Goal: Task Accomplishment & Management: Complete application form

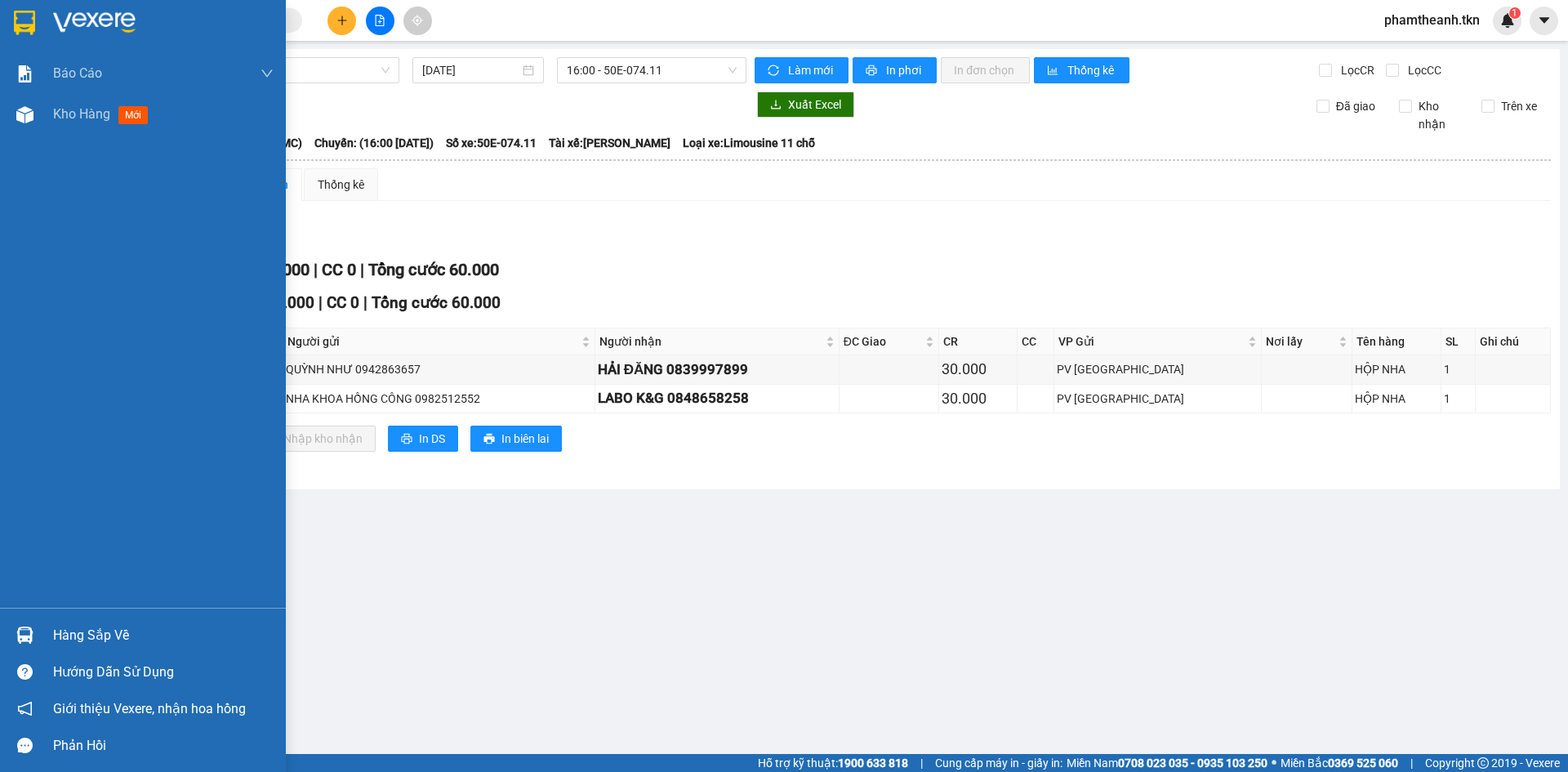
click at [24, 640] on img at bounding box center [25, 635] width 18 height 18
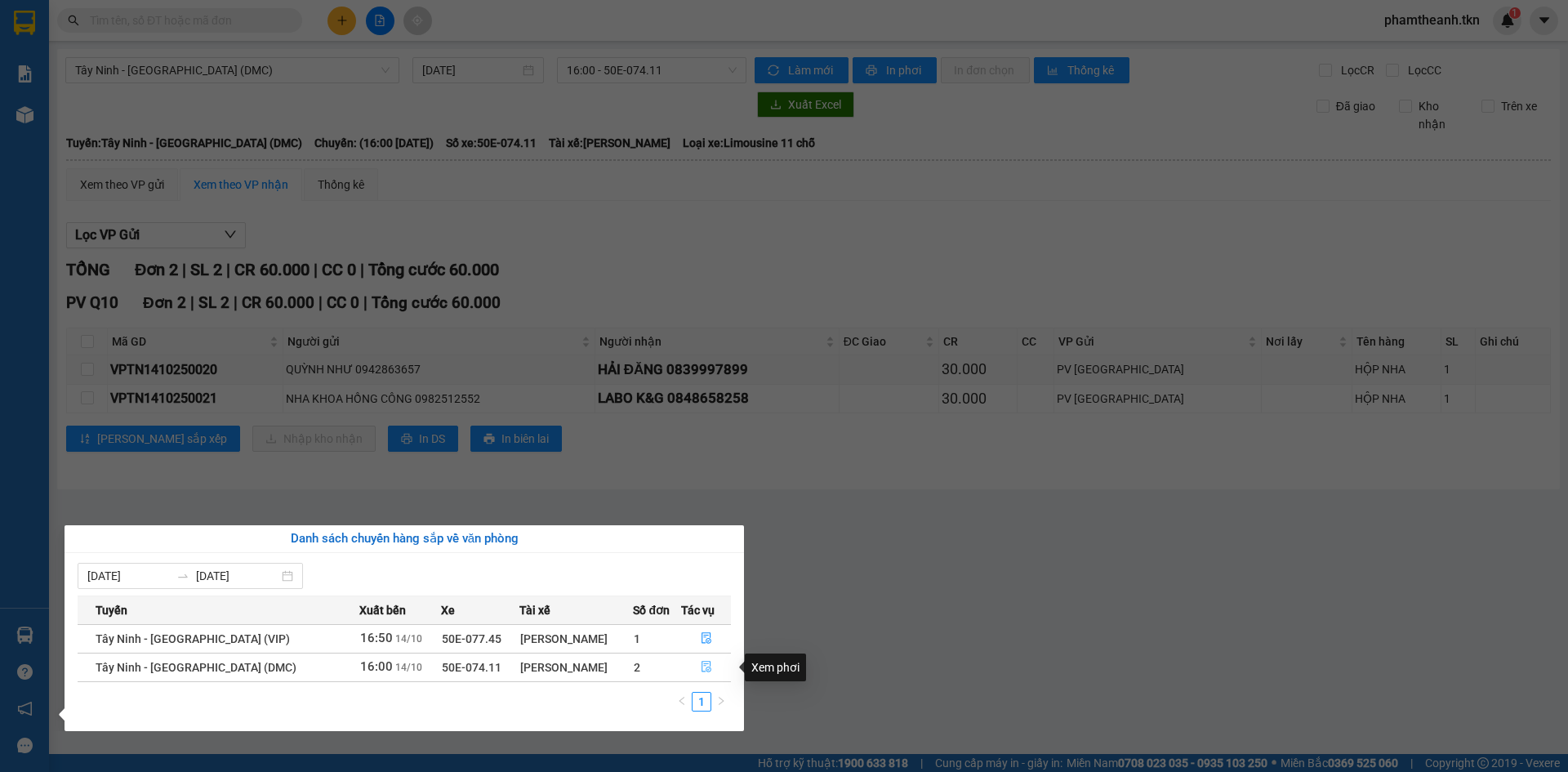
click at [693, 663] on button "button" at bounding box center [706, 667] width 49 height 26
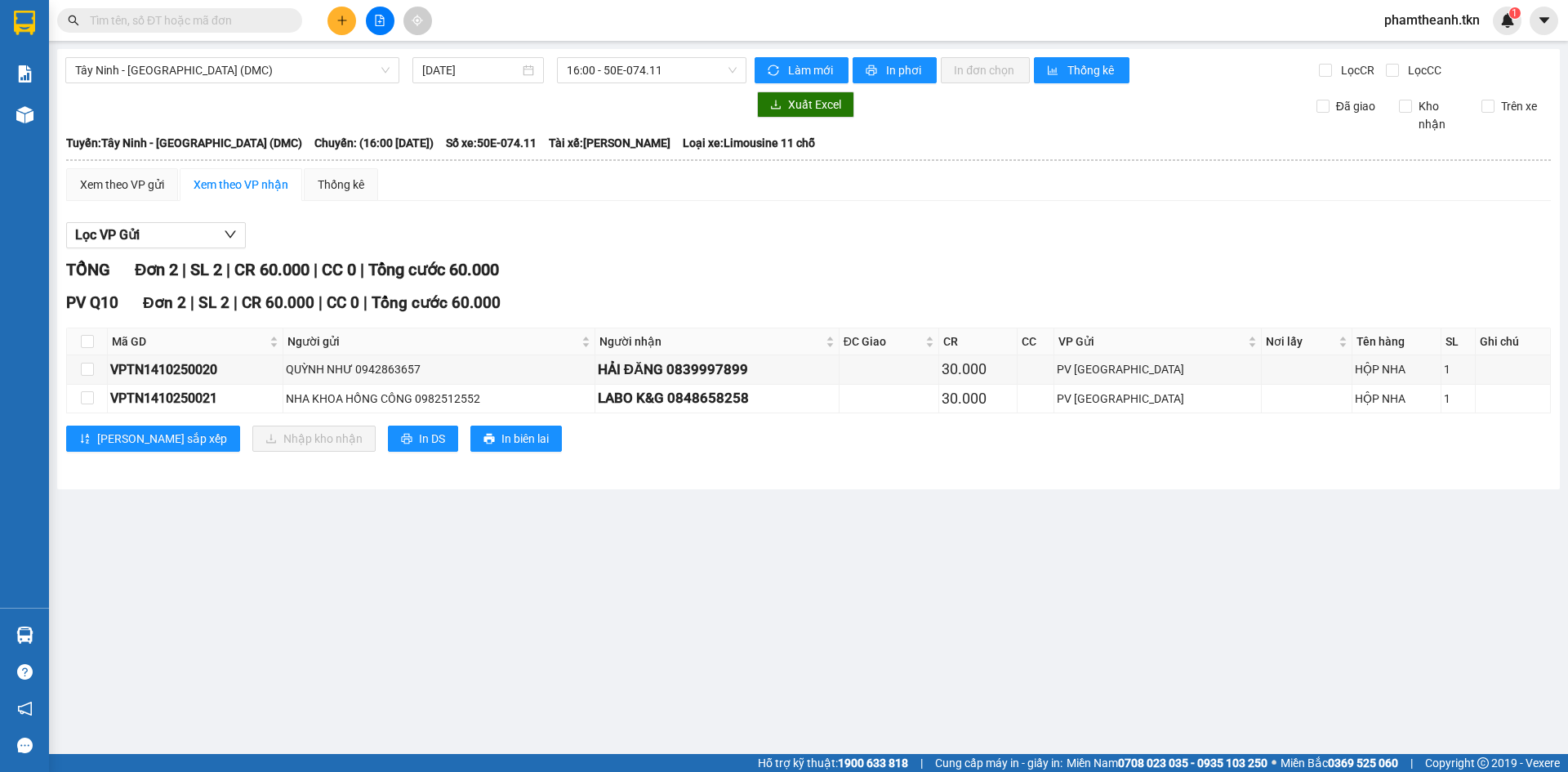
click at [192, 28] on section "Kết quả tìm kiếm ( 0 ) Bộ lọc No Data phamtheanh.tkn 1 Báo cáo Mẫu 1: Báo cáo d…" at bounding box center [784, 386] width 1568 height 772
click at [198, 15] on input "text" at bounding box center [185, 19] width 193 height 18
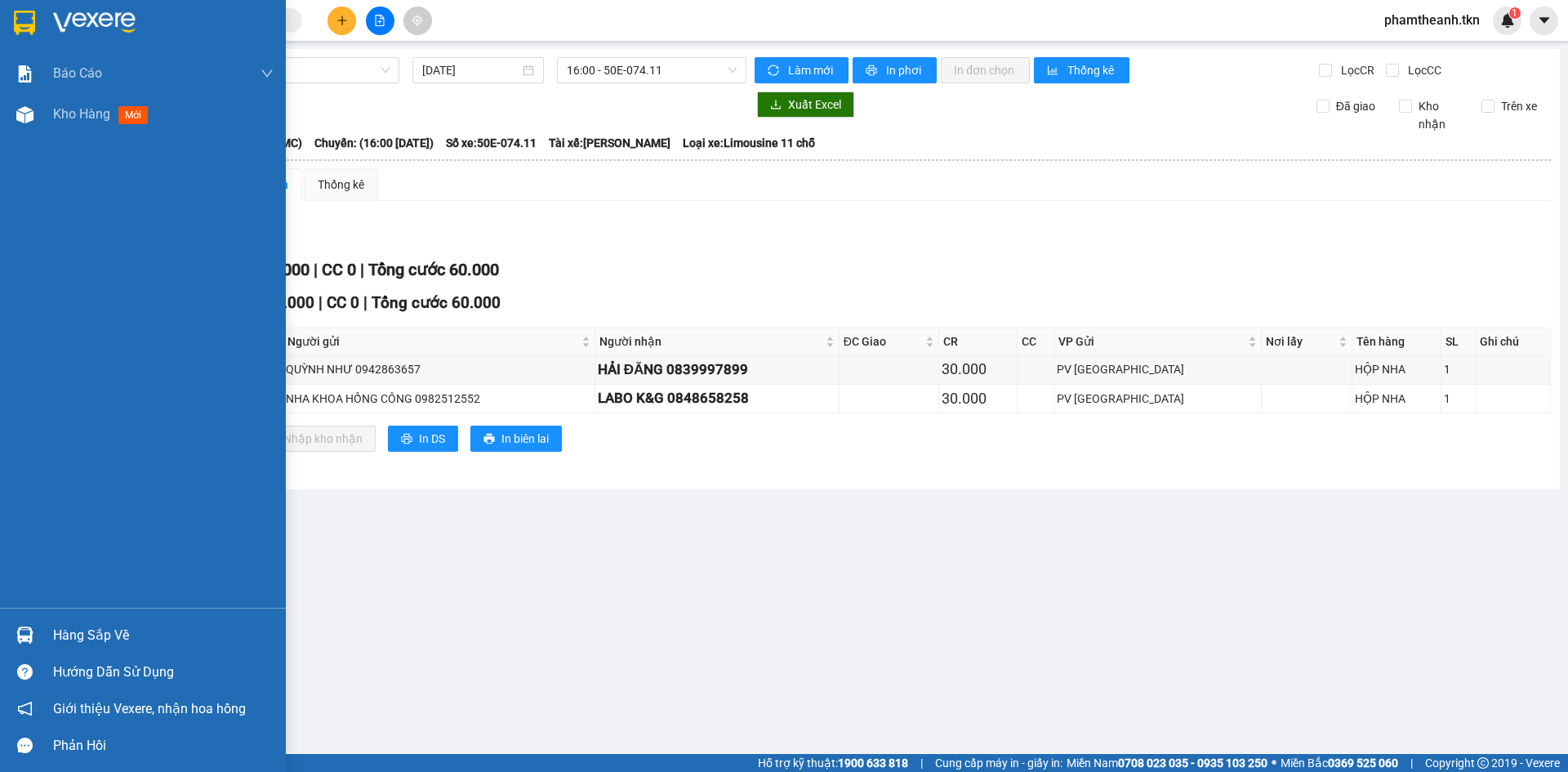
click at [68, 638] on div "Hàng sắp về" at bounding box center [163, 635] width 220 height 25
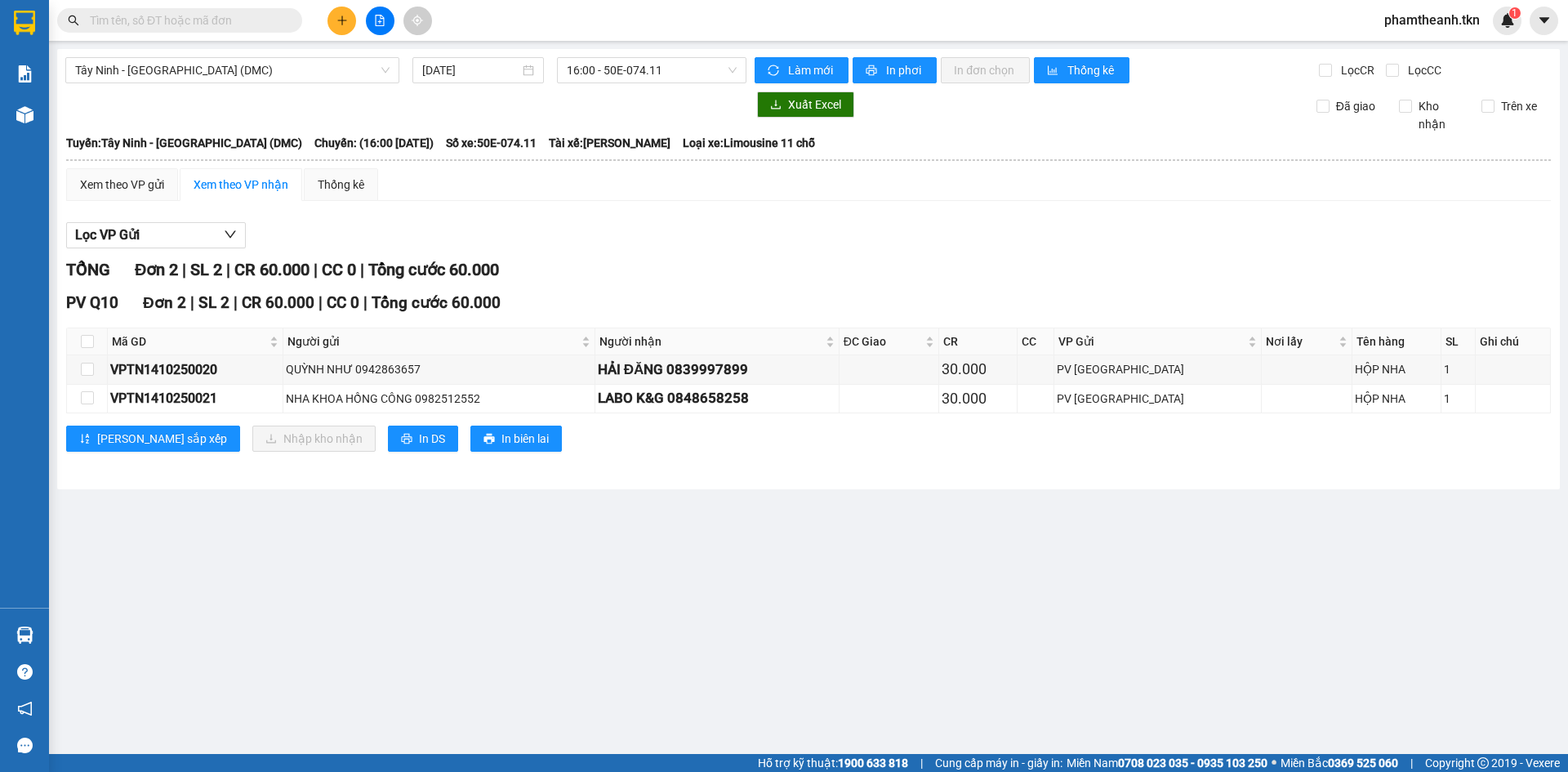
drag, startPoint x: 902, startPoint y: 521, endPoint x: 867, endPoint y: 514, distance: 35.7
click at [901, 521] on section "Kết quả tìm kiếm ( 0 ) Bộ lọc No Data phamtheanh.tkn 1 Báo cáo Mẫu 1: Báo cáo d…" at bounding box center [784, 386] width 1568 height 772
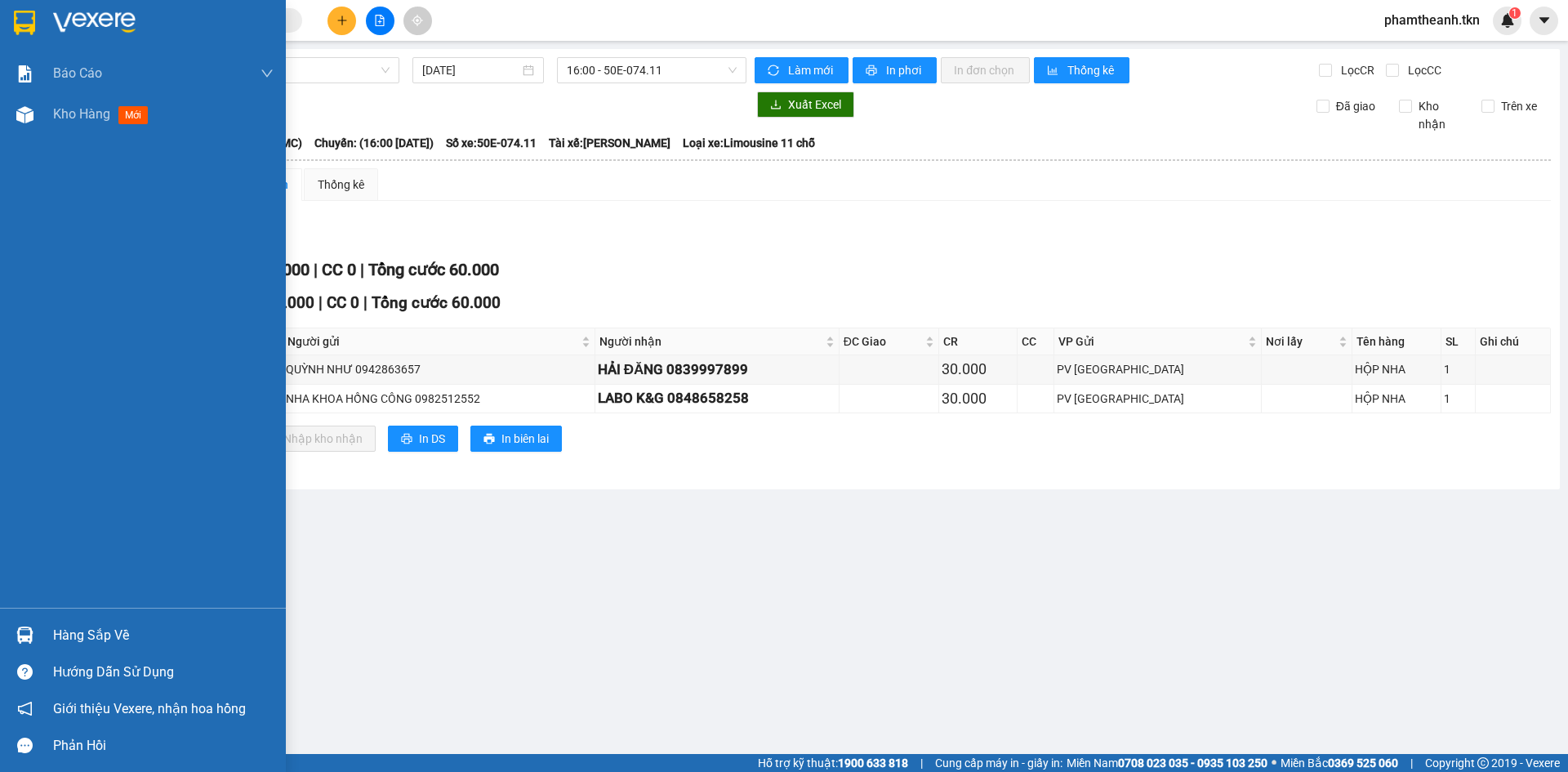
click at [22, 634] on img at bounding box center [25, 635] width 18 height 18
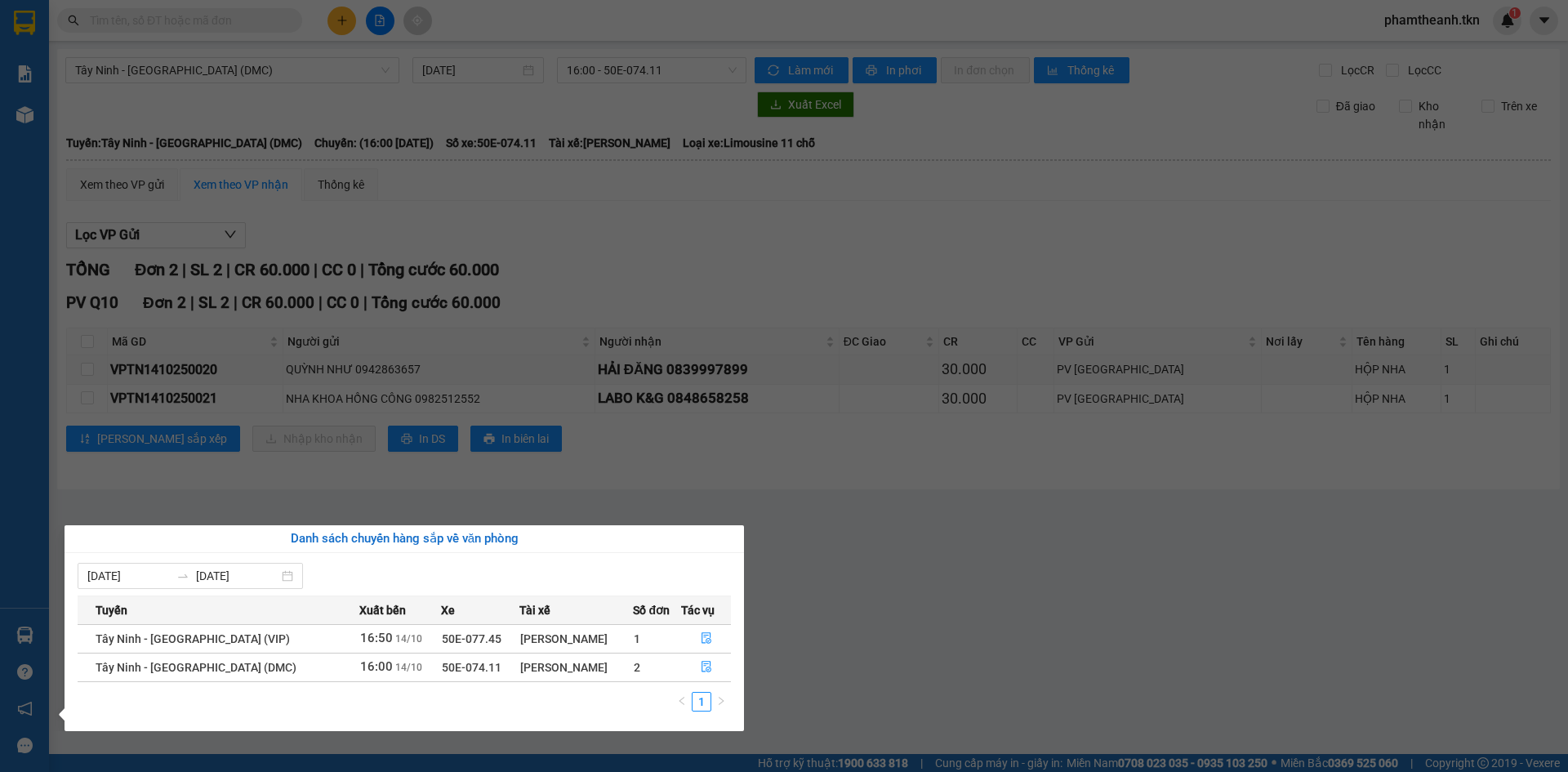
click at [510, 509] on section "Kết quả tìm kiếm ( 0 ) Bộ lọc No Data phamtheanh.tkn 1 Báo cáo Mẫu 1: Báo cáo d…" at bounding box center [784, 386] width 1568 height 772
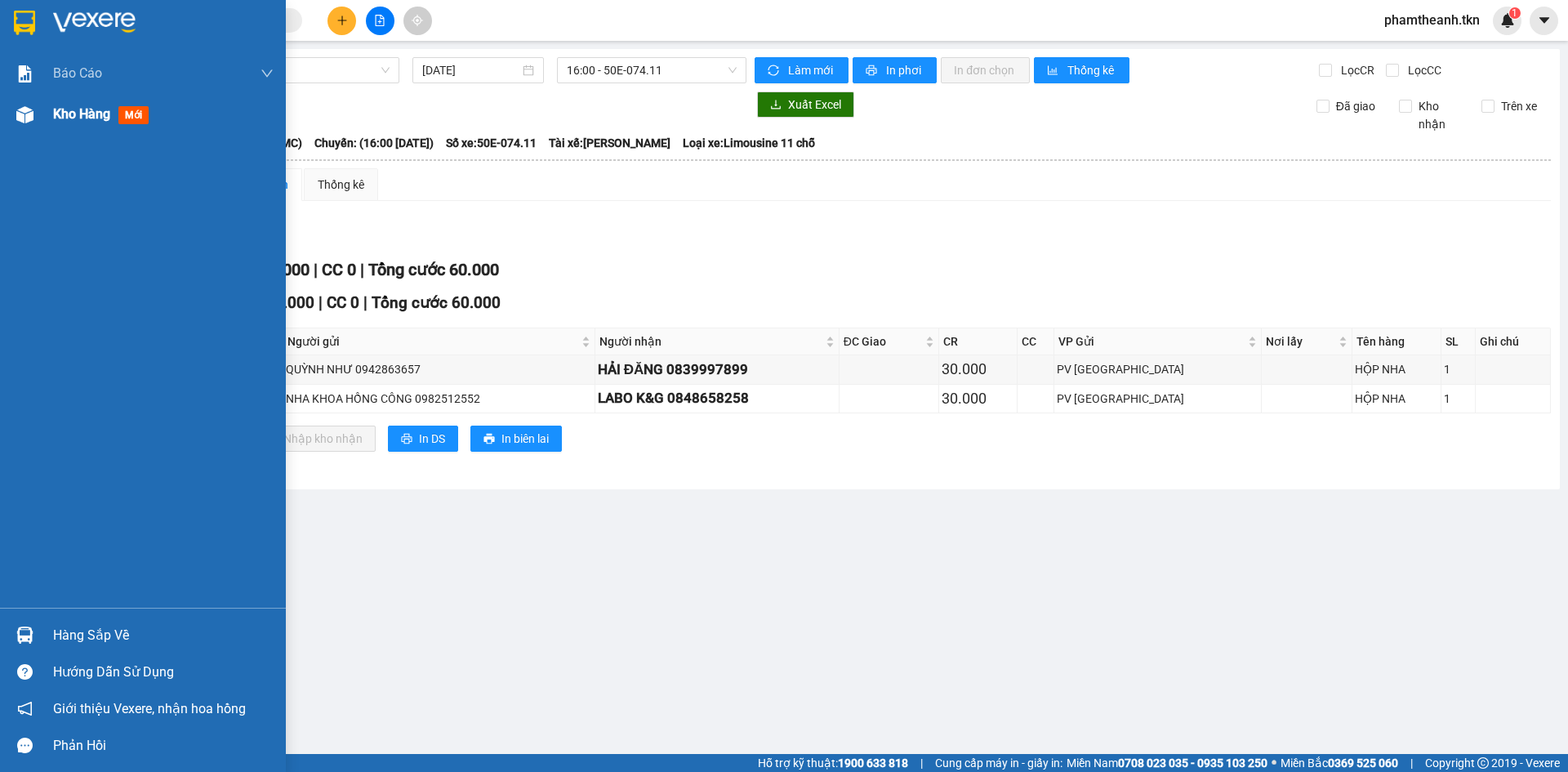
click at [25, 102] on div at bounding box center [25, 114] width 29 height 29
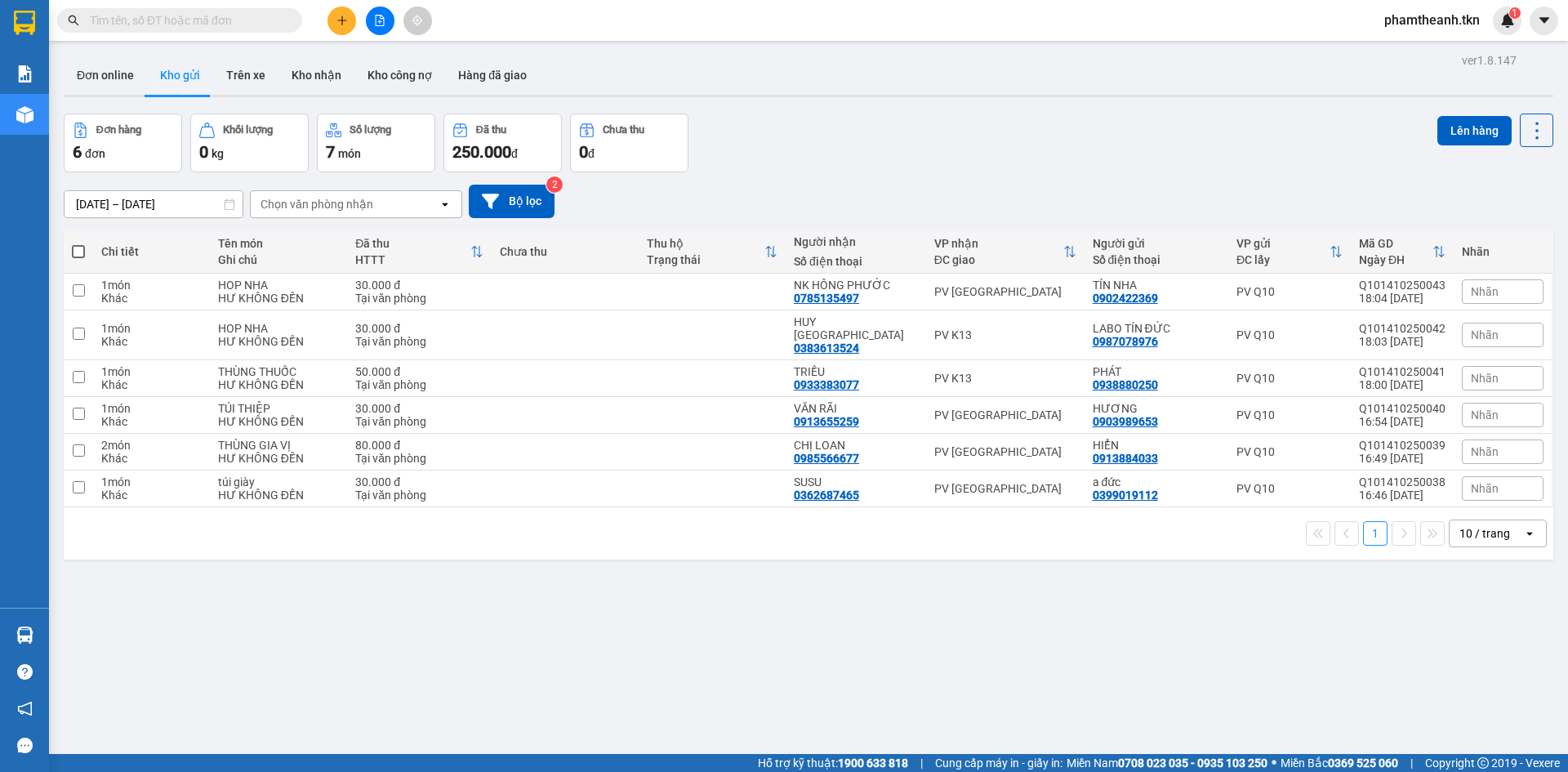
drag, startPoint x: 147, startPoint y: 231, endPoint x: 11, endPoint y: 114, distance: 179.4
click at [11, 114] on div at bounding box center [25, 114] width 29 height 29
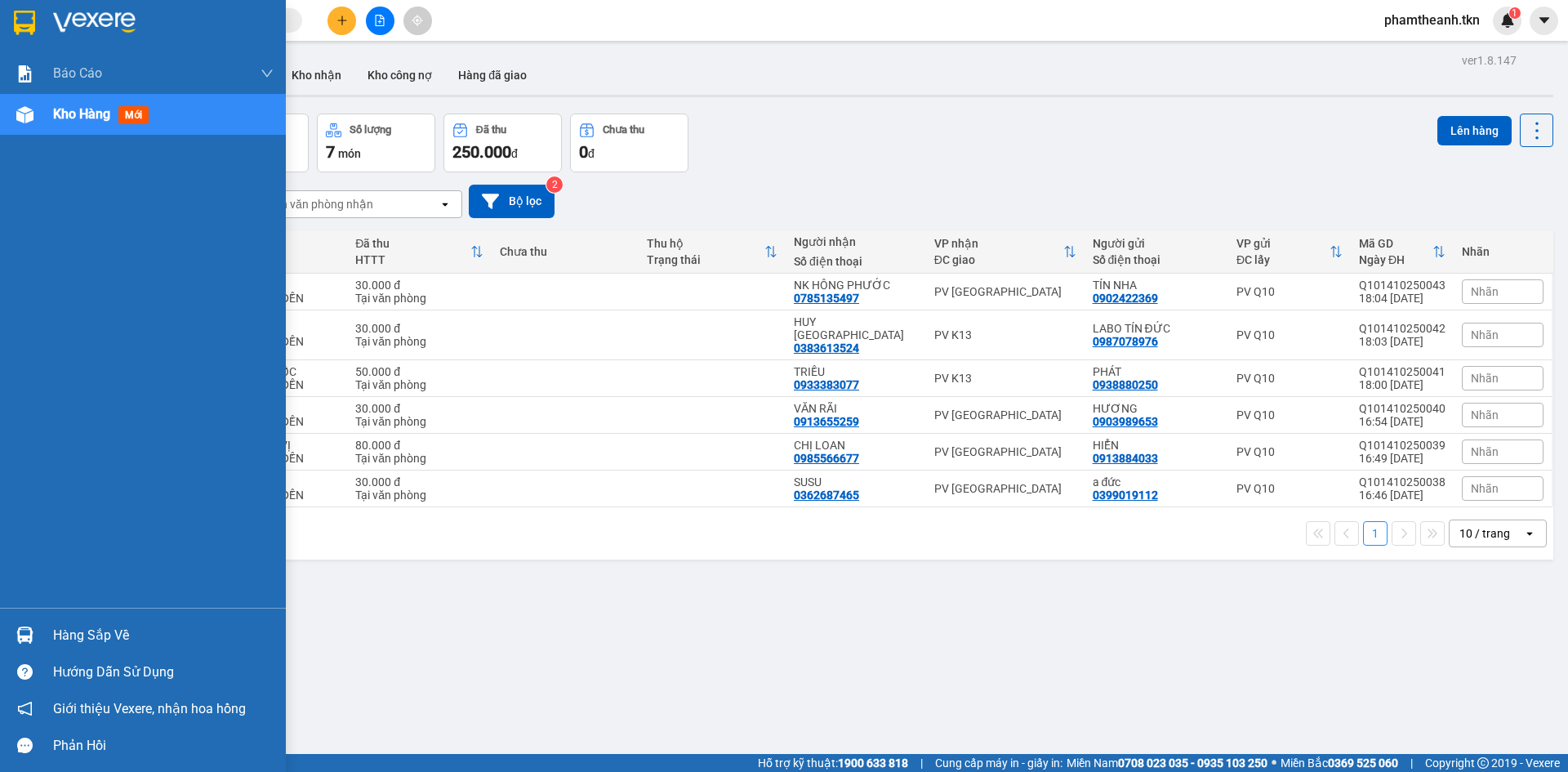
click at [25, 115] on img at bounding box center [25, 114] width 18 height 18
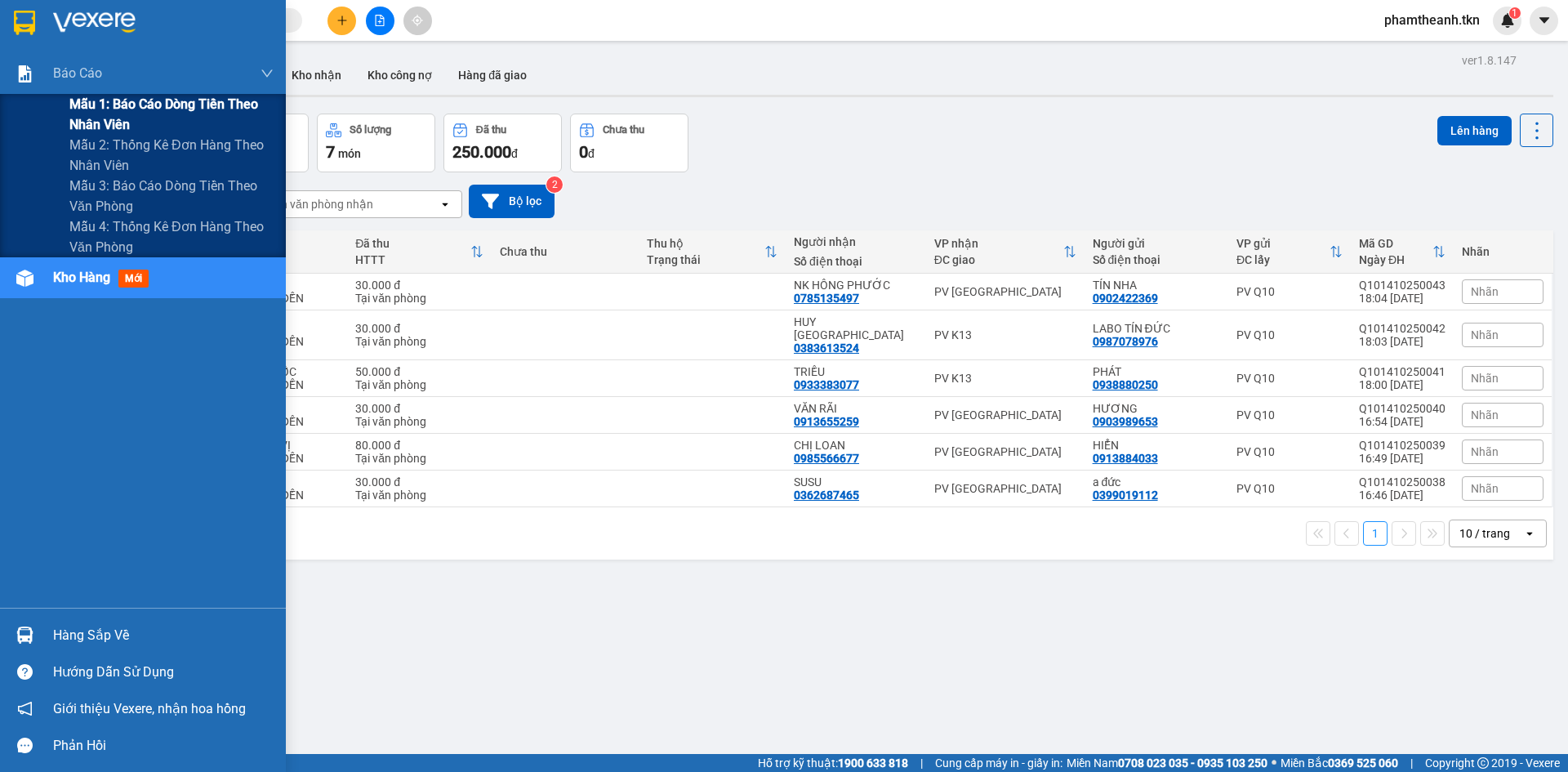
click at [157, 113] on span "Mẫu 1: Báo cáo dòng tiền theo nhân viên" at bounding box center [171, 114] width 205 height 41
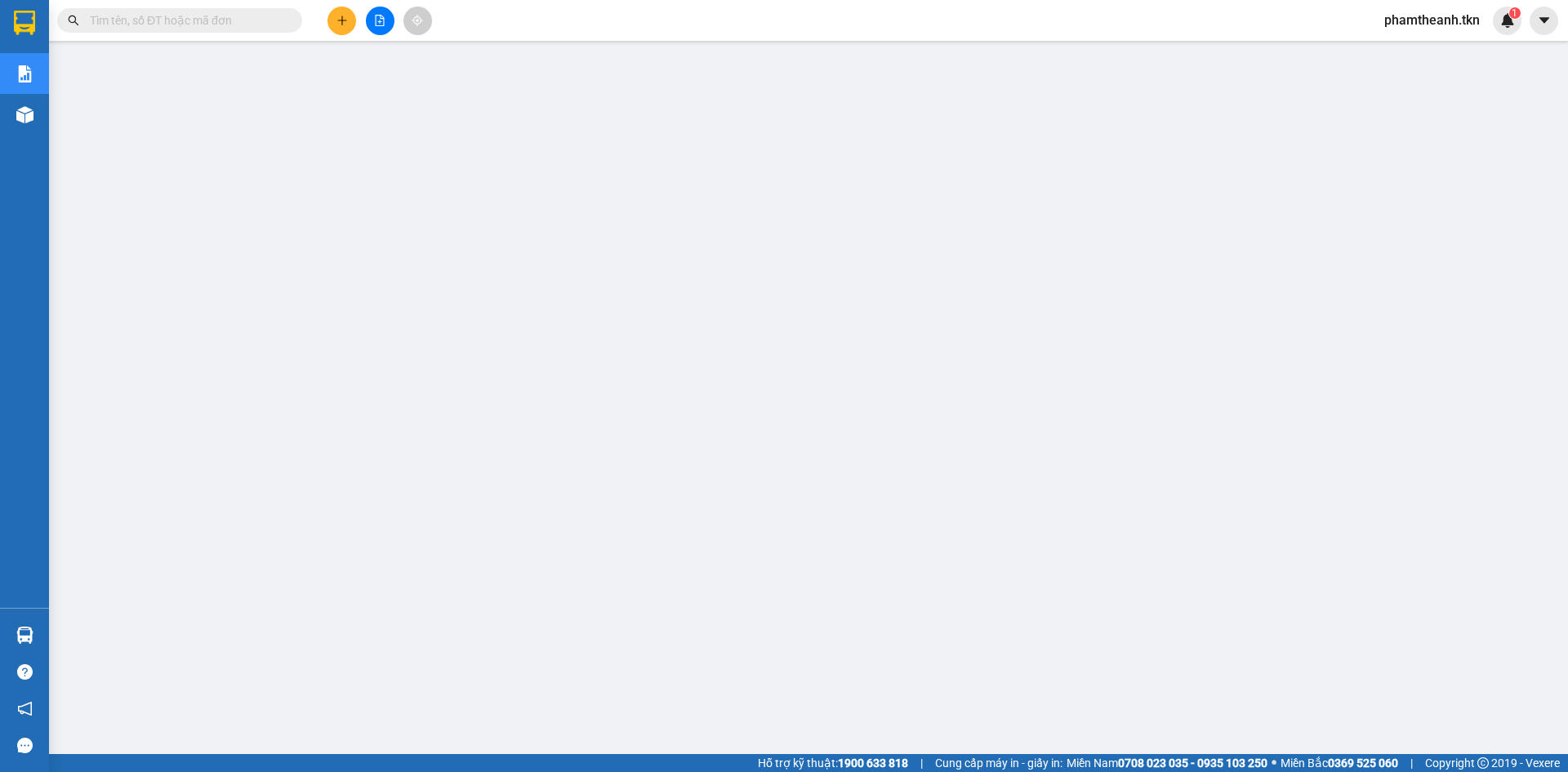
click at [334, 23] on button at bounding box center [341, 20] width 29 height 29
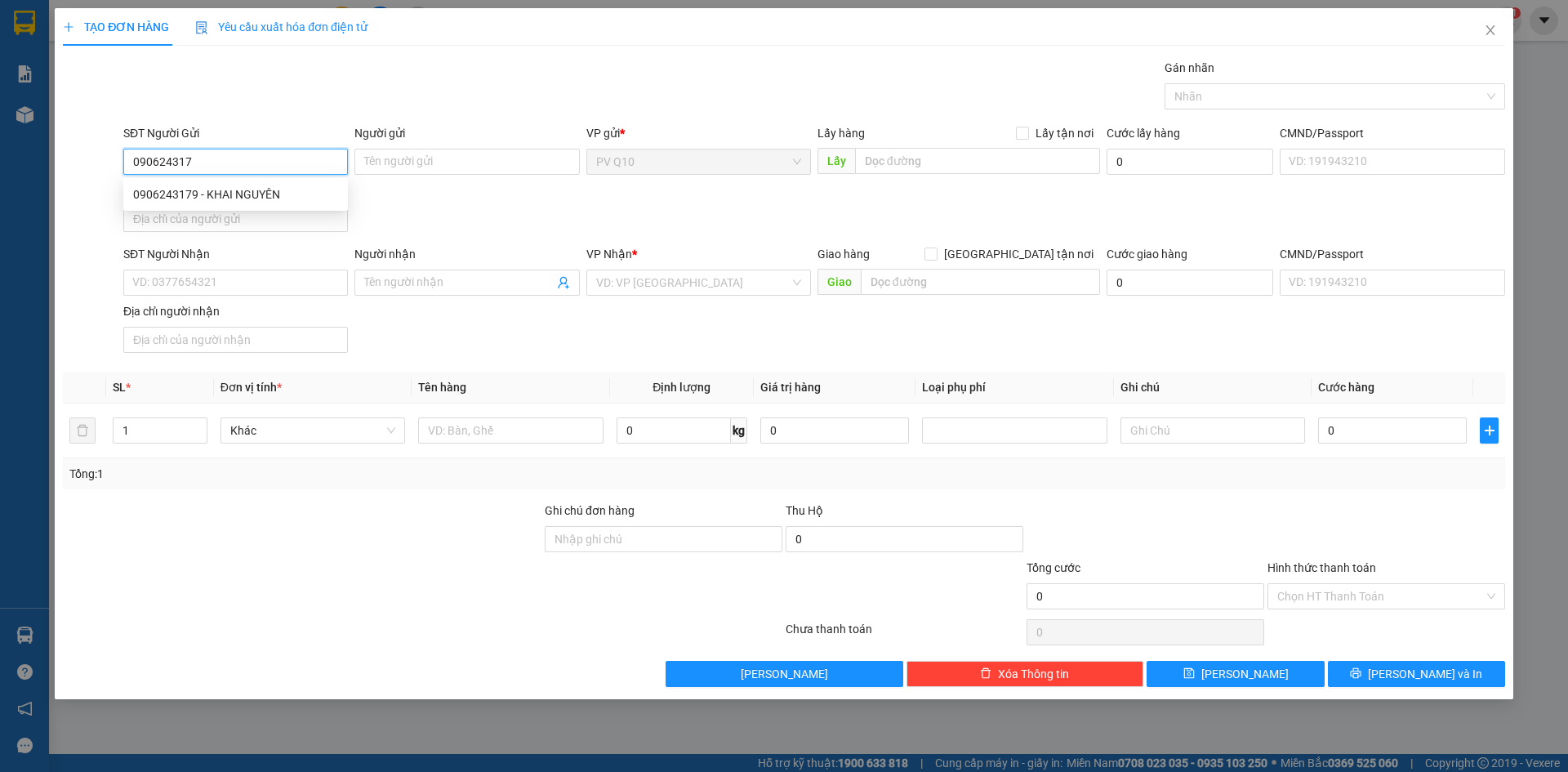
type input "0906243179"
click at [316, 193] on div "0906243179 - KHAI NGUYÊN" at bounding box center [235, 193] width 205 height 18
type input "KHAI NGUYÊN"
type input "0785135497"
type input "NK HÔNG PHƯỚC"
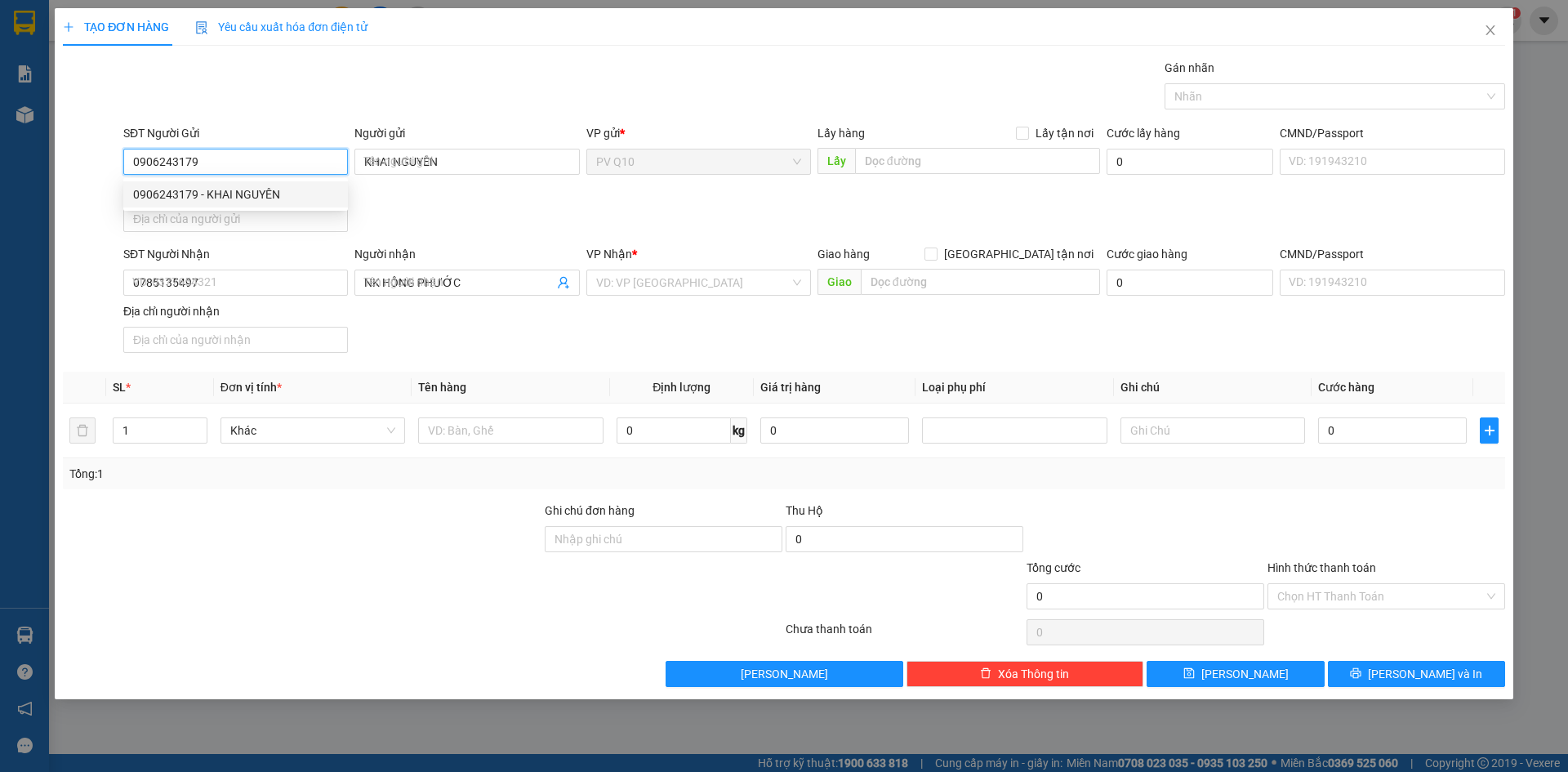
type input "30.000"
type input "0906243179"
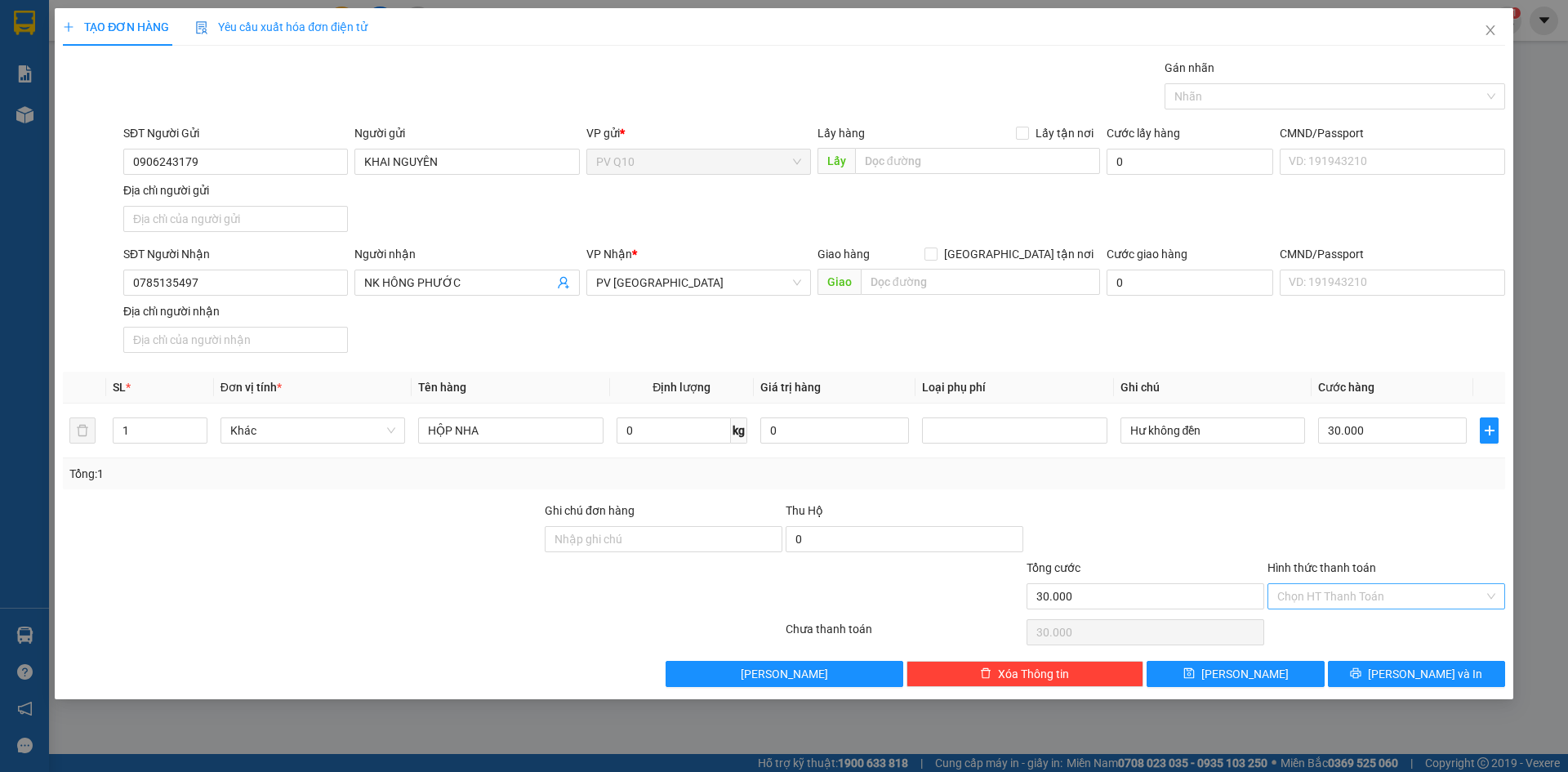
click at [1378, 593] on input "Hình thức thanh toán" at bounding box center [1380, 596] width 206 height 25
click at [1348, 630] on div "Tại văn phòng" at bounding box center [1386, 628] width 218 height 18
type input "0"
click at [1422, 672] on span "Lưu và In" at bounding box center [1424, 673] width 114 height 18
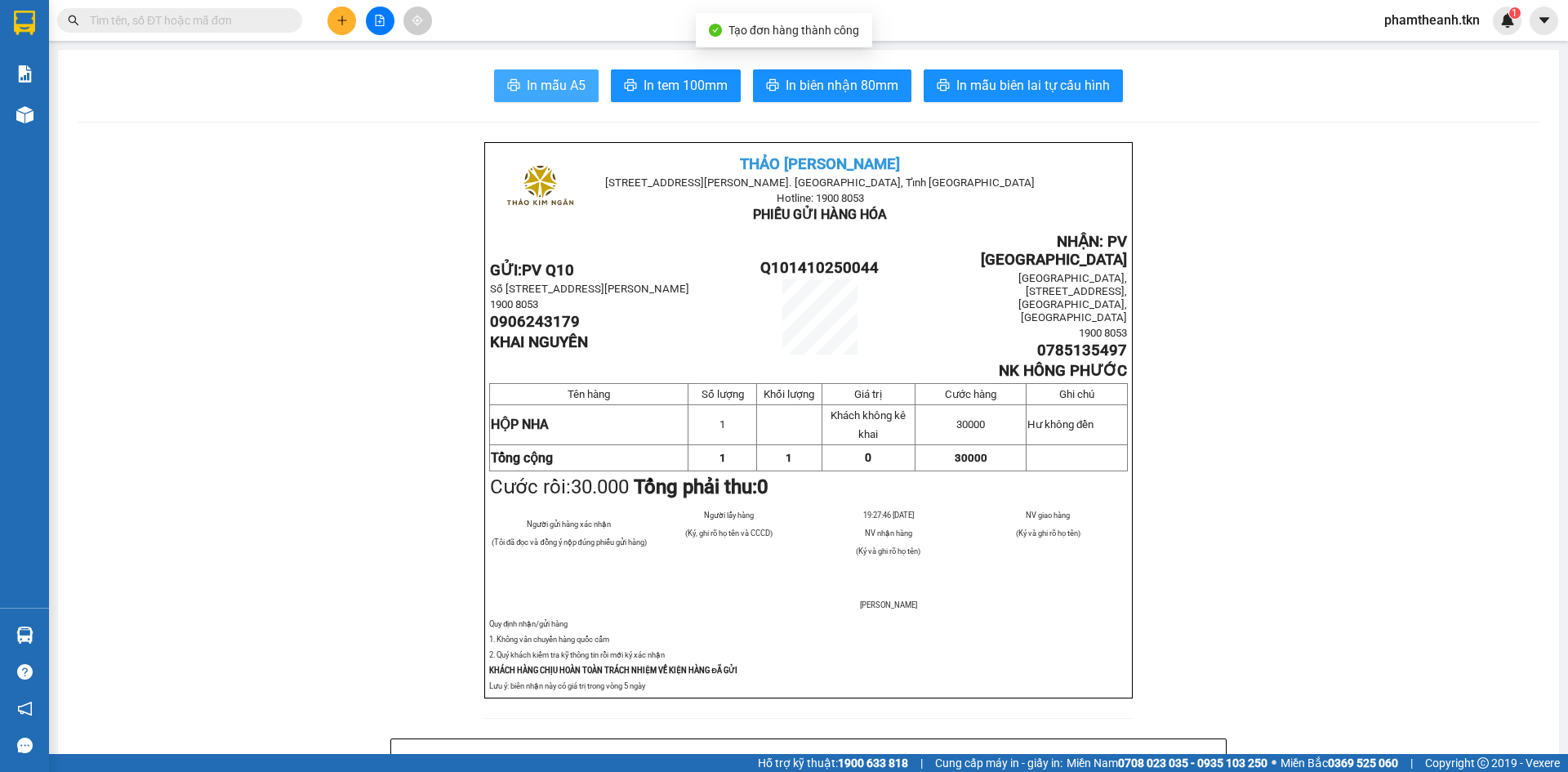
click at [543, 87] on span "In mẫu A5" at bounding box center [556, 86] width 59 height 20
click at [544, 83] on span "In mẫu A5" at bounding box center [556, 86] width 59 height 20
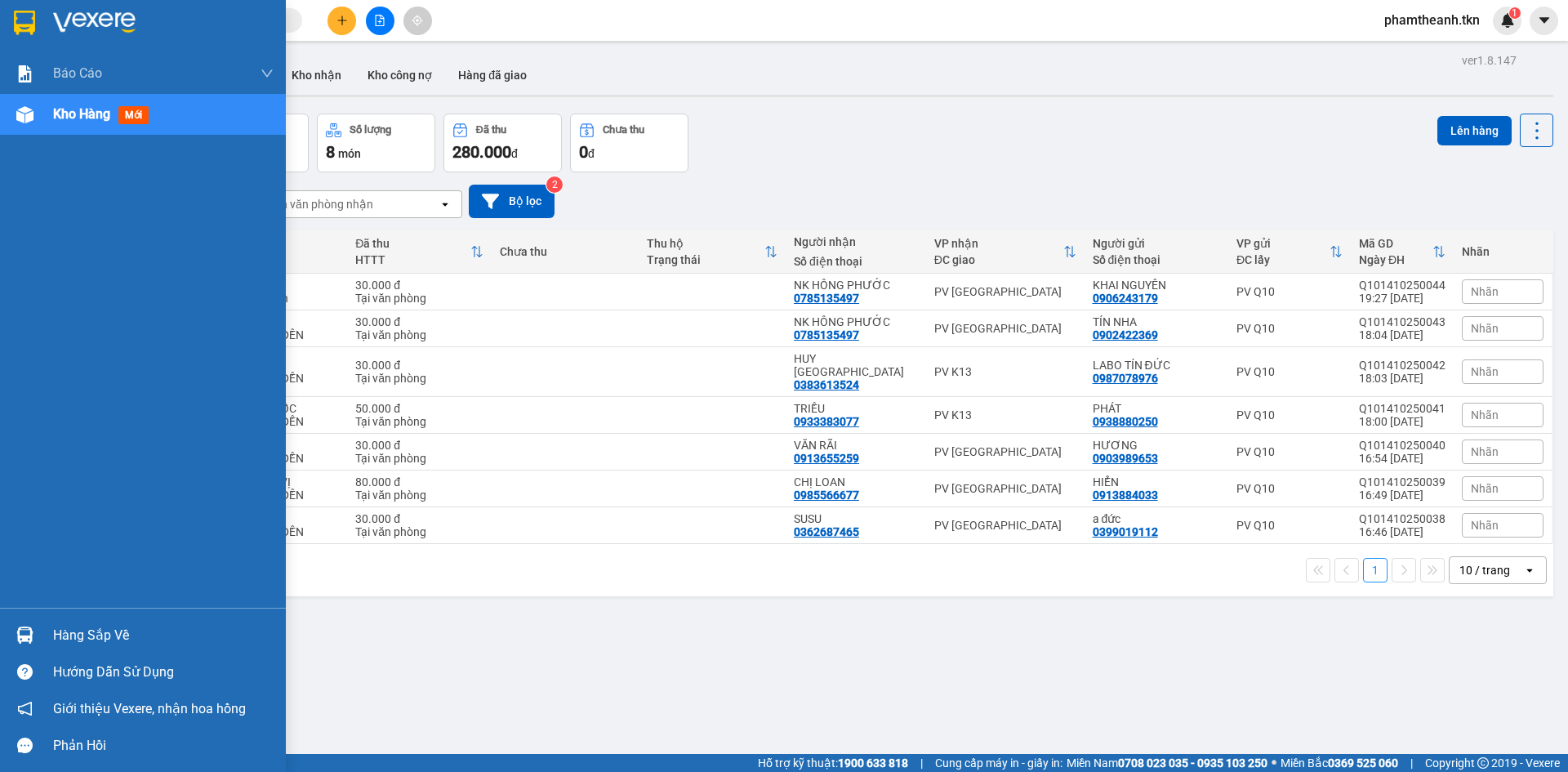
click at [28, 634] on img at bounding box center [25, 635] width 18 height 18
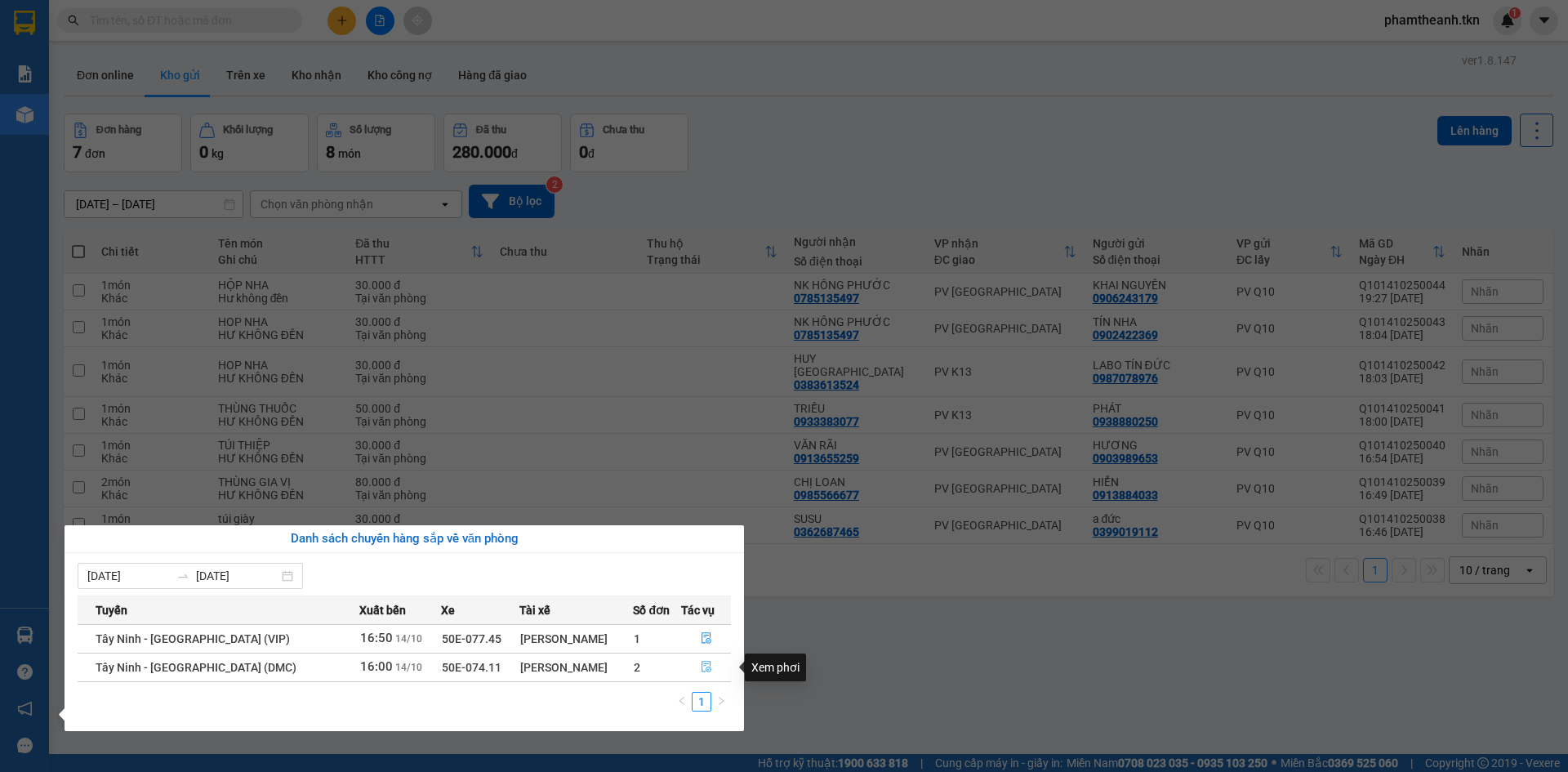
click at [702, 670] on icon "file-done" at bounding box center [706, 666] width 11 height 11
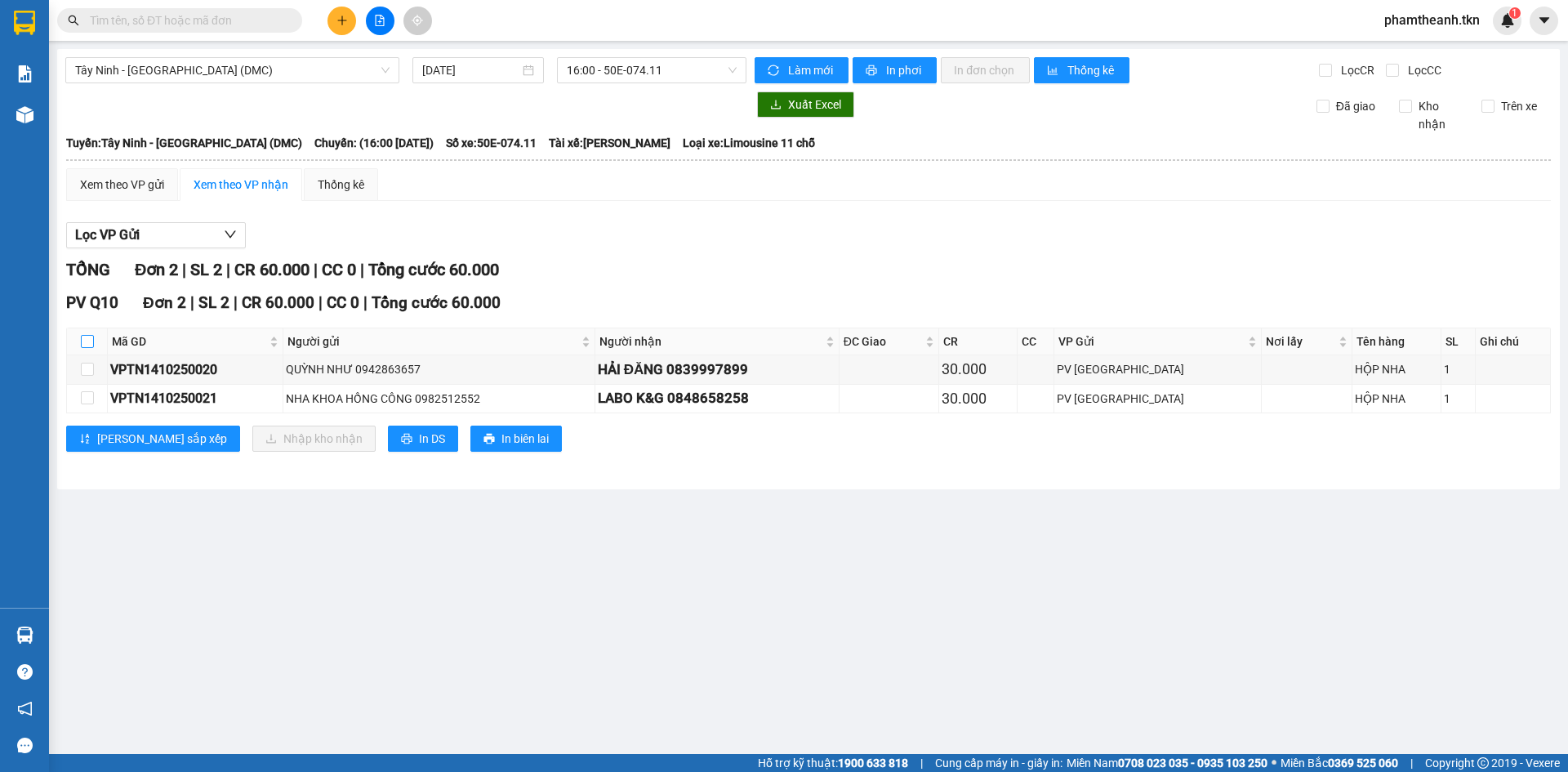
click at [86, 334] on input "checkbox" at bounding box center [88, 341] width 13 height 13
checkbox input "true"
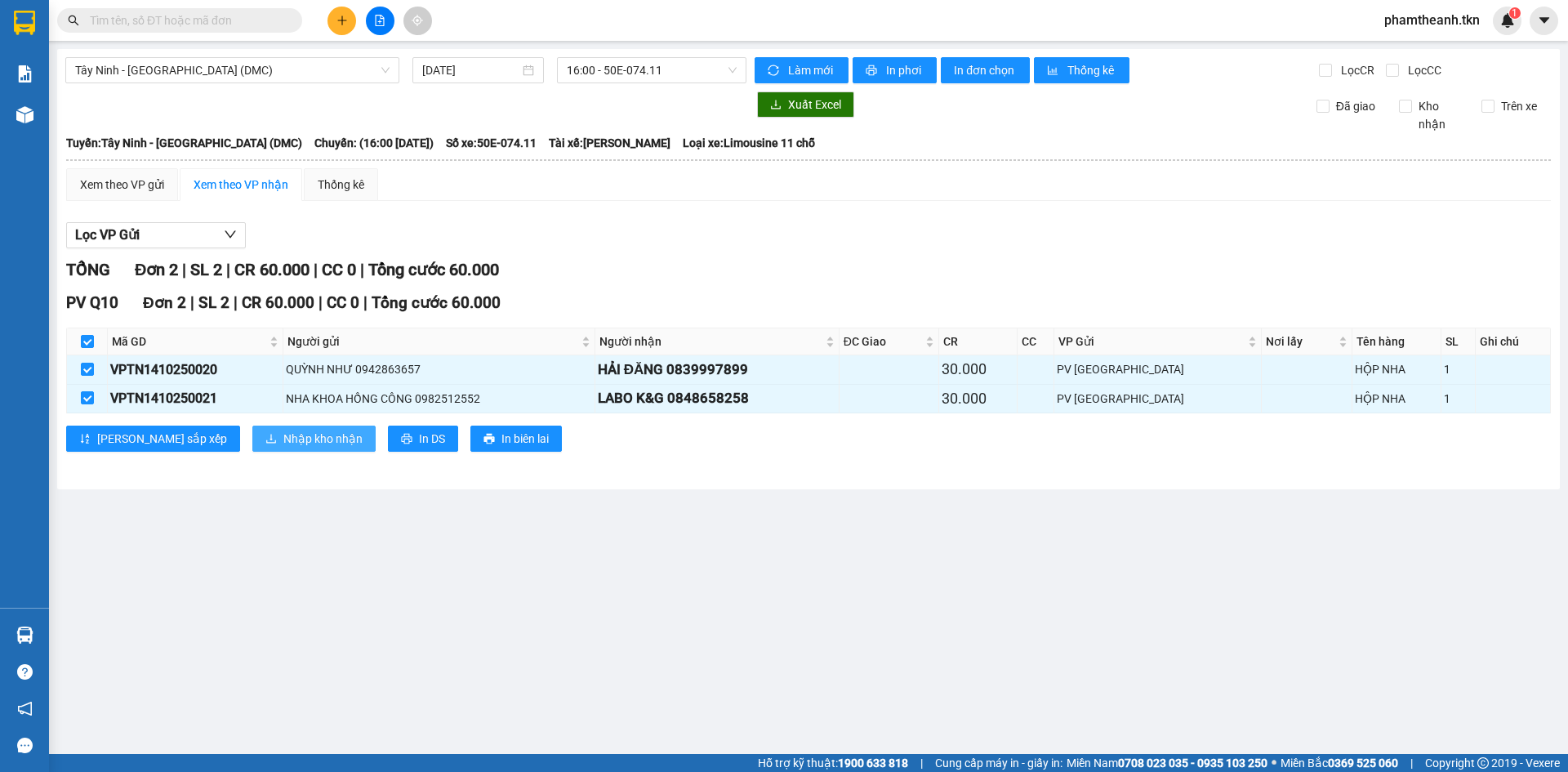
click at [252, 427] on button "Nhập kho nhận" at bounding box center [314, 439] width 123 height 26
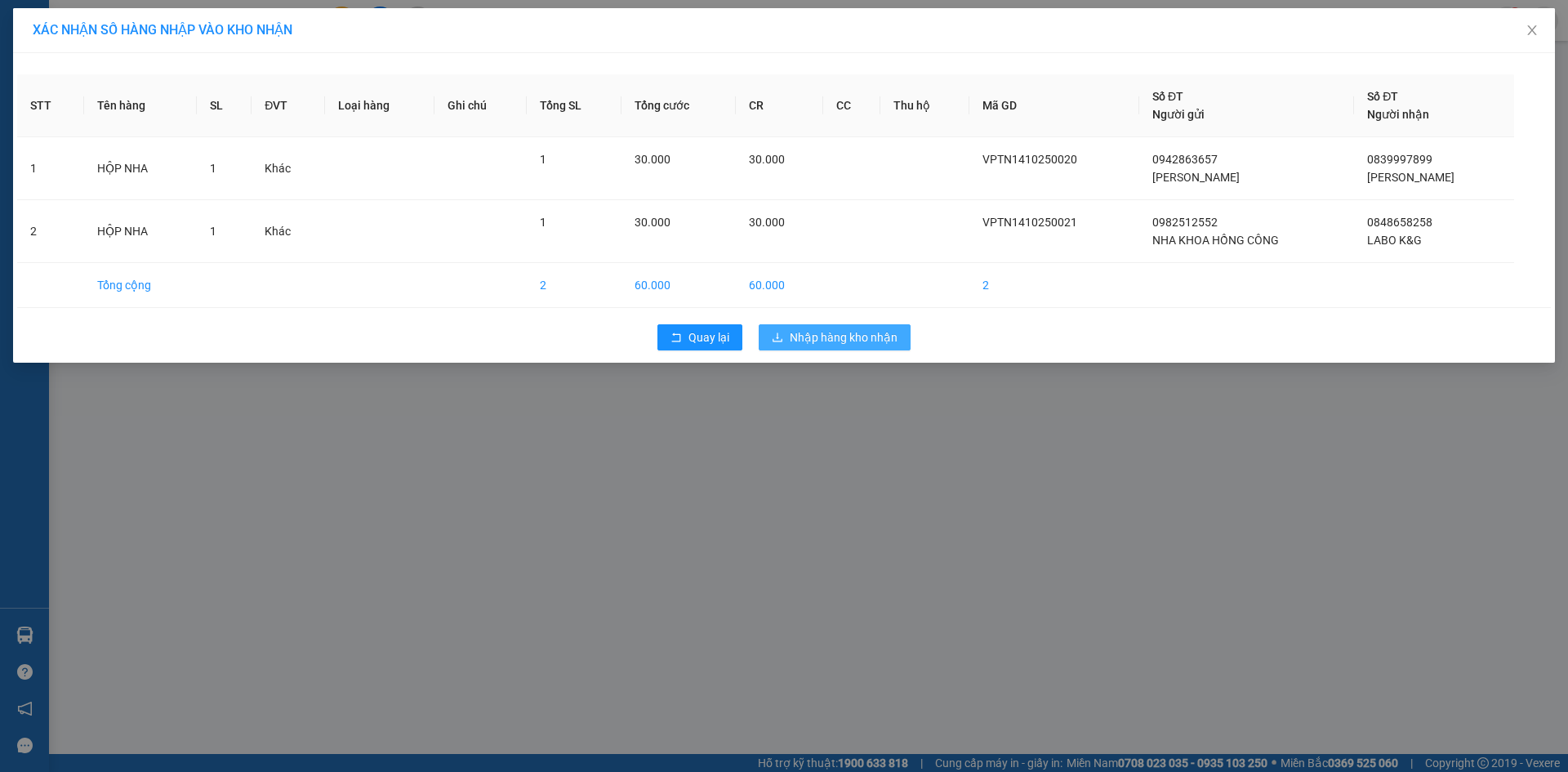
click at [853, 341] on span "Nhập hàng kho nhận" at bounding box center [843, 336] width 108 height 18
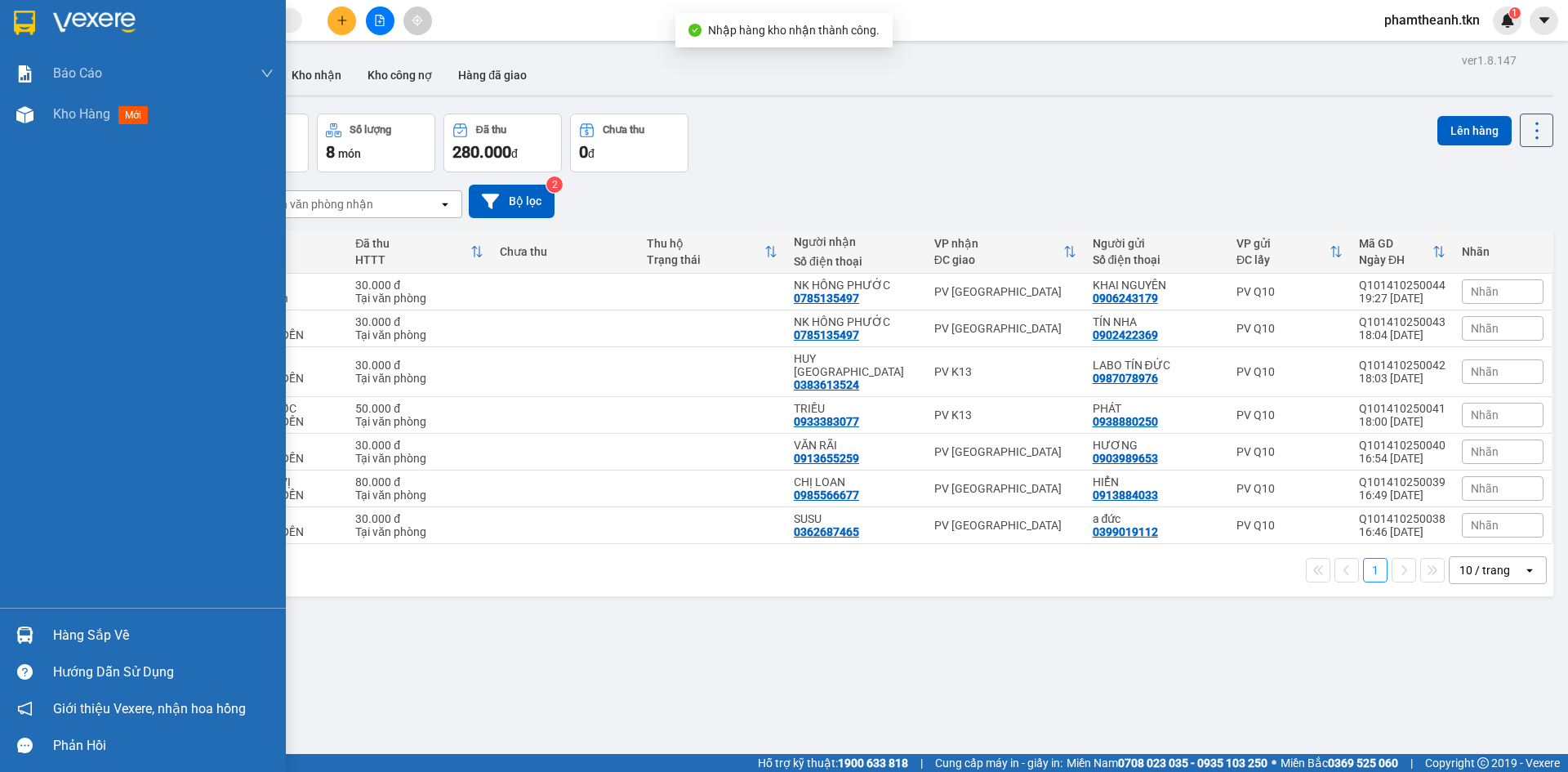
click at [11, 635] on div at bounding box center [25, 635] width 29 height 29
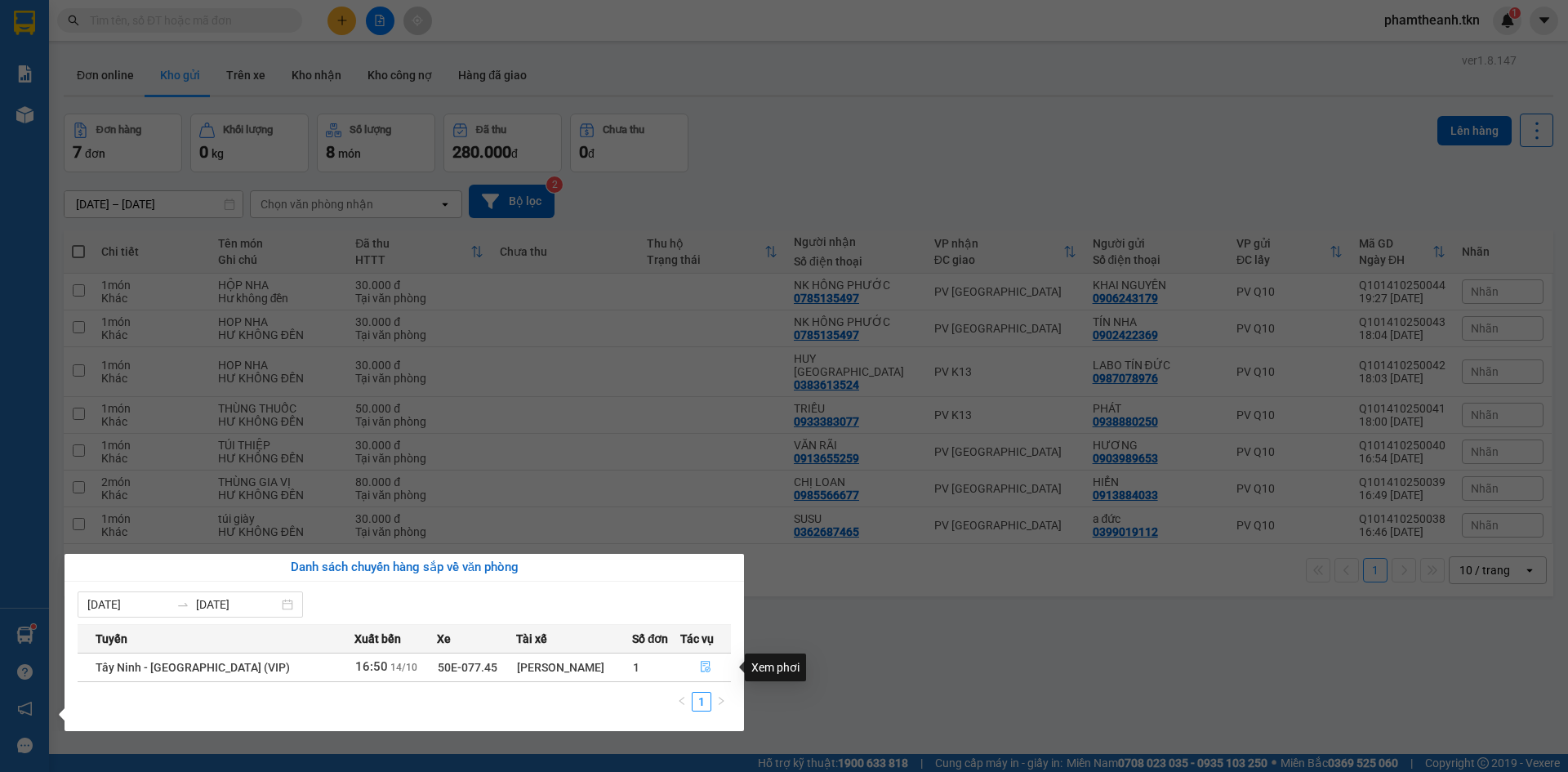
click at [701, 661] on icon "file-done" at bounding box center [705, 667] width 10 height 11
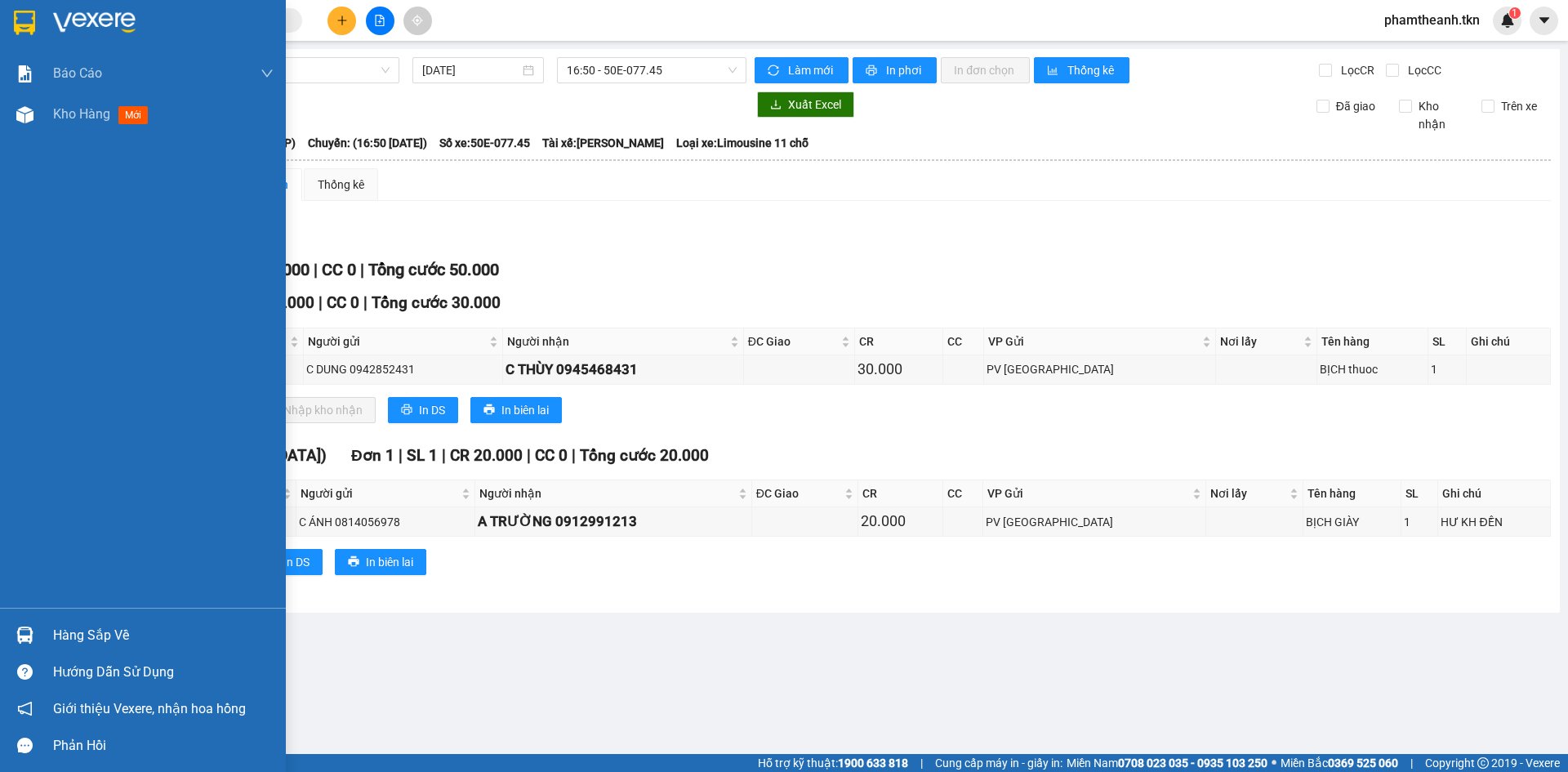
click at [37, 642] on div at bounding box center [25, 635] width 29 height 29
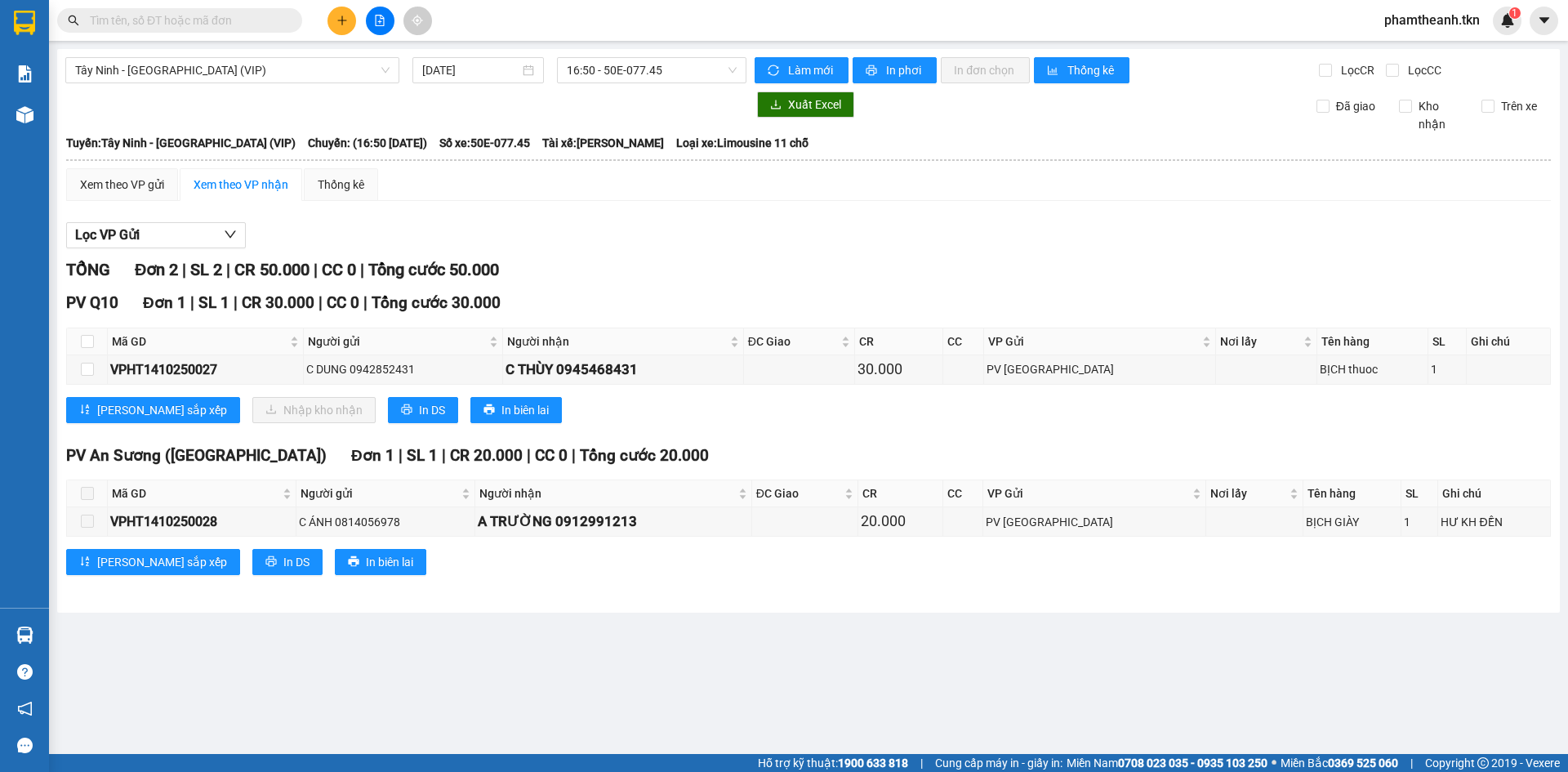
click at [784, 197] on section "Kết quả tìm kiếm ( 0 ) Bộ lọc No Data phamtheanh.tkn 1 Báo cáo Mẫu 1: Báo cáo d…" at bounding box center [784, 386] width 1568 height 772
click at [273, 12] on input "text" at bounding box center [185, 19] width 193 height 18
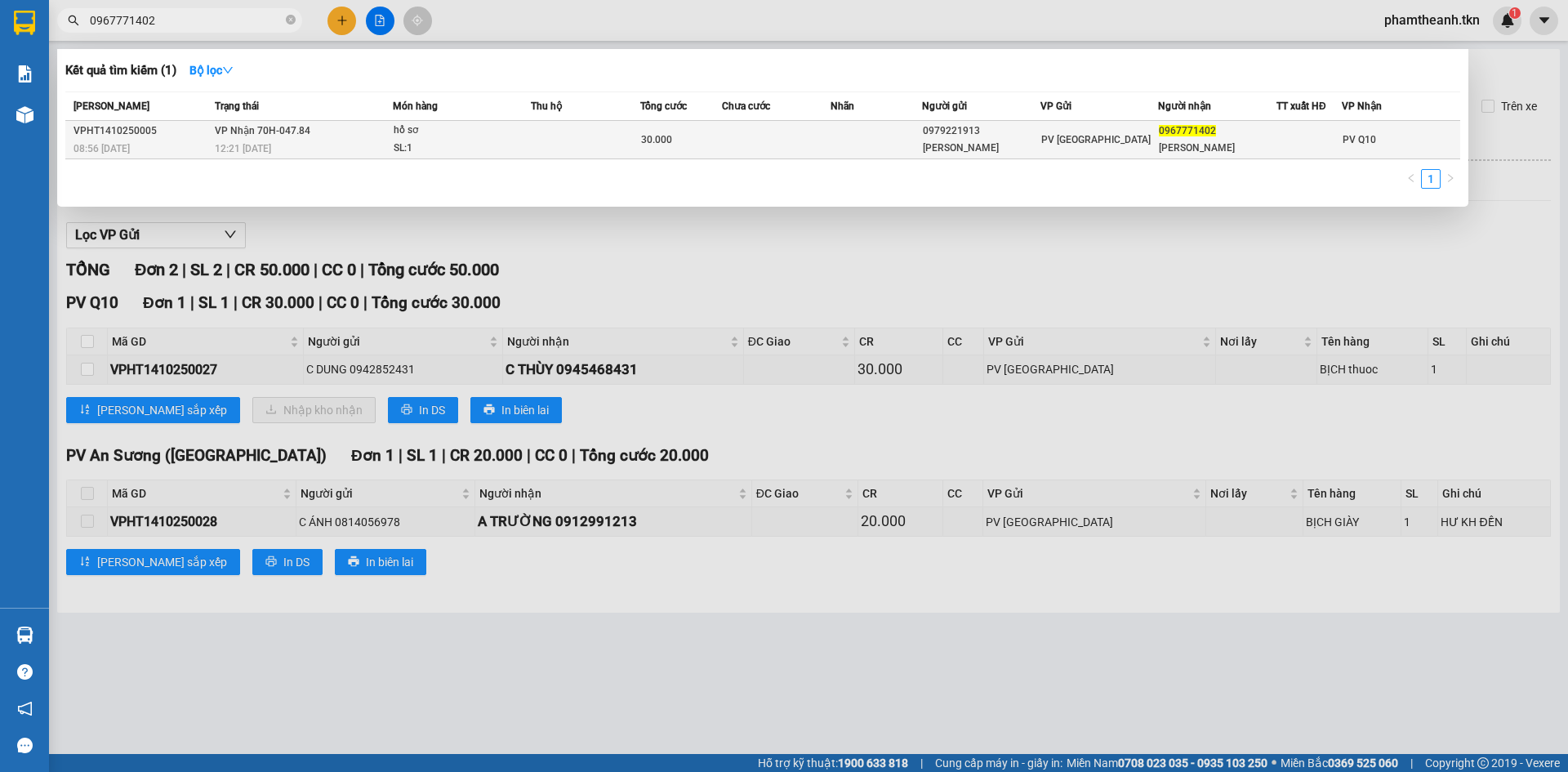
type input "0967771402"
click at [814, 131] on td at bounding box center [776, 140] width 110 height 39
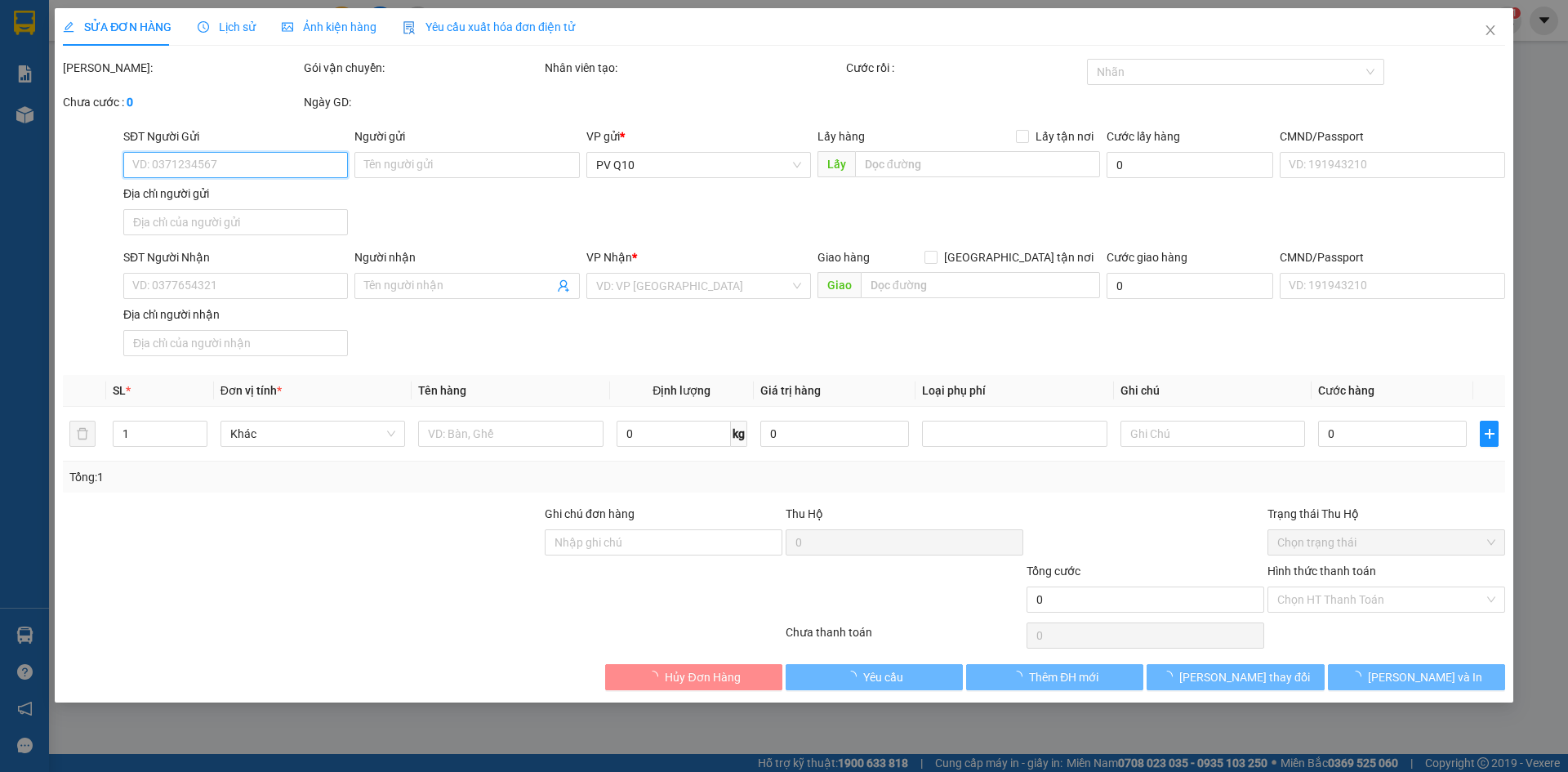
type input "0979221913"
type input "ANH SƠN"
type input "0967771402"
type input "Linh"
type input "30.000"
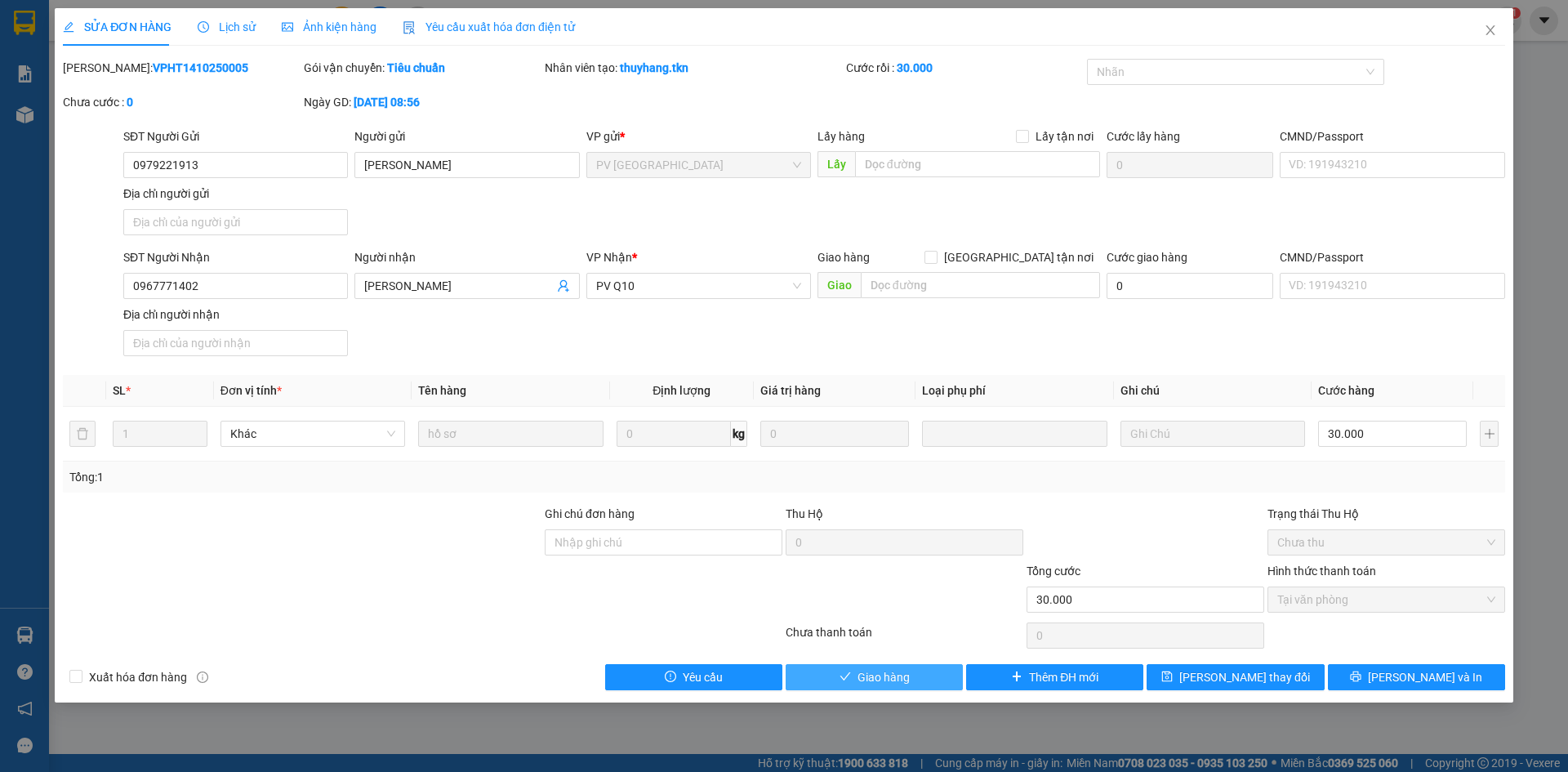
click at [883, 672] on span "Giao hàng" at bounding box center [883, 676] width 53 height 18
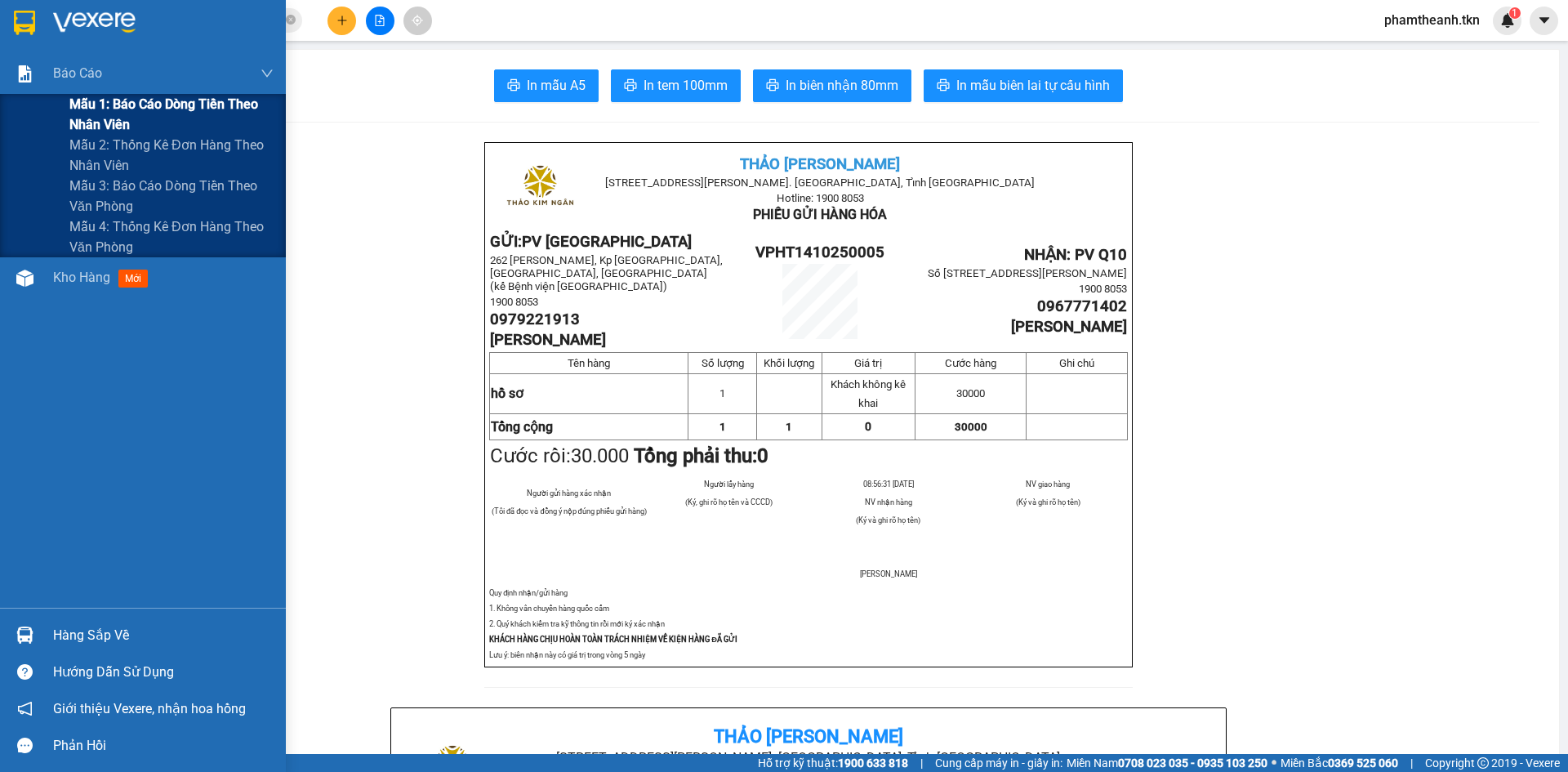
click at [91, 106] on span "Mẫu 1: Báo cáo dòng tiền theo nhân viên" at bounding box center [171, 114] width 205 height 41
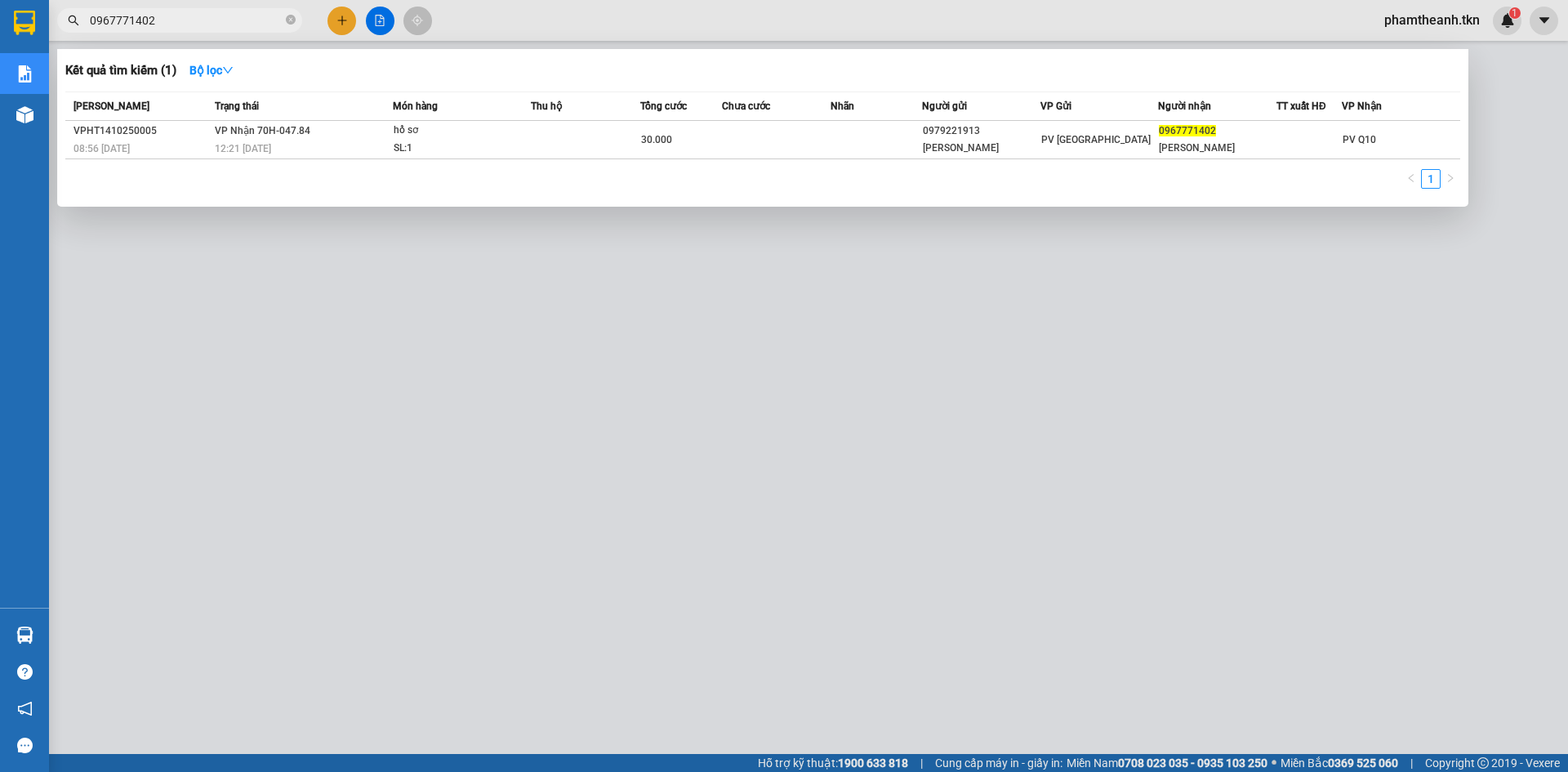
click at [284, 16] on span "0967771402" at bounding box center [180, 20] width 245 height 25
click at [291, 20] on icon "close-circle" at bounding box center [290, 19] width 10 height 10
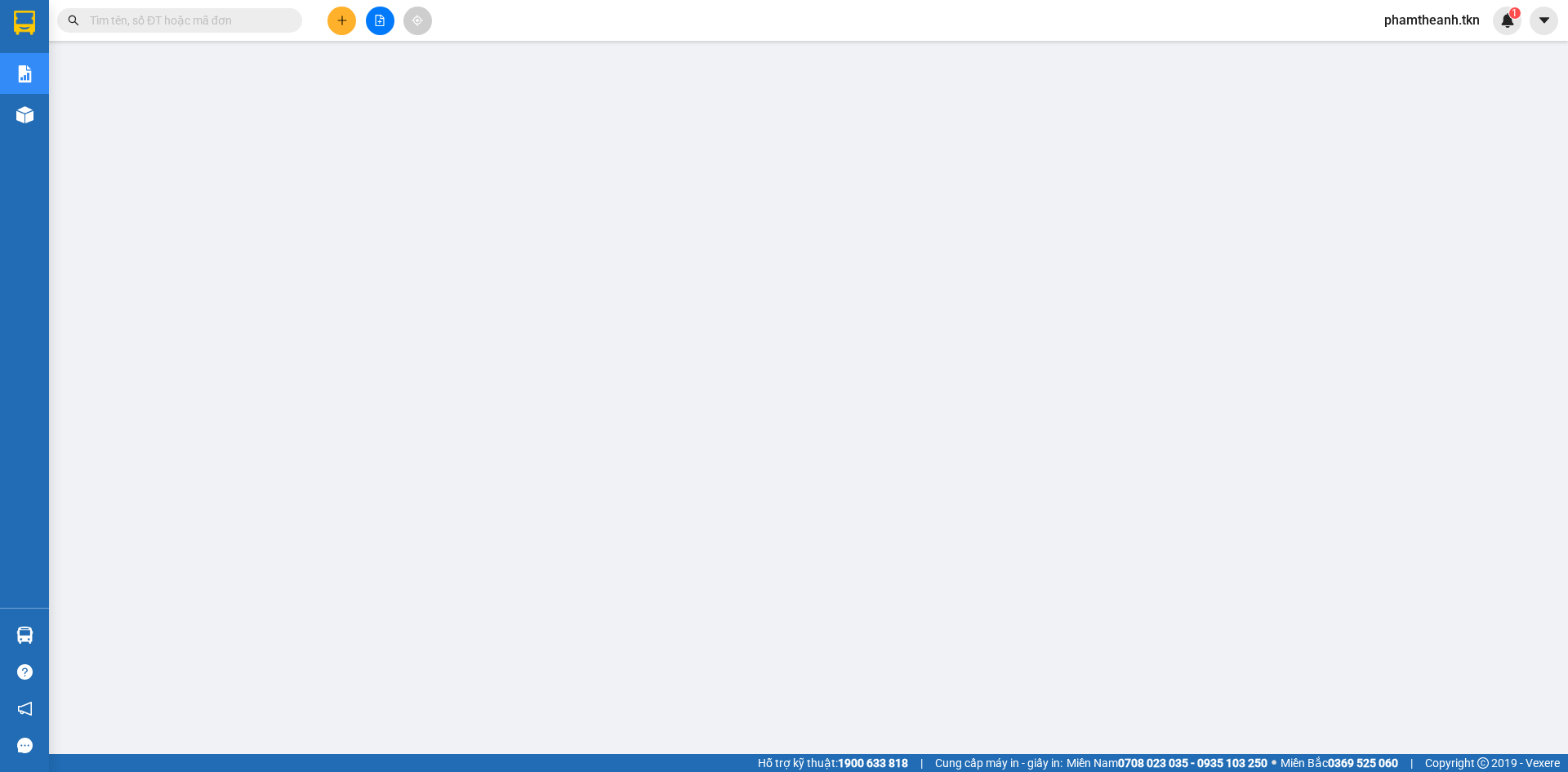
click at [203, 25] on input "text" at bounding box center [185, 19] width 193 height 18
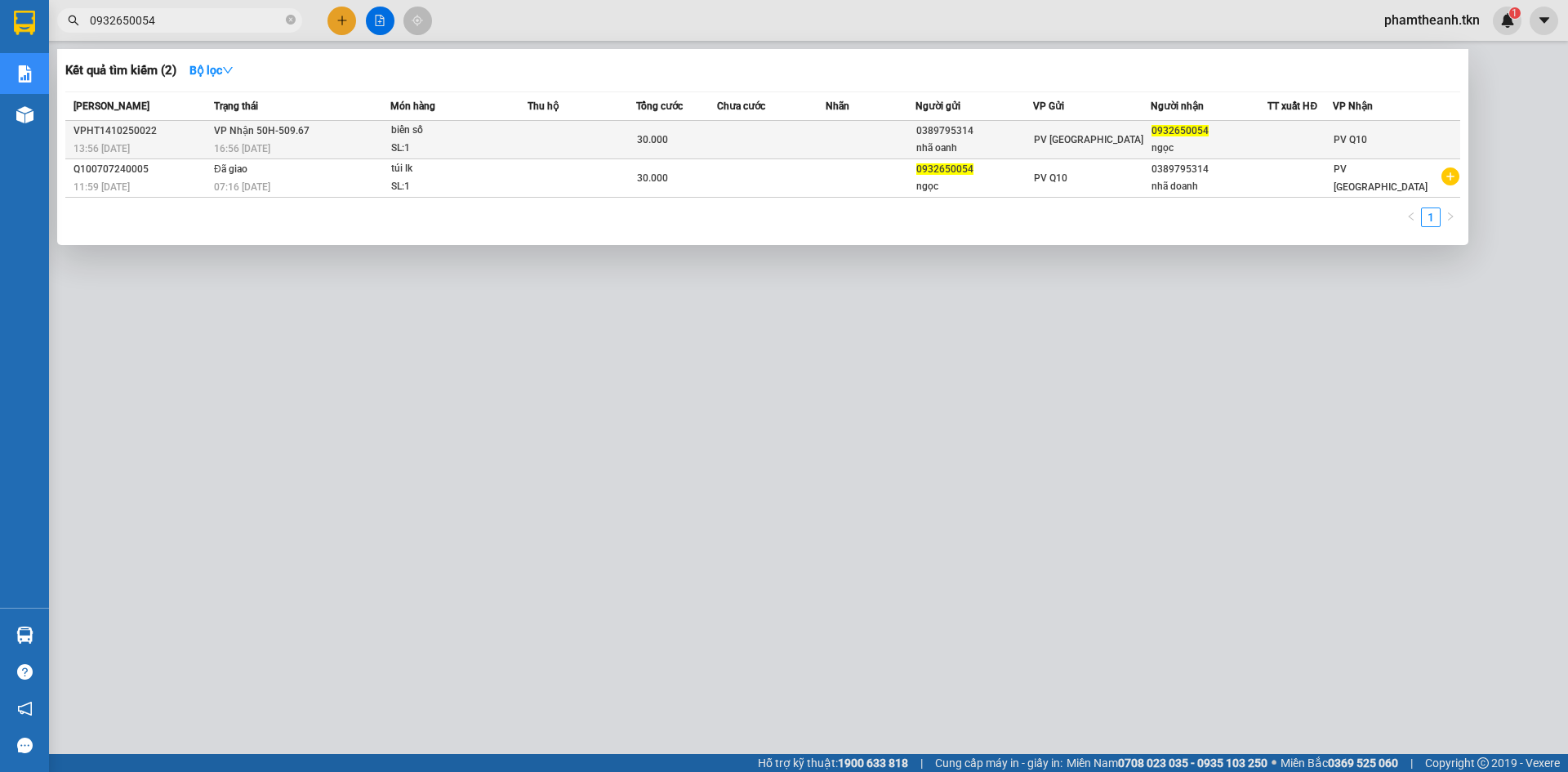
type input "0932650054"
click at [438, 144] on div "SL: 1" at bounding box center [452, 148] width 123 height 18
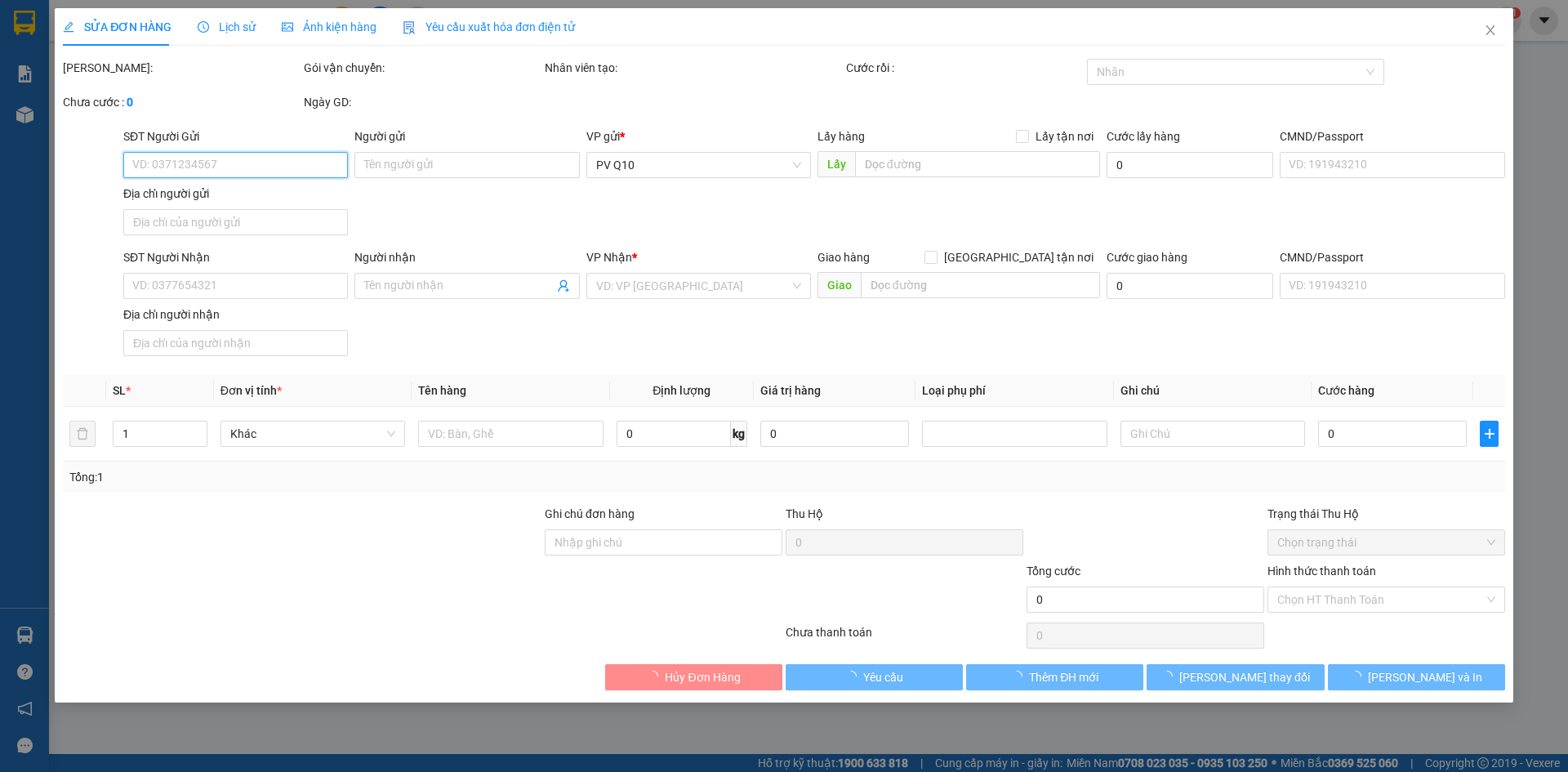
type input "0389795314"
type input "nhã oanh"
type input "0932650054"
type input "ngọc"
type input "30.000"
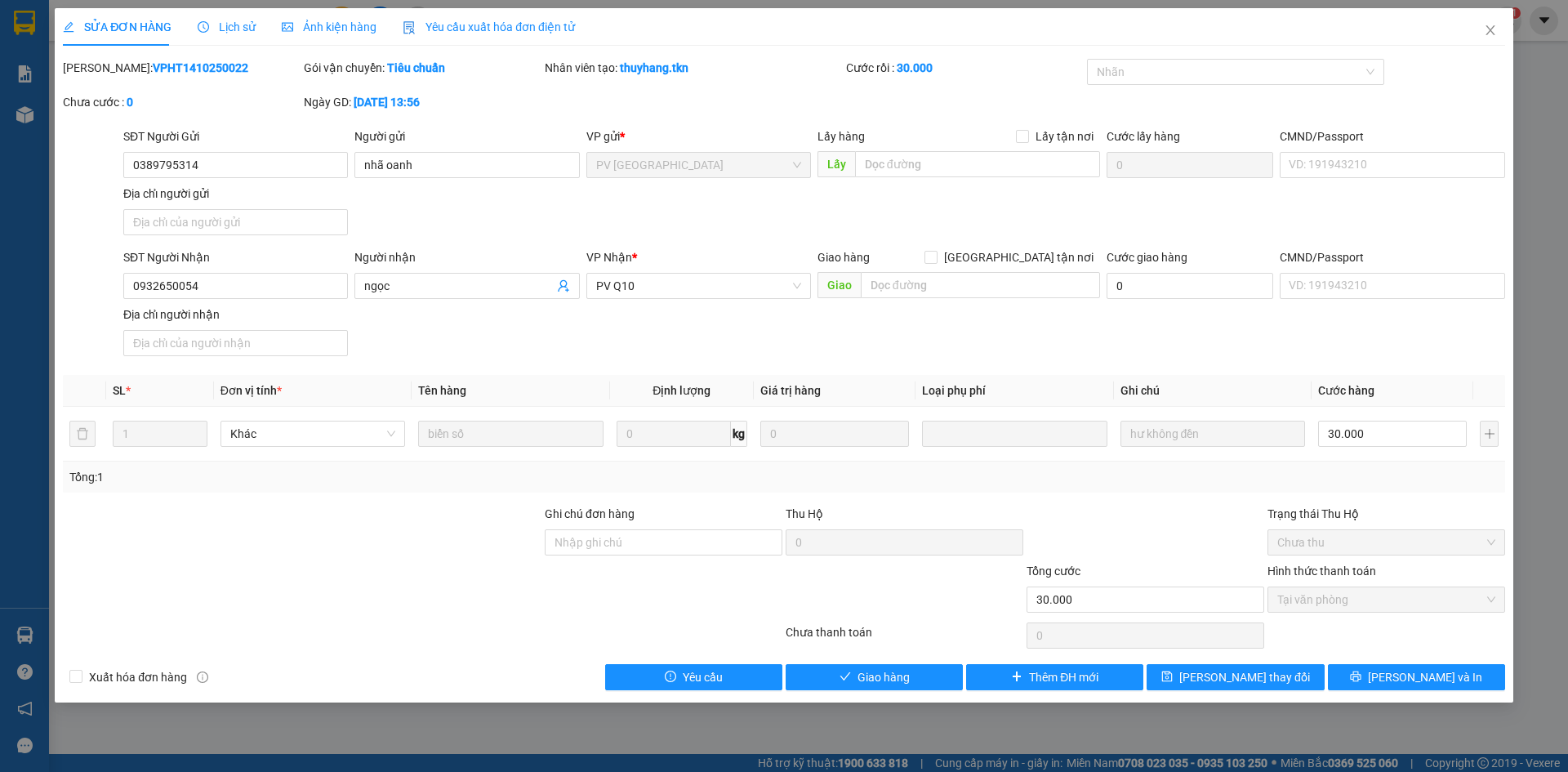
click at [1557, 344] on div "SỬA ĐƠN HÀNG Lịch sử Ảnh kiện hàng Yêu cầu xuất hóa đơn điện tử Total Paid Fee …" at bounding box center [784, 386] width 1568 height 772
click at [882, 689] on button "Giao hàng" at bounding box center [874, 677] width 177 height 26
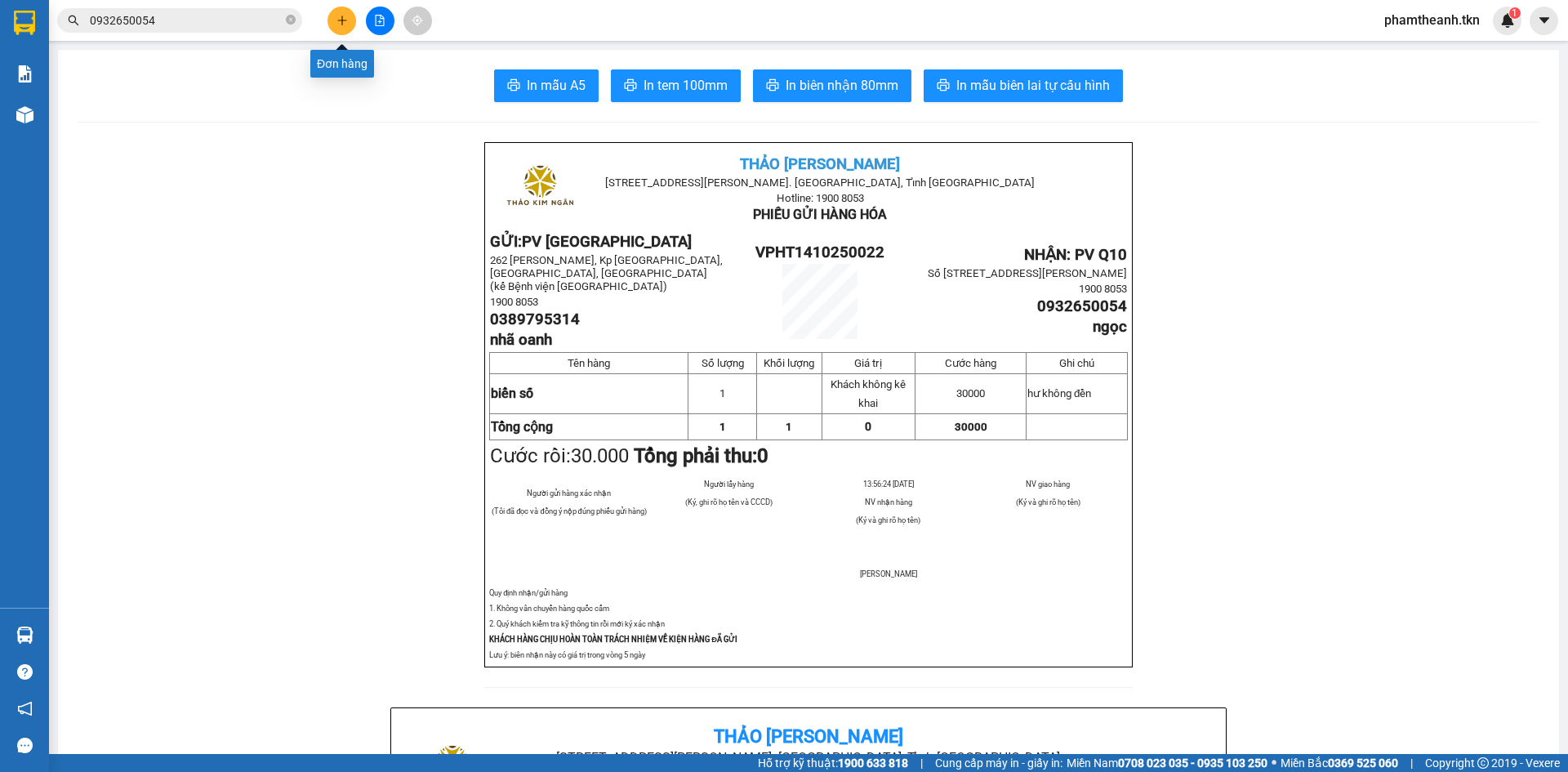
click at [348, 21] on button at bounding box center [341, 20] width 29 height 29
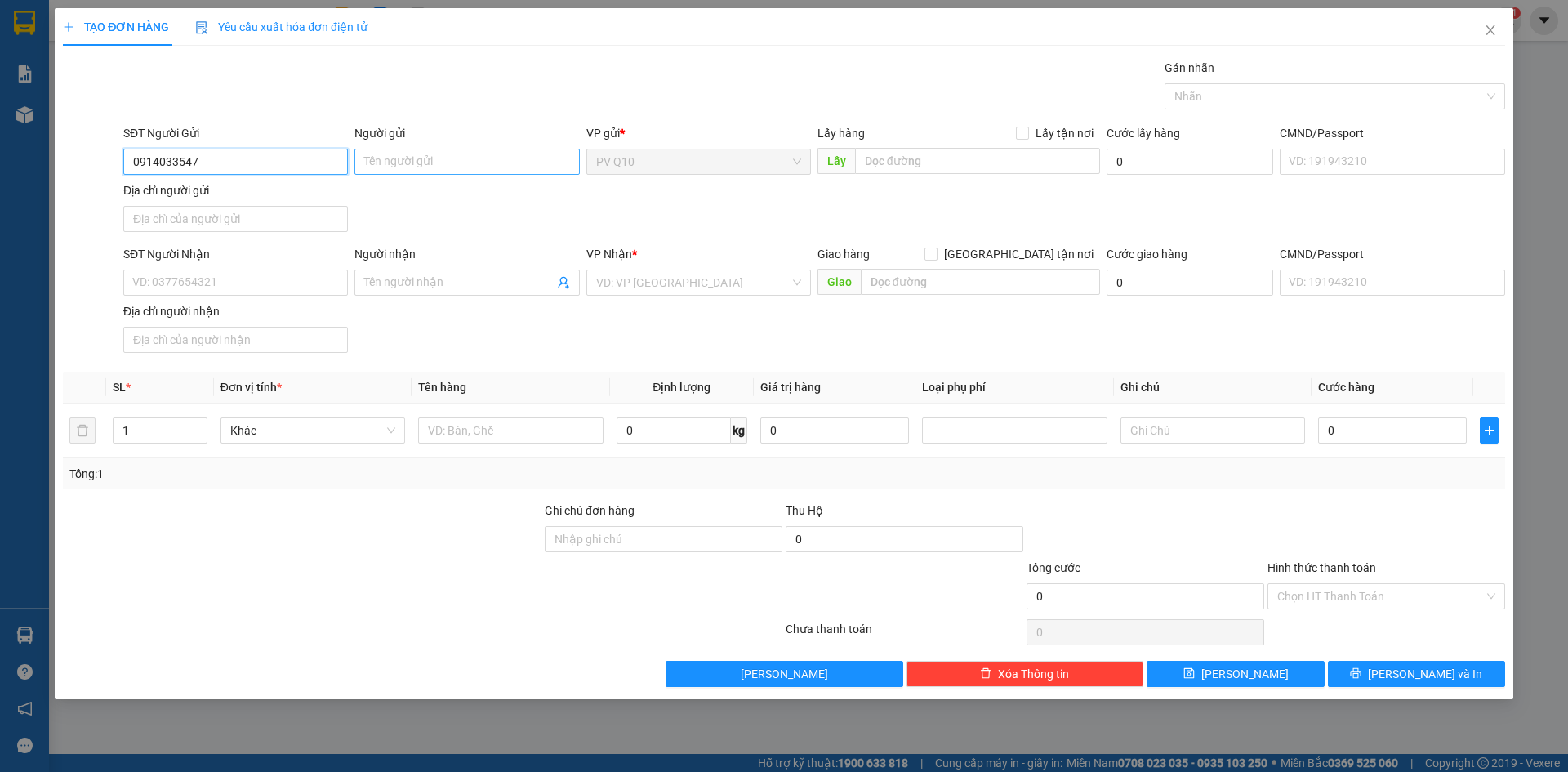
type input "0914033547"
click at [379, 169] on input "Người gửi" at bounding box center [467, 161] width 225 height 26
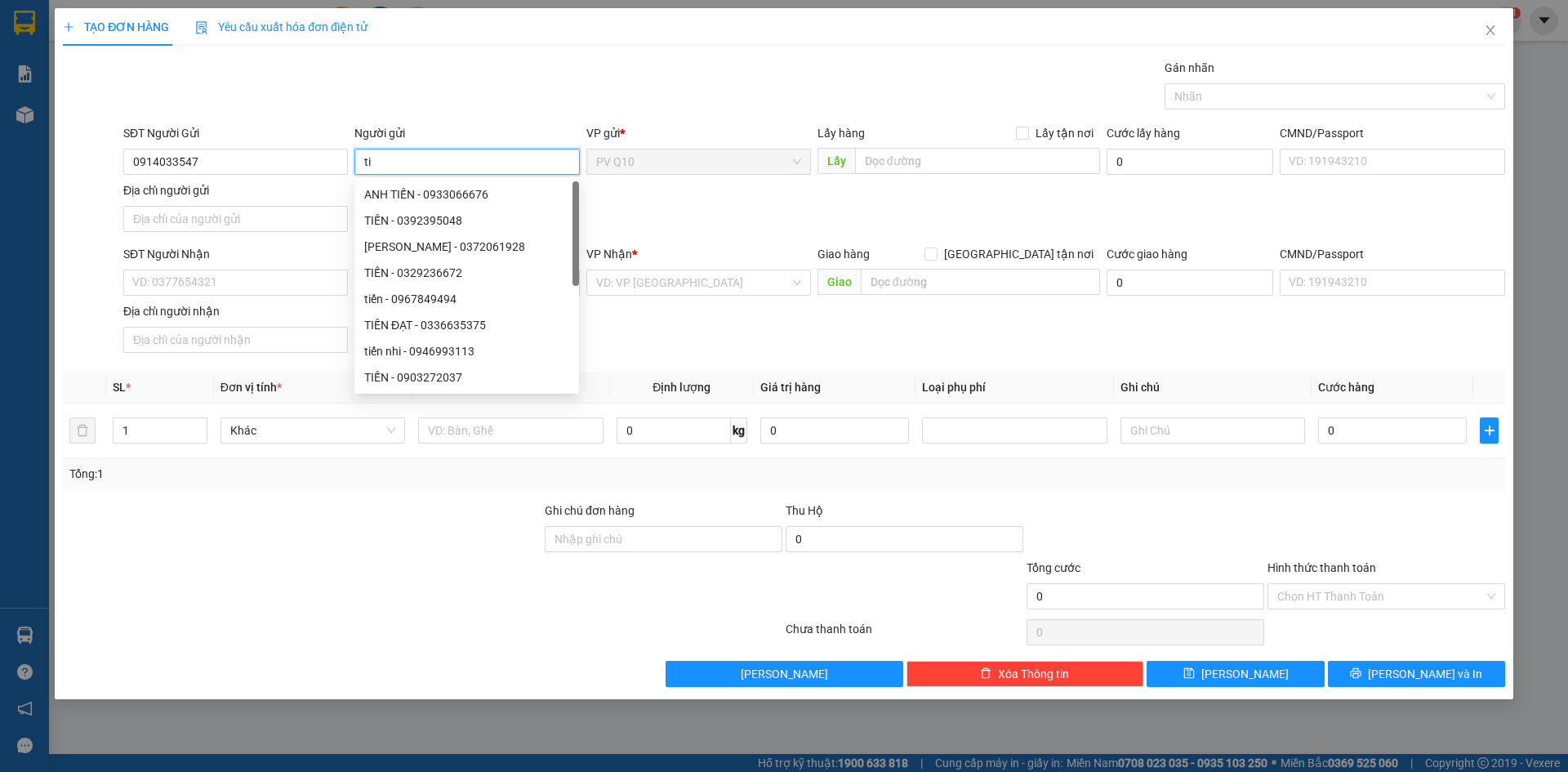
type input "t"
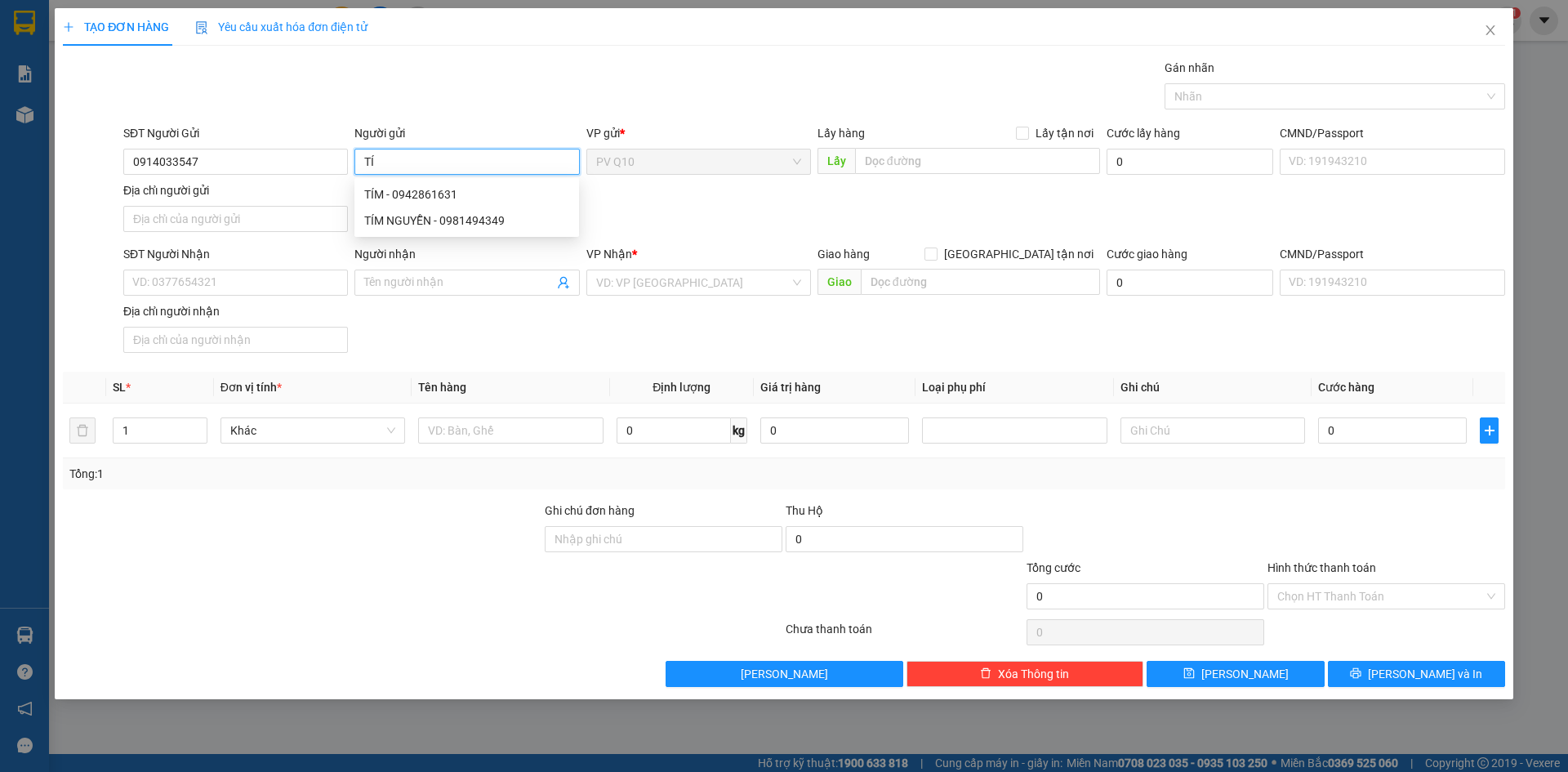
type input "T"
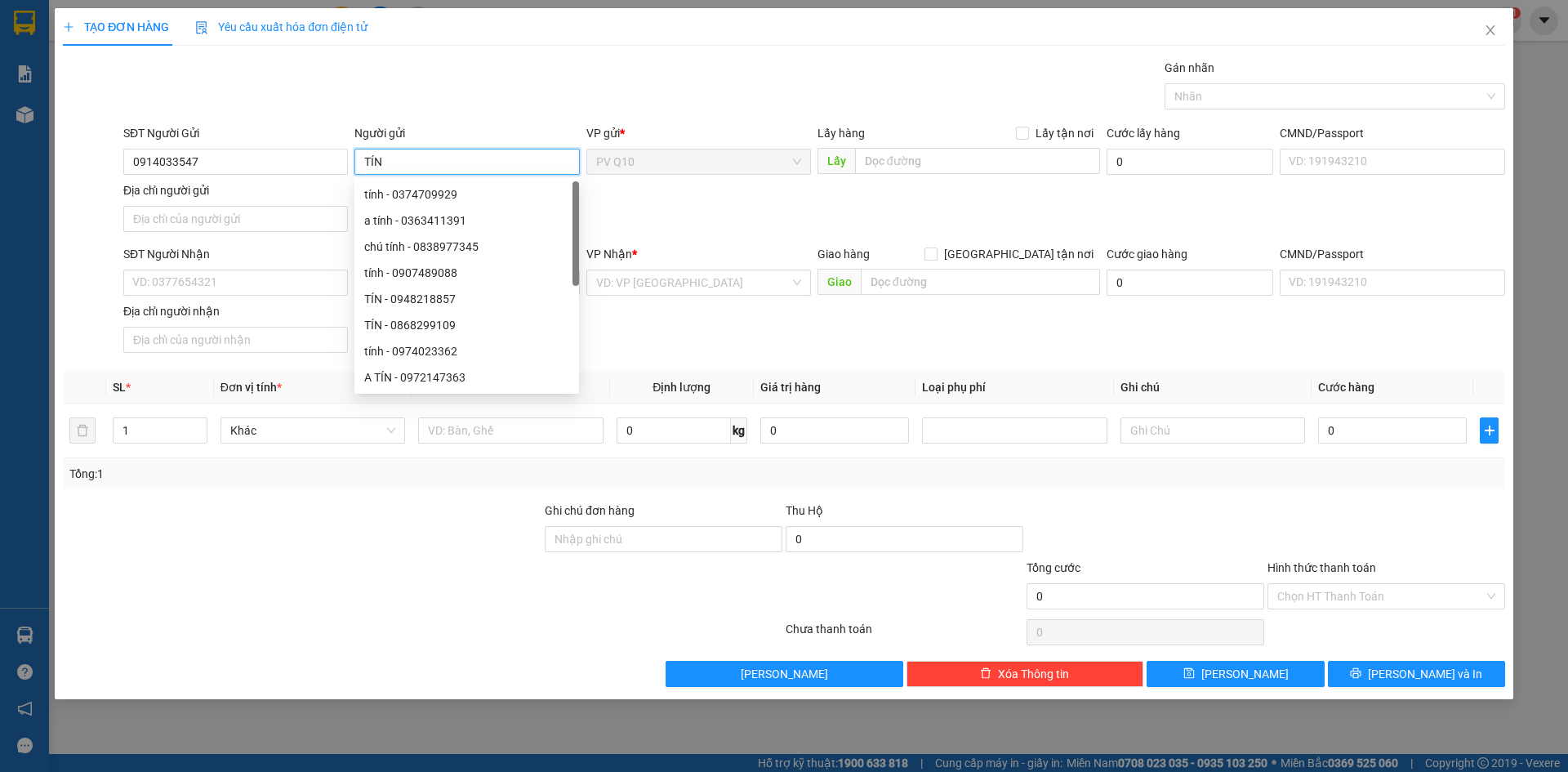
type input "TÍN"
click at [485, 110] on div "Gói vận chuyển * Tiêu chuẩn Gán nhãn Nhãn" at bounding box center [813, 88] width 1388 height 57
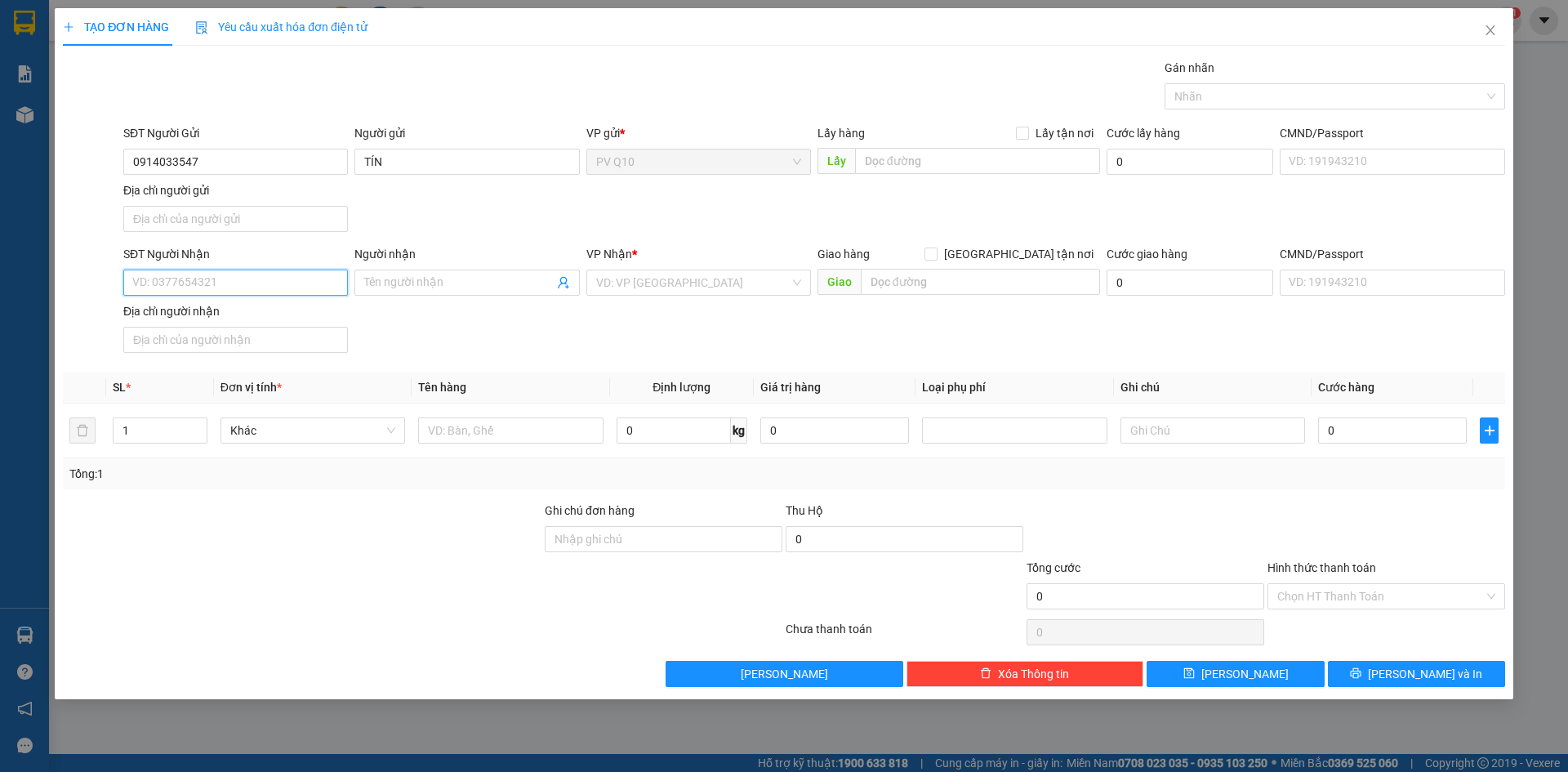
click at [226, 276] on input "SĐT Người Nhận" at bounding box center [236, 282] width 225 height 26
type input "0963952252"
click at [241, 312] on div "0963952252 - C THẮM" at bounding box center [235, 314] width 205 height 18
type input "C THẮM"
type input "50.000"
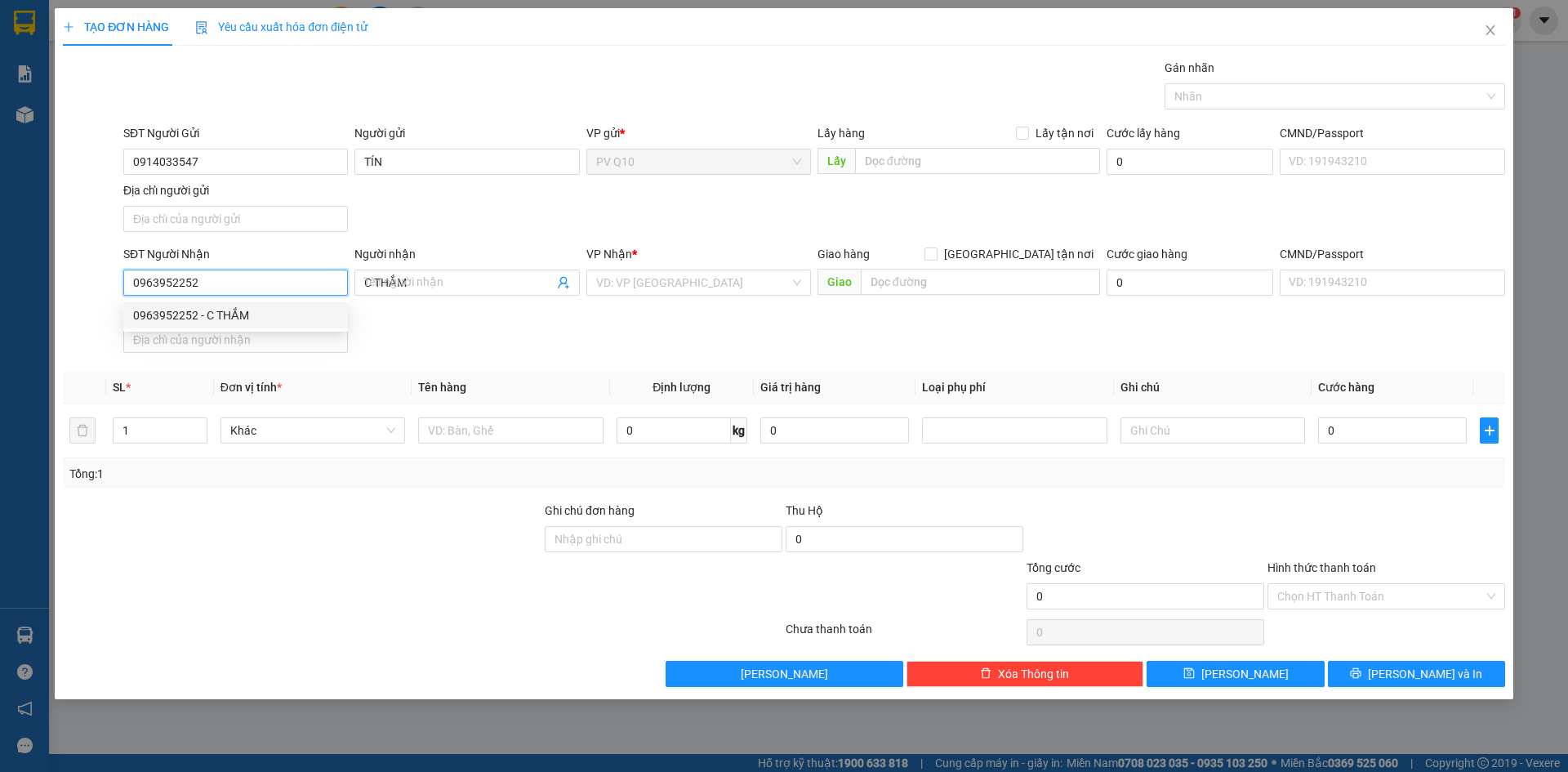
type input "50.000"
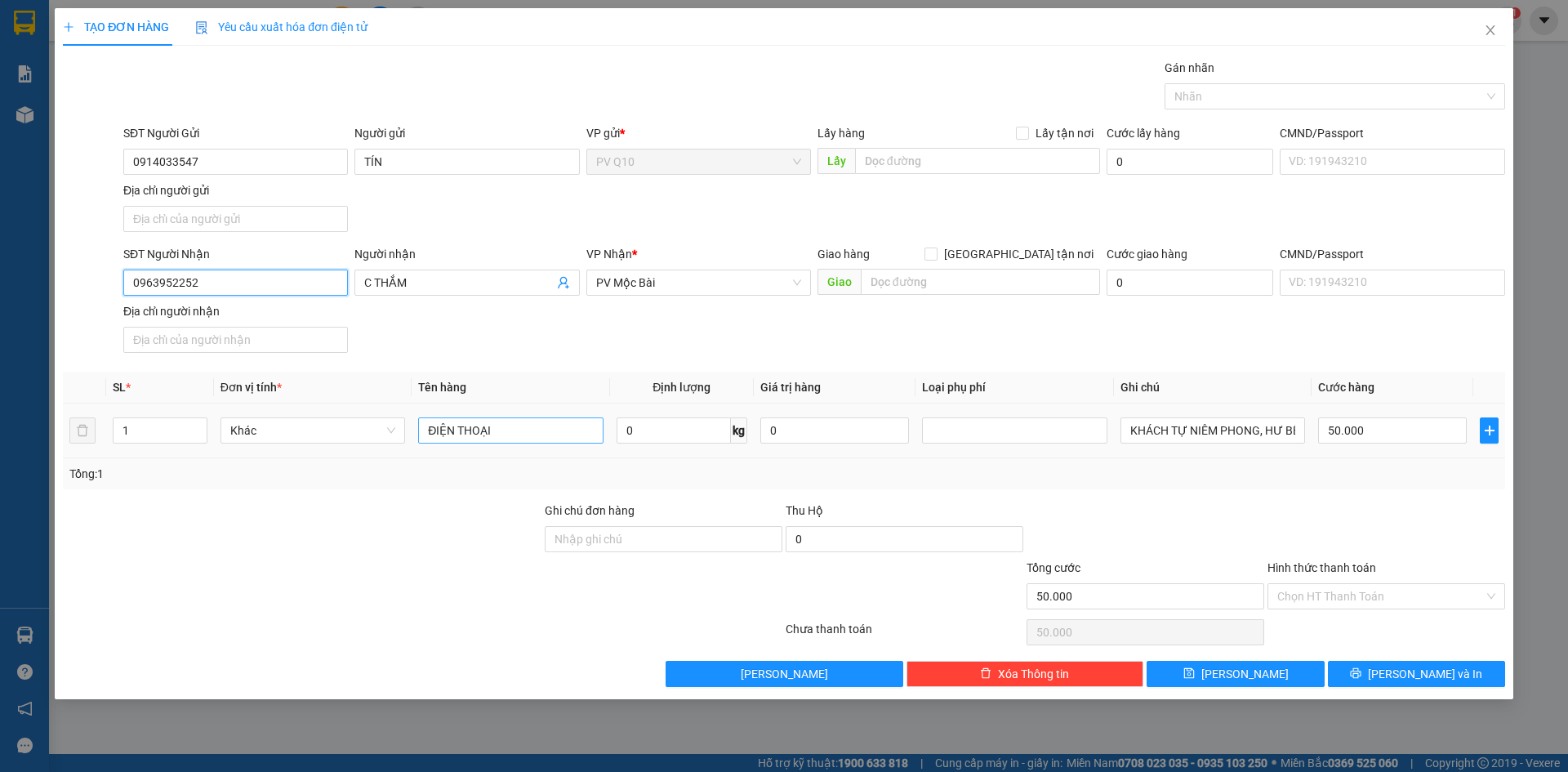
type input "0963952252"
drag, startPoint x: 513, startPoint y: 427, endPoint x: 432, endPoint y: 455, distance: 85.7
click at [432, 455] on td "ĐIỆN THOẠI" at bounding box center [510, 430] width 197 height 54
type input "THÙNG MÁY SẤY TÓC"
click at [1144, 532] on div at bounding box center [1144, 530] width 240 height 57
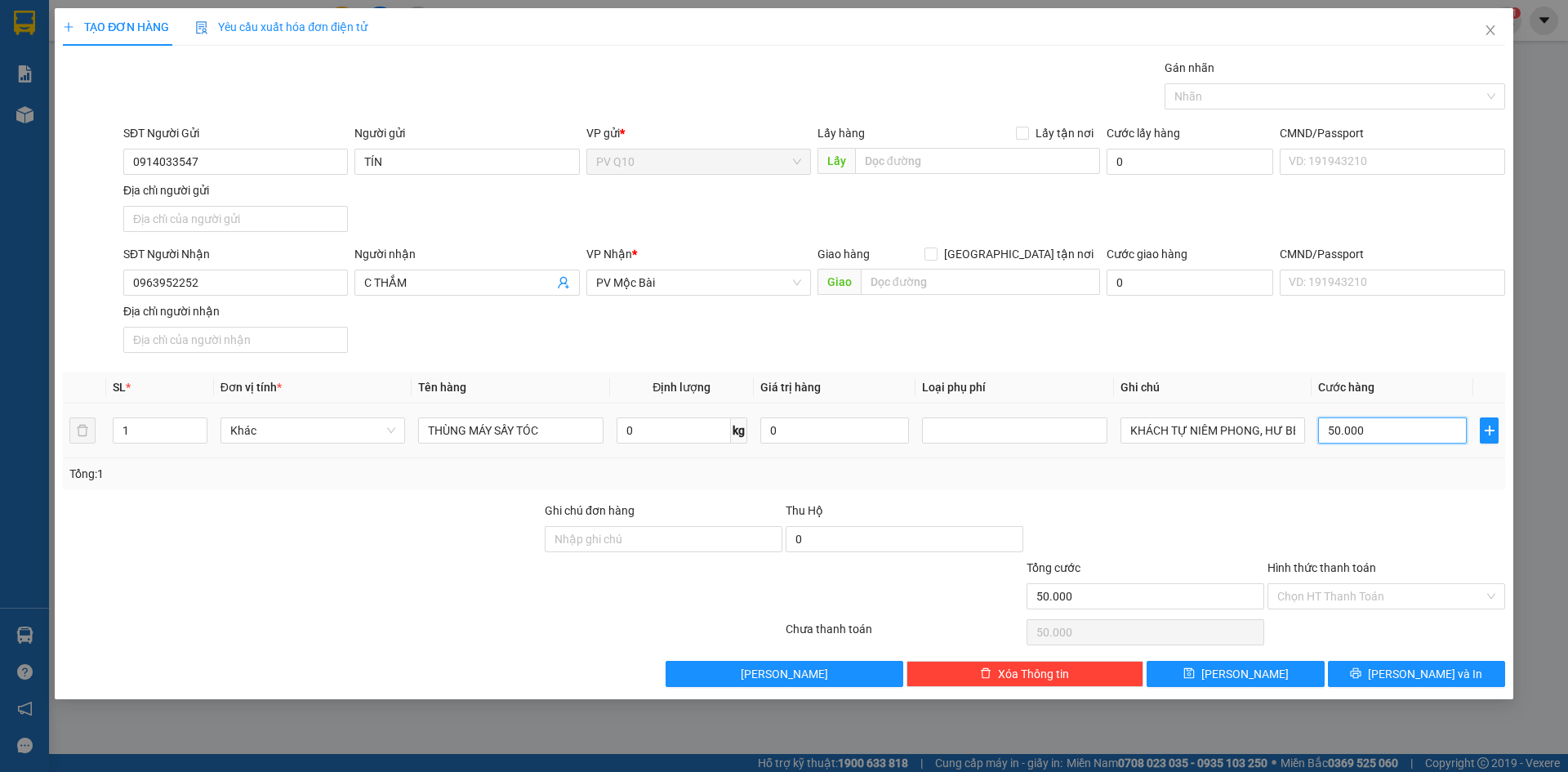
click at [1371, 420] on input "50.000" at bounding box center [1391, 430] width 148 height 26
type input "0"
type input "4"
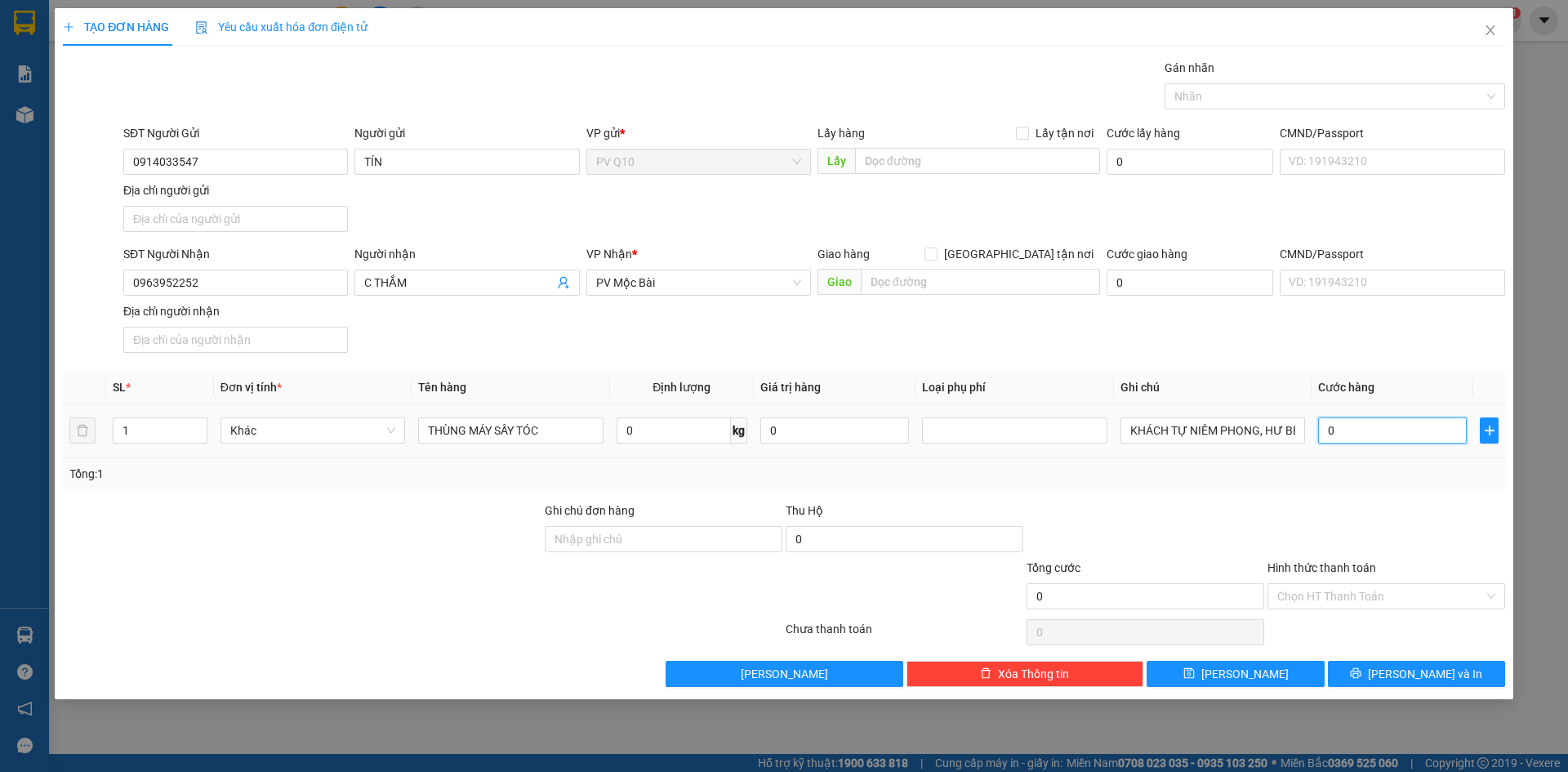
type input "4"
type input "04"
type input "40"
click at [1334, 431] on input "040" at bounding box center [1391, 430] width 148 height 26
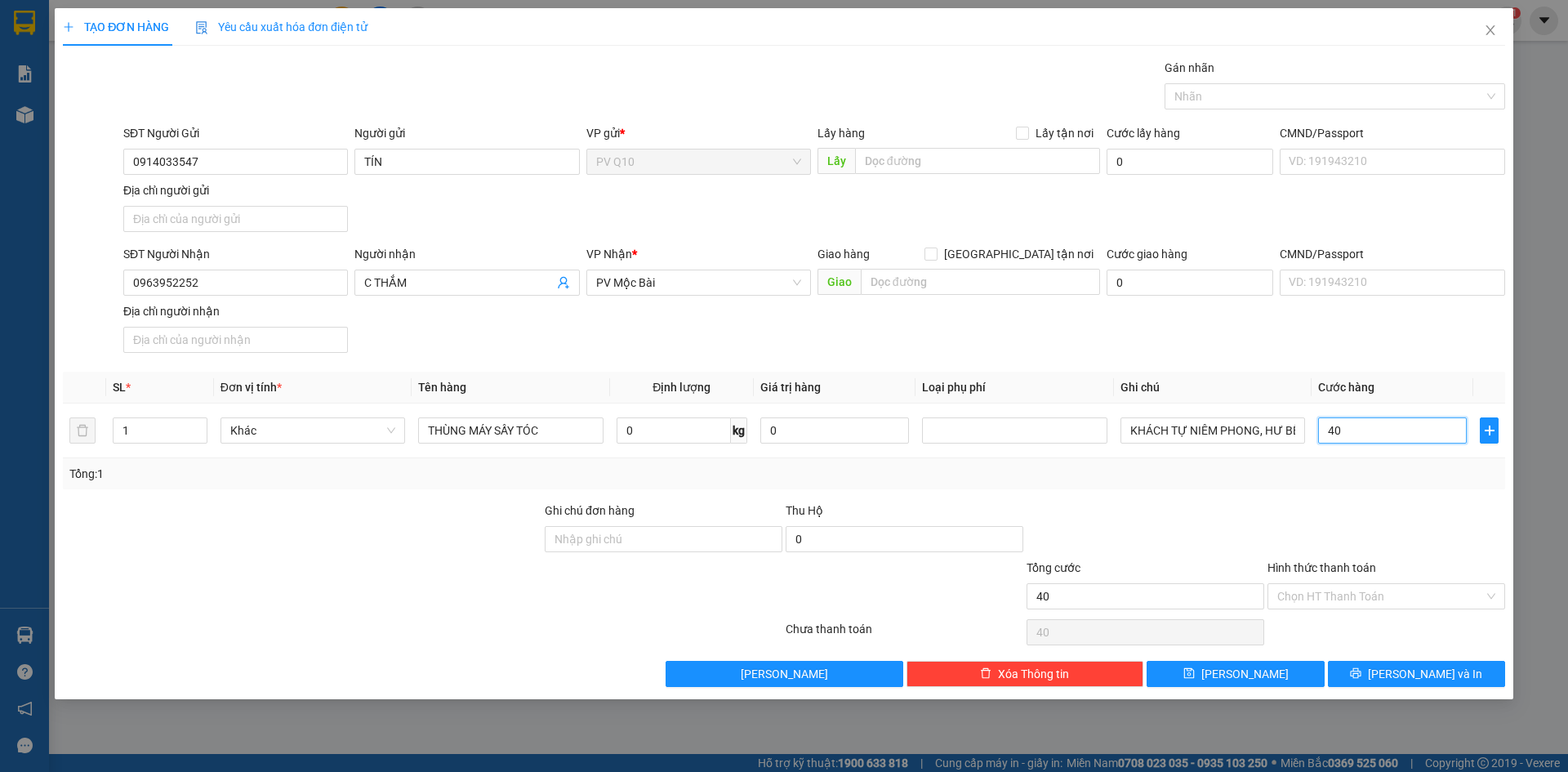
type input "40"
type input "40.000"
click at [1343, 509] on div at bounding box center [1386, 530] width 240 height 57
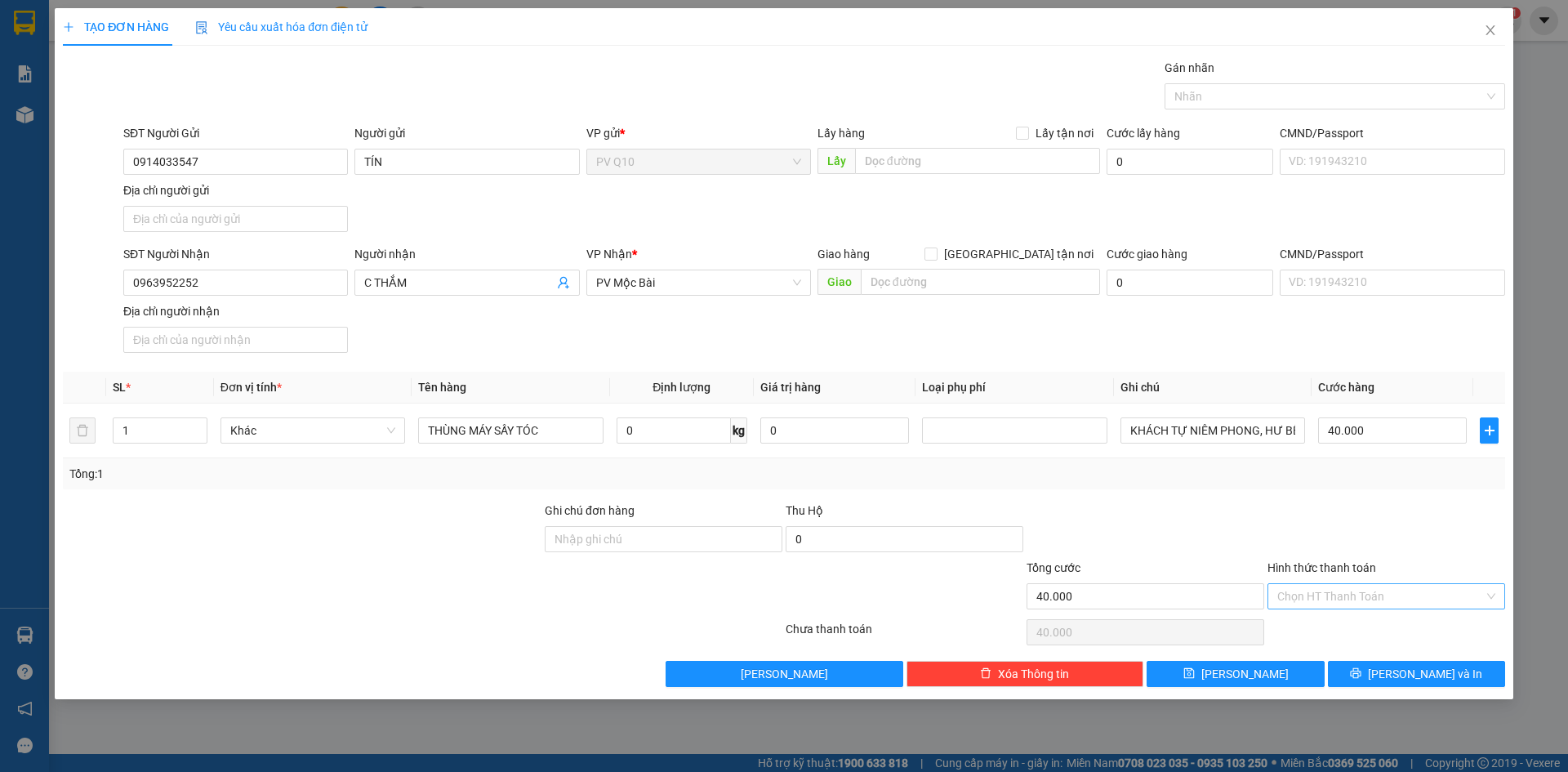
click at [1442, 602] on input "Hình thức thanh toán" at bounding box center [1380, 596] width 206 height 25
click at [1387, 636] on div "Tại văn phòng" at bounding box center [1386, 628] width 218 height 18
type input "0"
click at [1361, 670] on icon "printer" at bounding box center [1355, 673] width 11 height 11
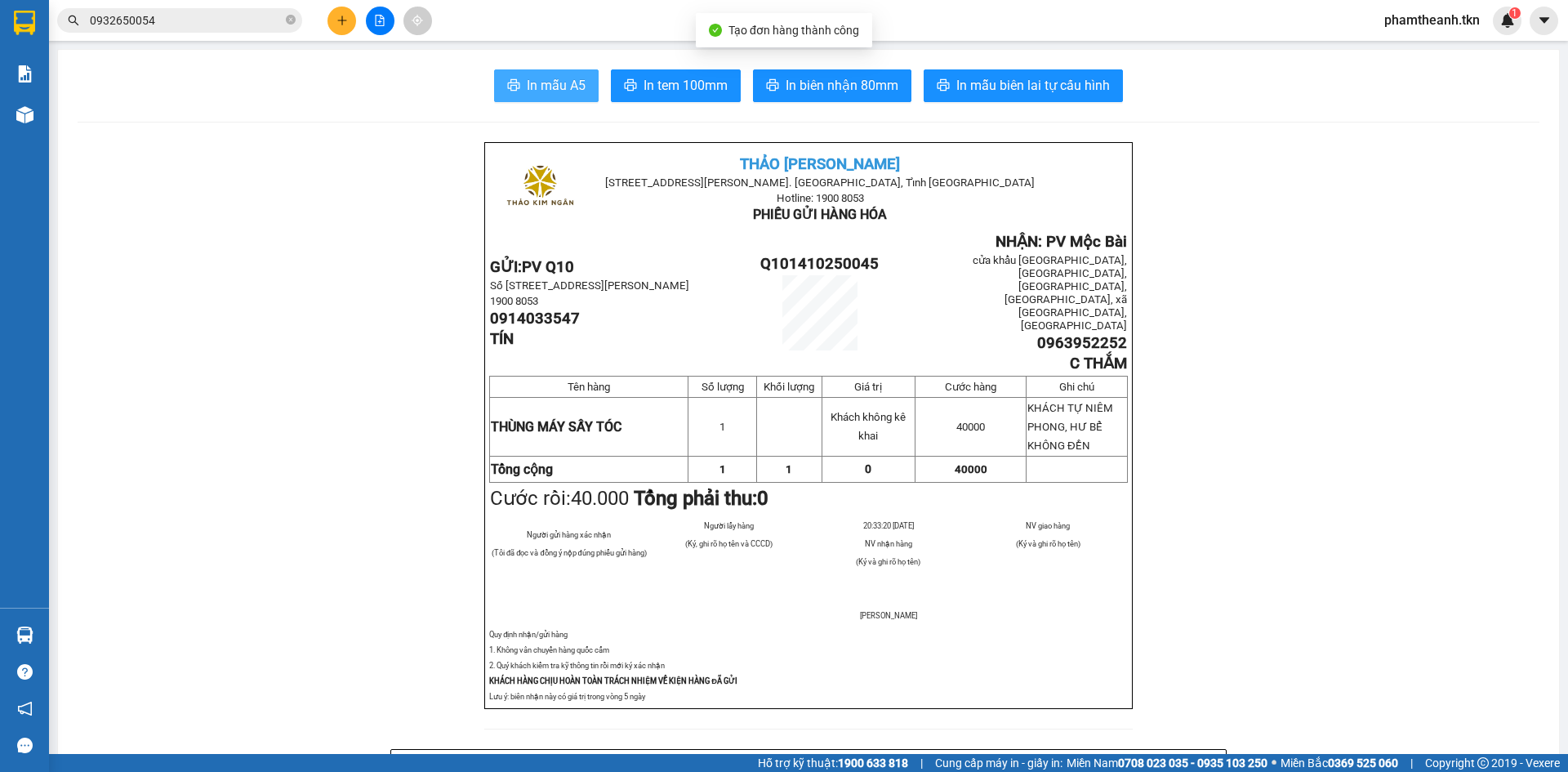
click at [564, 89] on span "In mẫu A5" at bounding box center [556, 86] width 59 height 20
click at [292, 18] on icon "close-circle" at bounding box center [290, 19] width 10 height 10
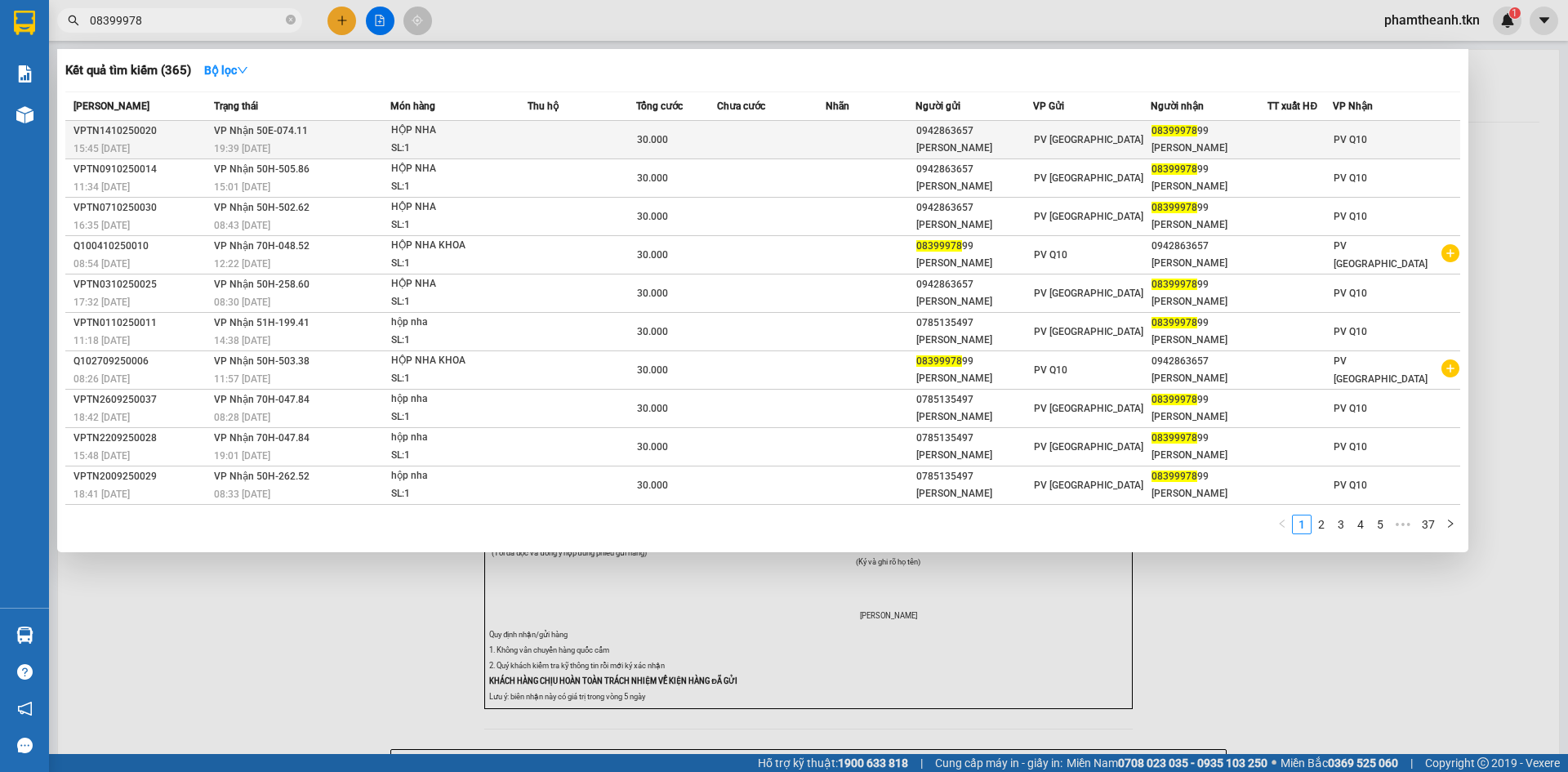
type input "08399978"
click at [801, 125] on td at bounding box center [771, 140] width 109 height 39
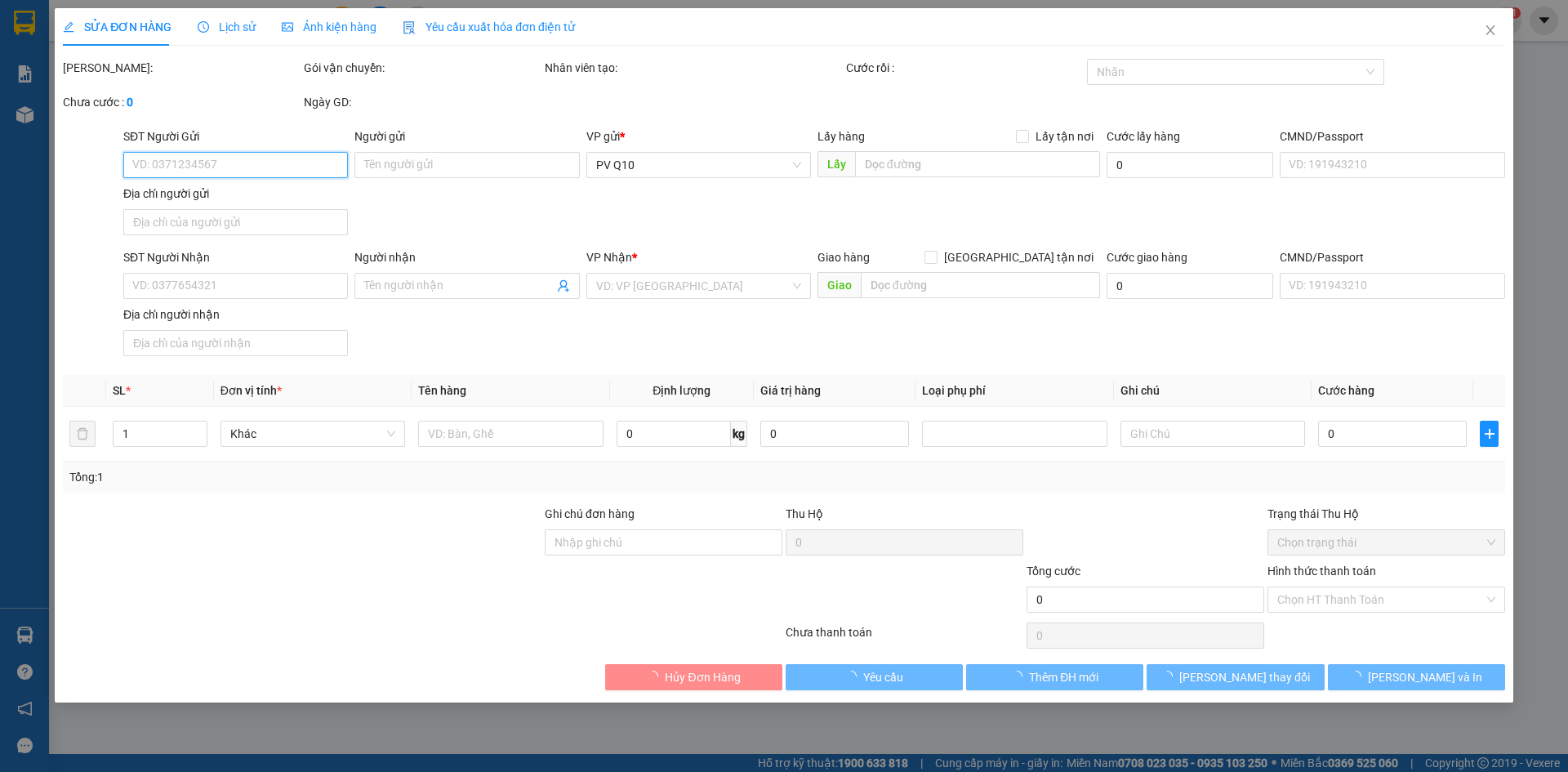
type input "0942863657"
type input "QUỲNH NHƯ"
type input "0839997899"
type input "HẢI ĐĂNG"
type input "30.000"
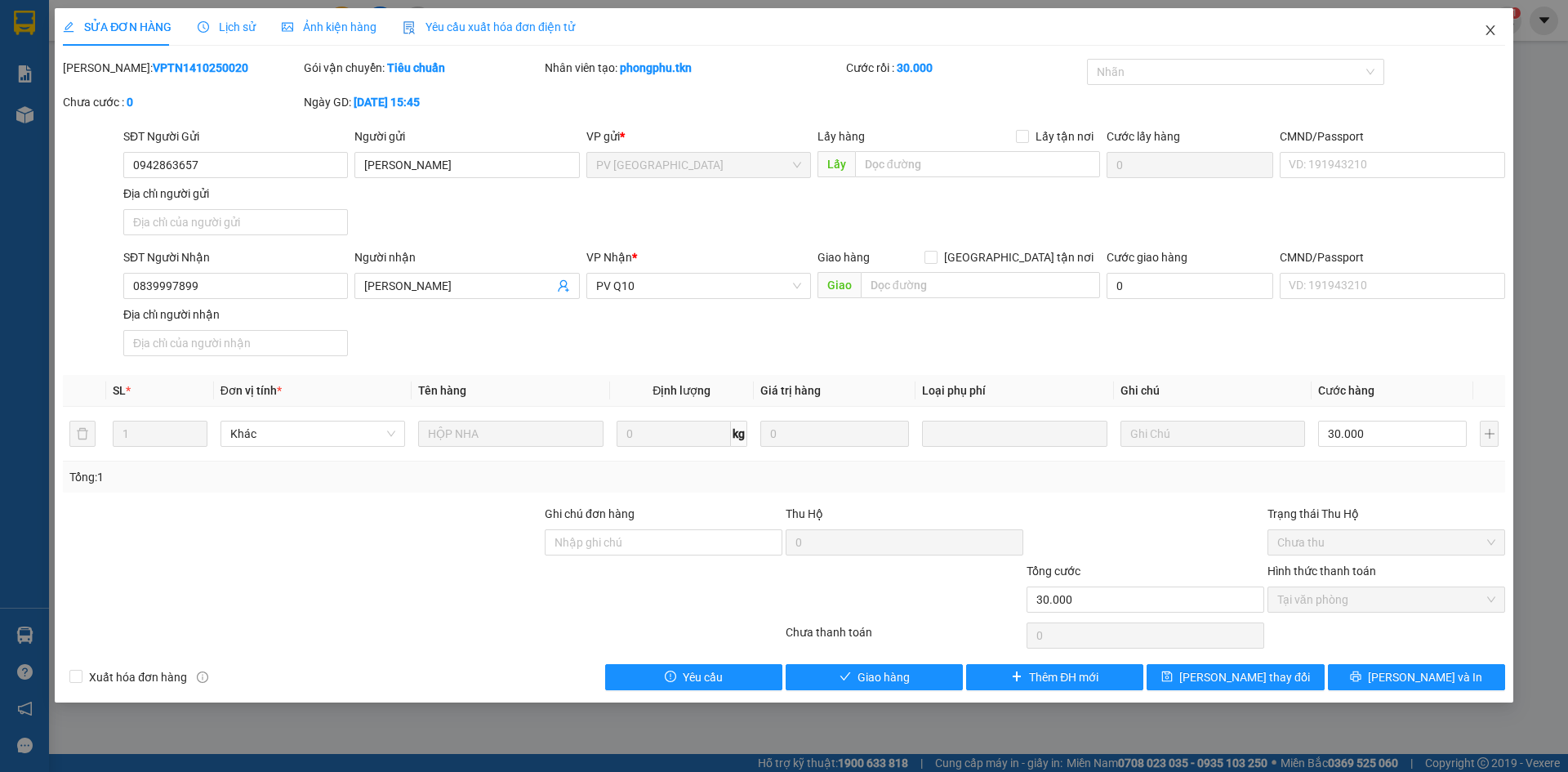
click at [1483, 33] on icon "close" at bounding box center [1490, 30] width 13 height 13
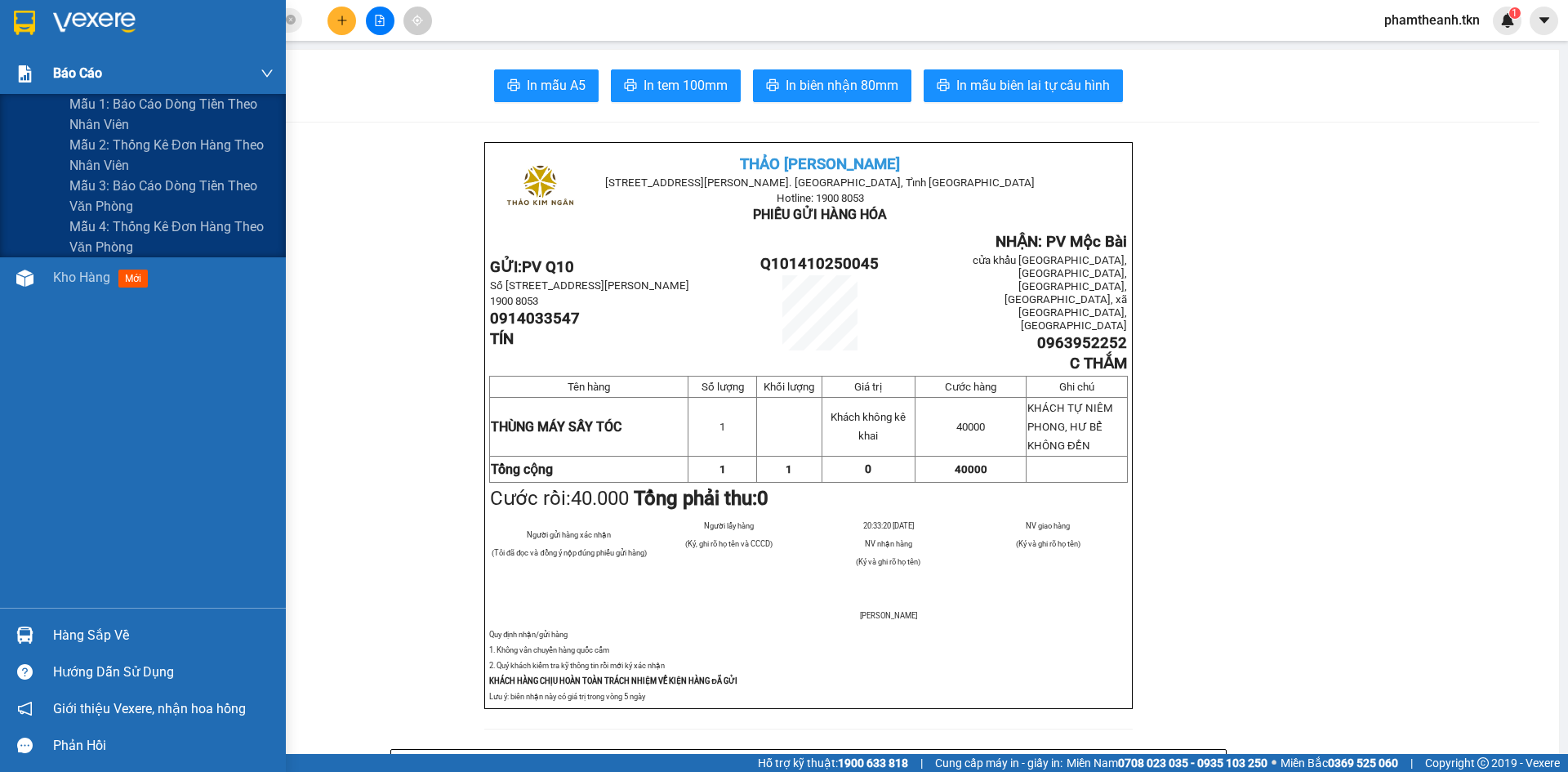
click at [49, 65] on div "Báo cáo" at bounding box center [143, 74] width 286 height 41
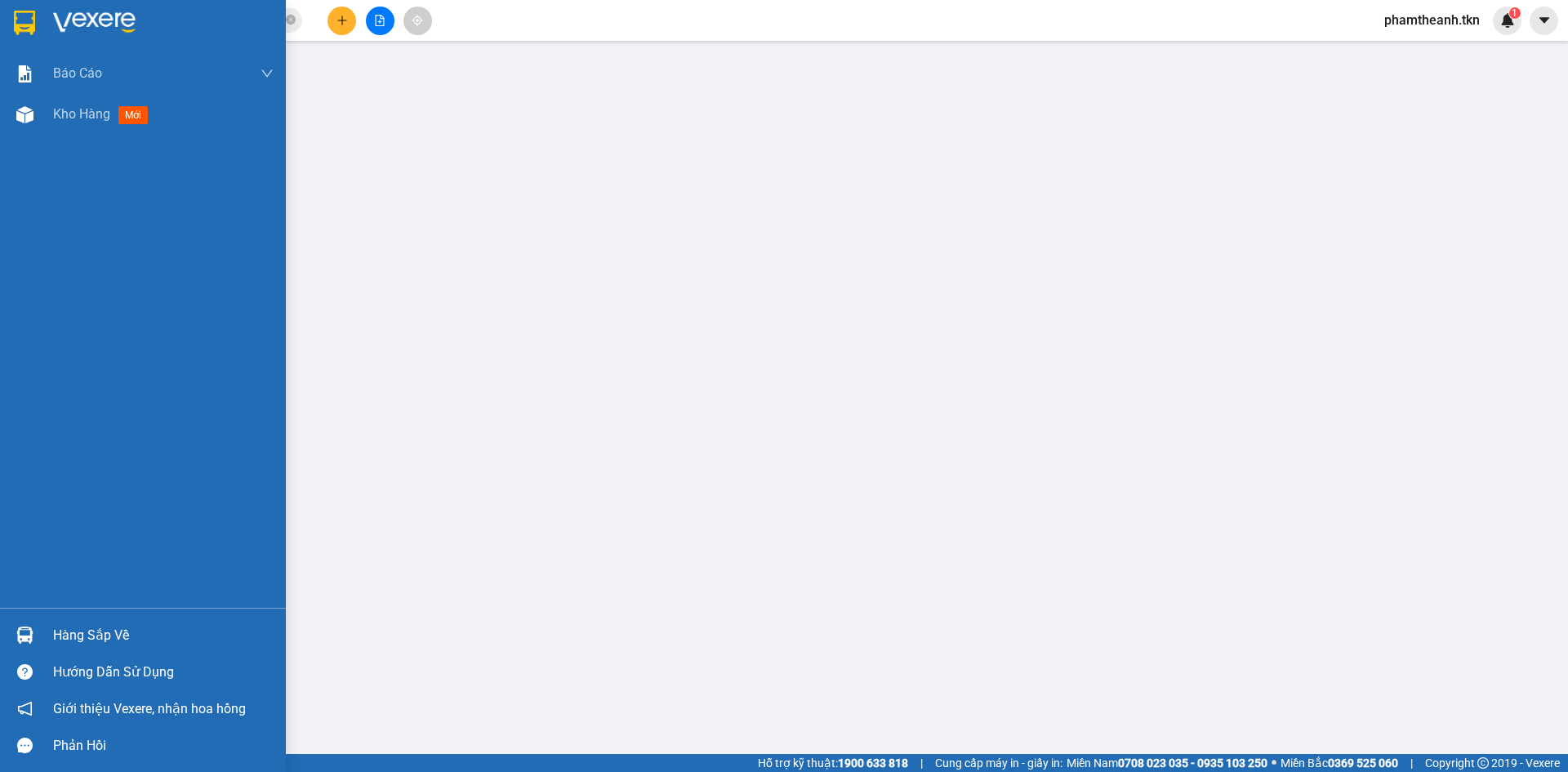
click at [25, 29] on img at bounding box center [24, 23] width 21 height 25
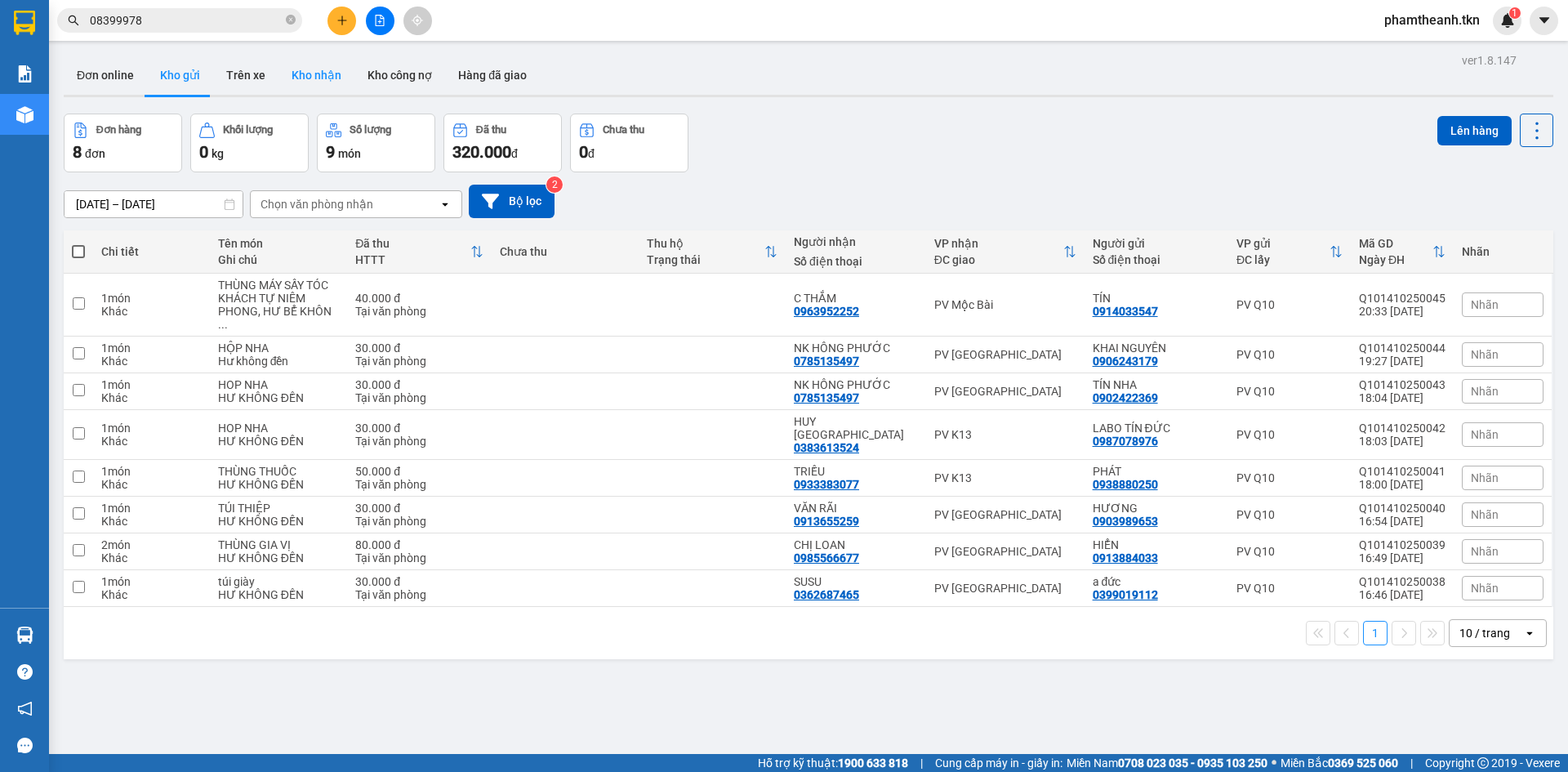
click at [326, 84] on button "Kho nhận" at bounding box center [316, 75] width 76 height 40
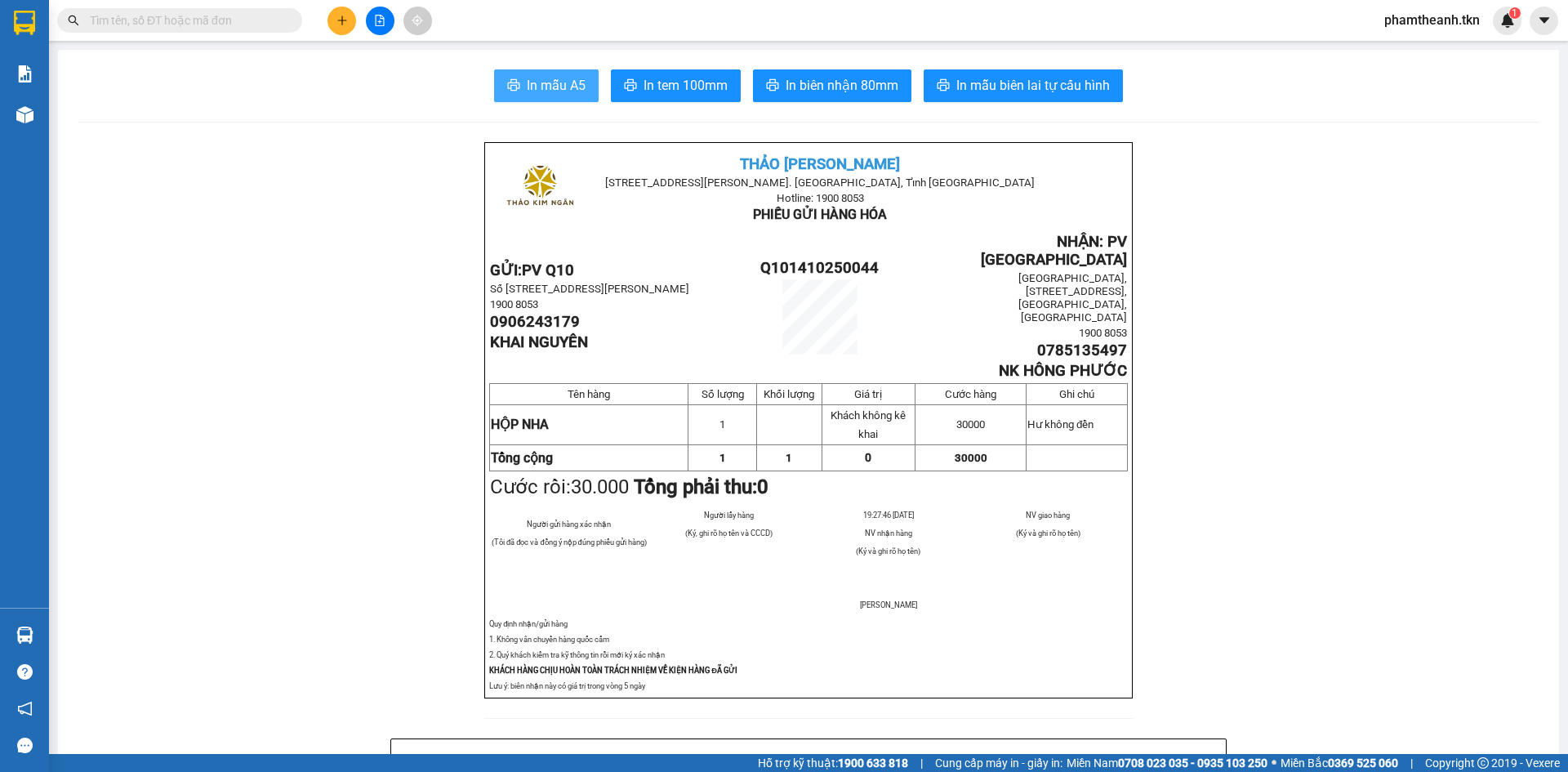
click at [539, 88] on span "In mẫu A5" at bounding box center [556, 86] width 59 height 20
click at [548, 93] on span "In mẫu A5" at bounding box center [556, 86] width 59 height 20
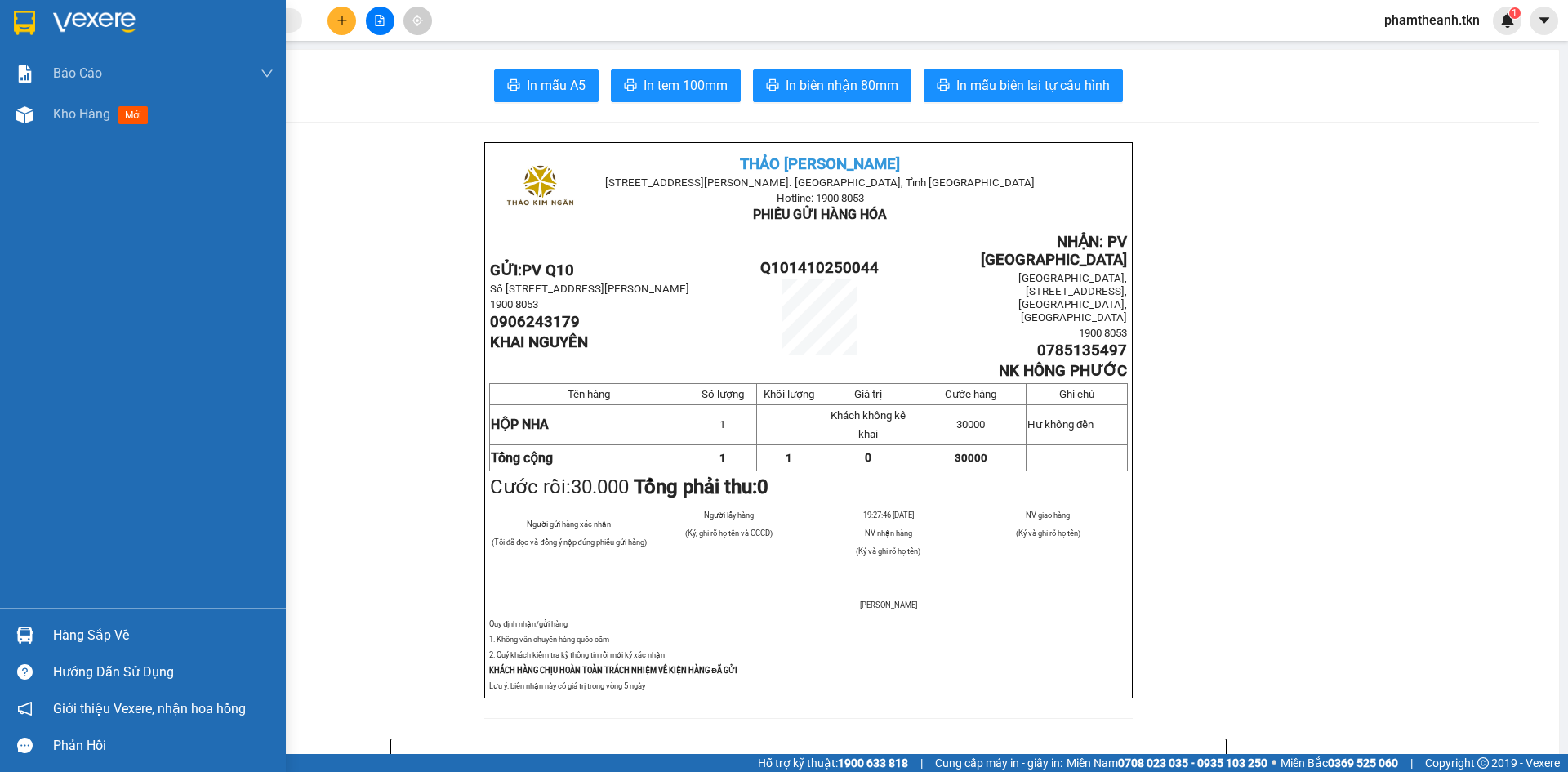
click at [32, 638] on img at bounding box center [25, 635] width 18 height 18
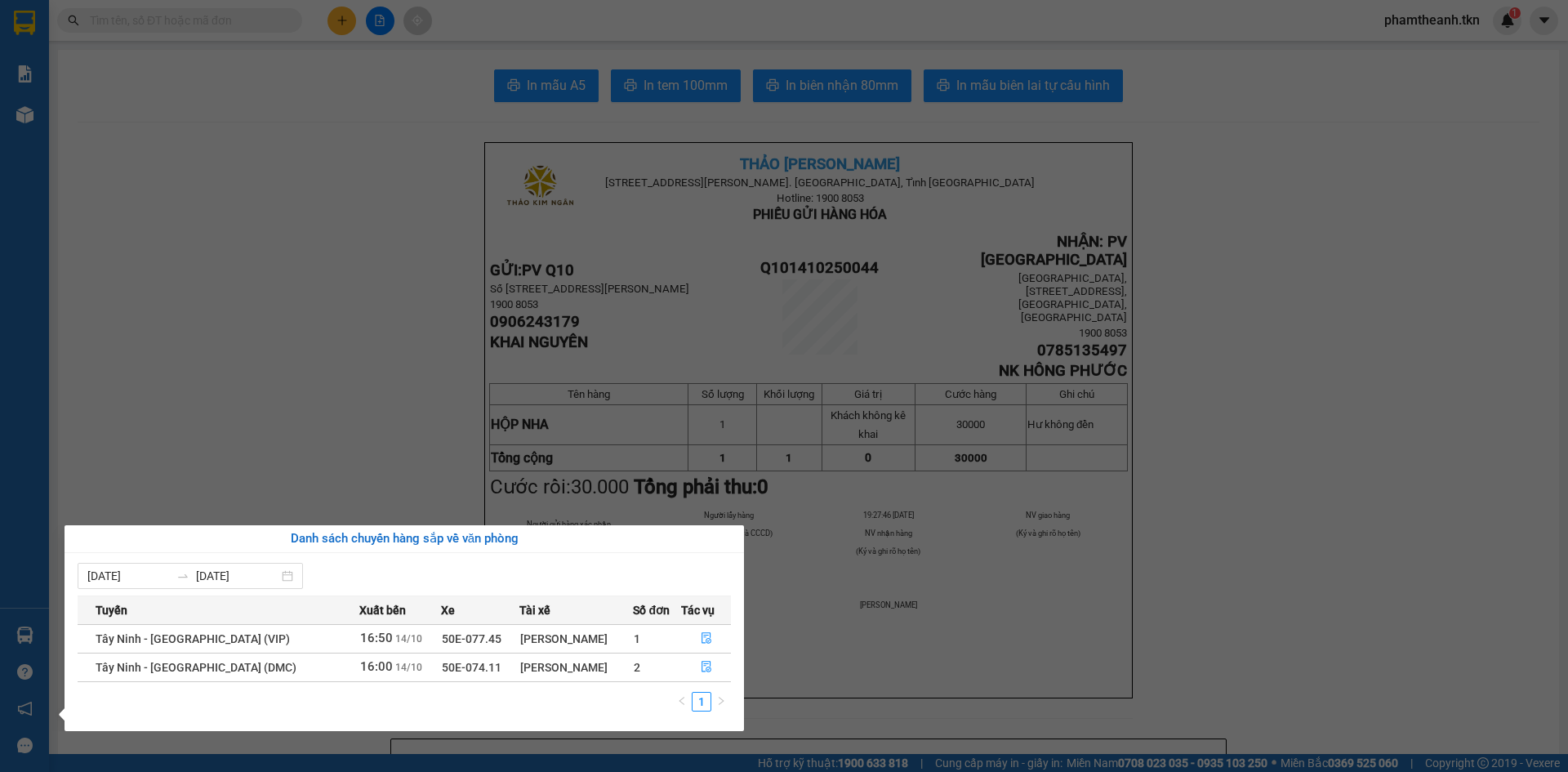
click at [305, 345] on section "Kết quả tìm kiếm ( 0 ) Bộ lọc No Data phamtheanh.tkn 1 Báo cáo Mẫu 1: Báo cáo d…" at bounding box center [784, 386] width 1568 height 772
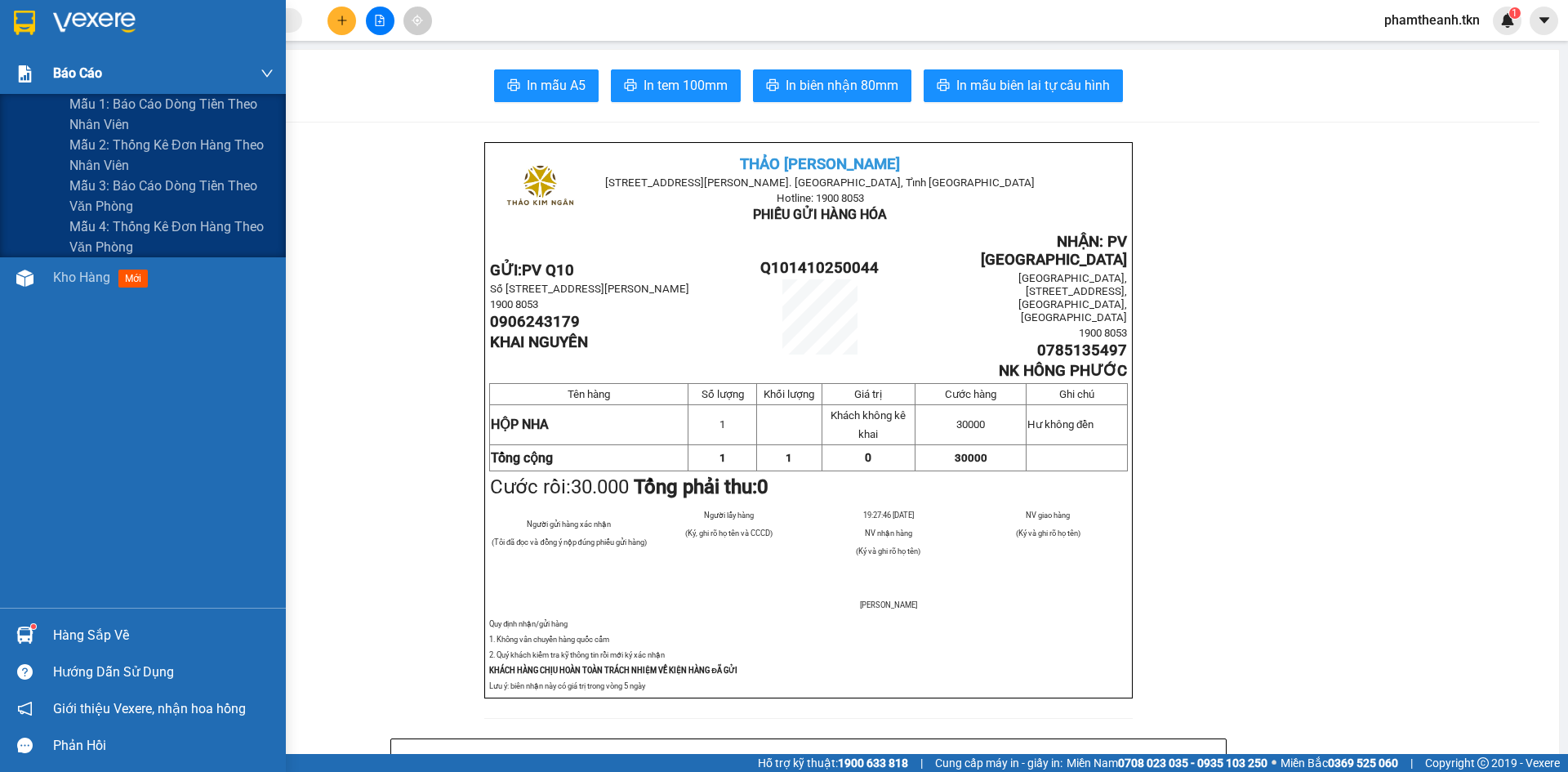
click at [30, 57] on div "Báo cáo" at bounding box center [143, 74] width 286 height 41
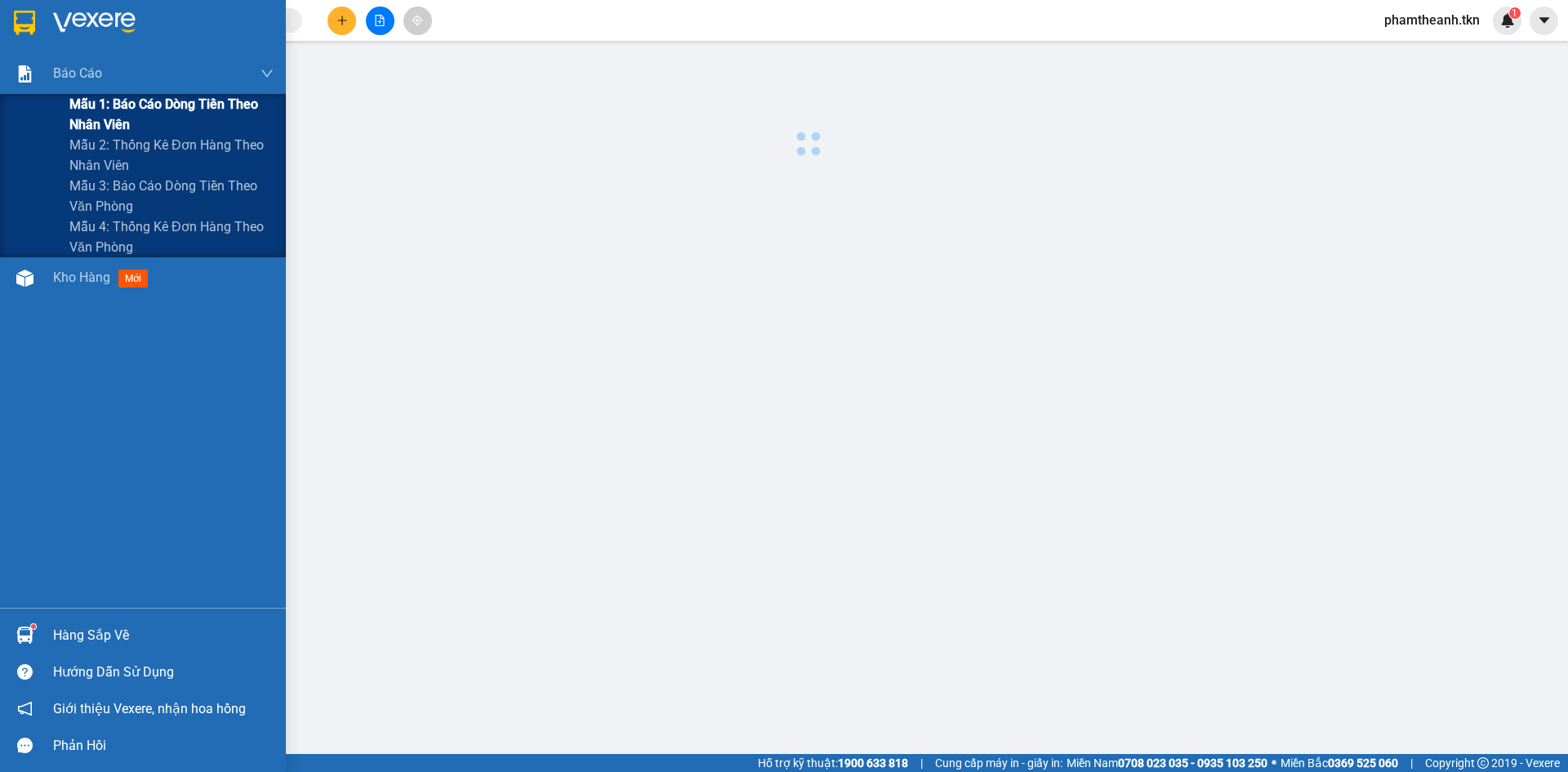
click at [111, 105] on span "Mẫu 1: Báo cáo dòng tiền theo nhân viên" at bounding box center [171, 114] width 205 height 41
